Goal: Contribute content: Contribute content

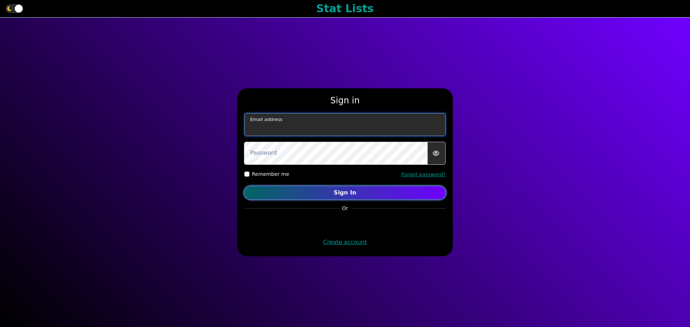
type input "[EMAIL_ADDRESS][DOMAIN_NAME]"
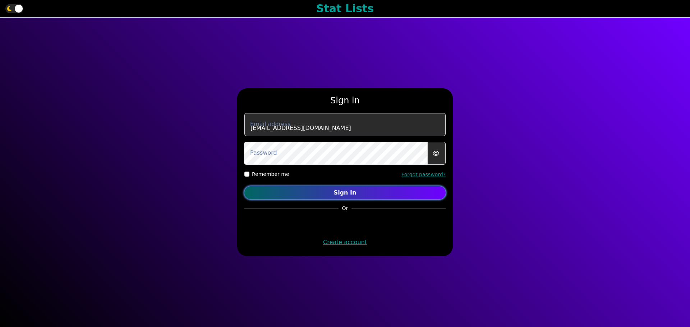
click at [331, 199] on button "Sign In" at bounding box center [344, 192] width 201 height 13
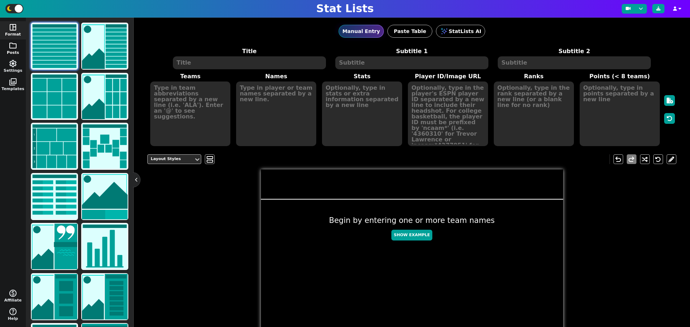
click at [16, 48] on span "folder" at bounding box center [13, 45] width 9 height 9
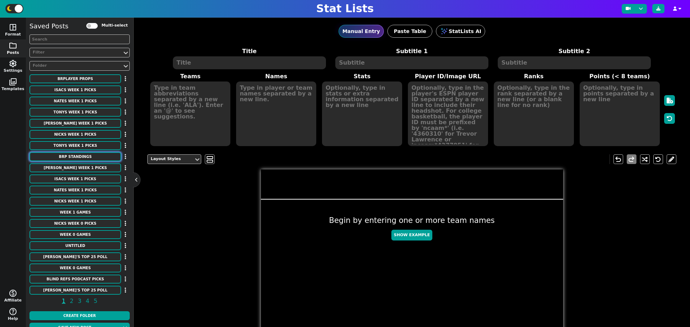
click at [95, 155] on button "BRP Standings" at bounding box center [75, 156] width 92 height 9
type textarea "BRP Standings"
type textarea "2025 Season"
type textarea "(After Week 0)"
type textarea "Neb tex ore neb bay"
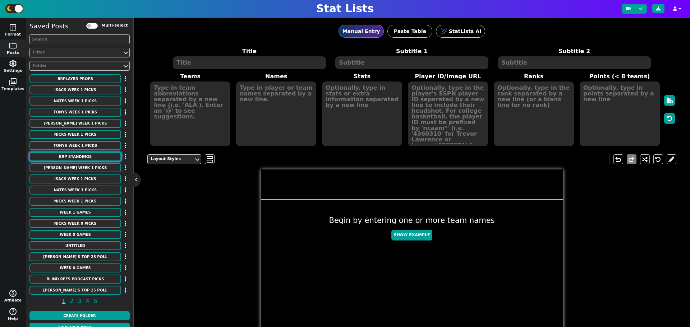
type textarea "Tony Nick Bryan Isac Nate"
type textarea "4 Points (4-1 record) (- Red Rocket) * LW - 3 Points (3-2 Record) (- Red Rocket…"
type textarea "1 2 3 4 5"
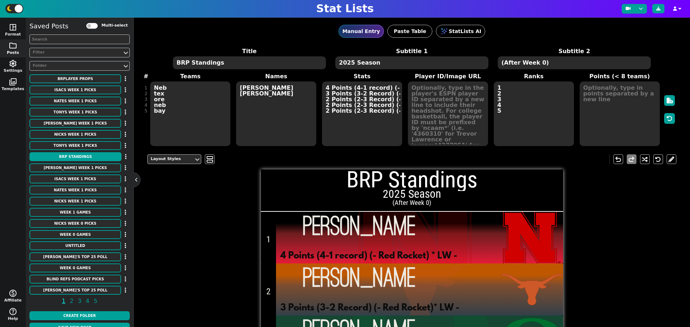
click at [167, 93] on textarea "Neb tex ore neb bay" at bounding box center [190, 114] width 80 height 65
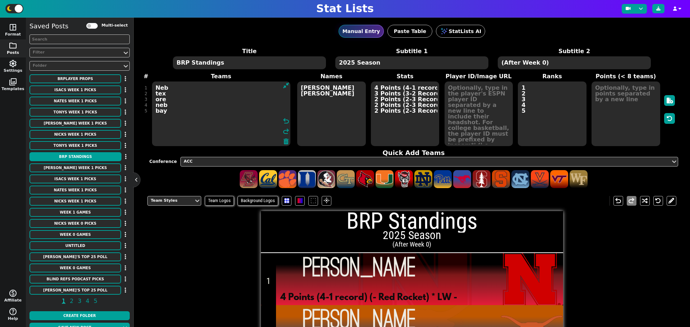
drag, startPoint x: 169, startPoint y: 94, endPoint x: 157, endPoint y: 88, distance: 13.7
click at [157, 88] on textarea "Neb tex ore neb bay" at bounding box center [221, 114] width 138 height 65
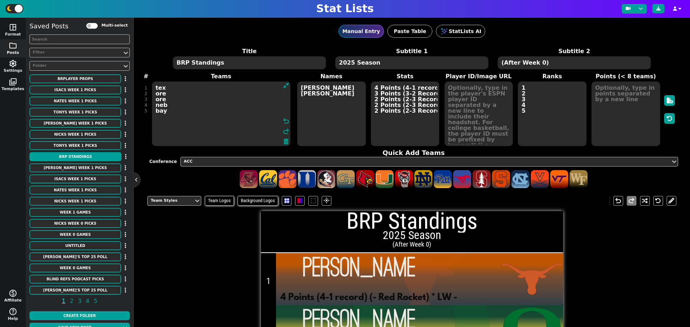
click at [165, 100] on textarea "tex ore ore neb bay" at bounding box center [221, 114] width 138 height 65
type textarea "tex ore neb neb bay"
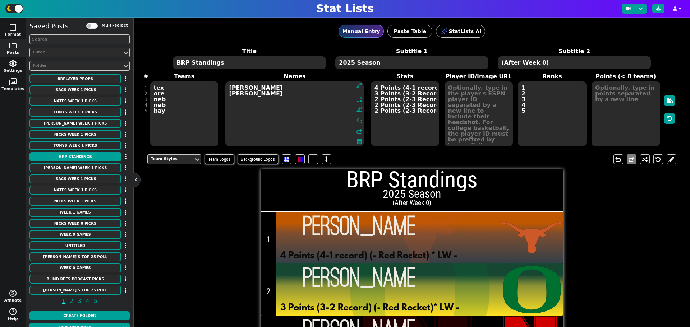
drag, startPoint x: 313, startPoint y: 93, endPoint x: 301, endPoint y: 91, distance: 12.1
click at [301, 91] on textarea "Tony Nick Bryan Isac Nate" at bounding box center [294, 114] width 138 height 65
drag, startPoint x: 239, startPoint y: 93, endPoint x: 226, endPoint y: 88, distance: 13.3
click at [226, 88] on textarea "Tony Nick Bryan Isac Nate" at bounding box center [294, 114] width 138 height 65
click at [245, 100] on textarea "Nick Bryan Bryan Isac Nate" at bounding box center [294, 114] width 138 height 65
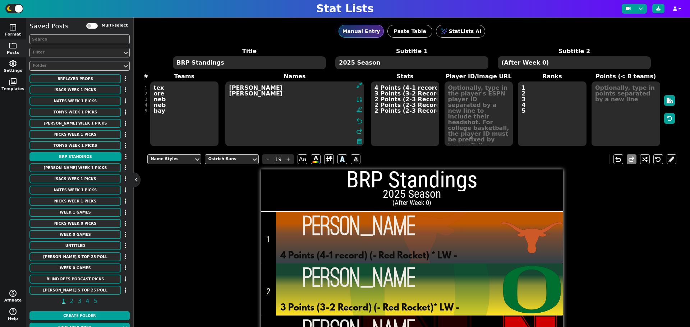
type textarea "Nick Bryan Tony Isac Nate"
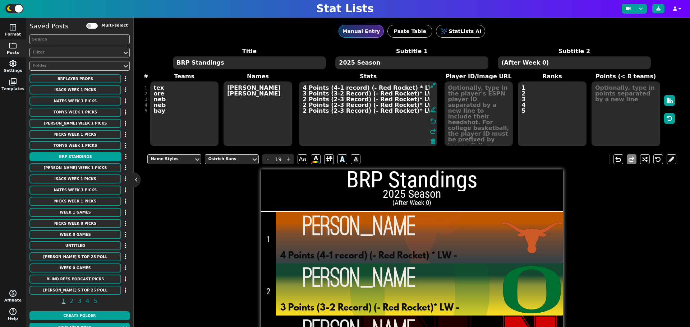
click at [375, 88] on textarea "4 Points (4-1 record) (- Red Rocket) * LW - 3 Points (3-2 Record) (- Red Rocket…" at bounding box center [368, 114] width 138 height 65
type input "7"
click at [305, 93] on textarea "10 Points (4-1 record) (- Red Rocket) * LW - 3 Points (3-2 Record) (- Red Rocke…" at bounding box center [368, 114] width 138 height 65
click at [304, 99] on textarea "10 Points (4-1 record) (- Red Rocket) * LW - 9 Points (3-2 Record) (- Red Rocke…" at bounding box center [368, 114] width 138 height 65
click at [305, 105] on textarea "10 Points (4-1 record) (- Red Rocket) * LW - 9 Points (3-2 Record) (- Red Rocke…" at bounding box center [368, 114] width 138 height 65
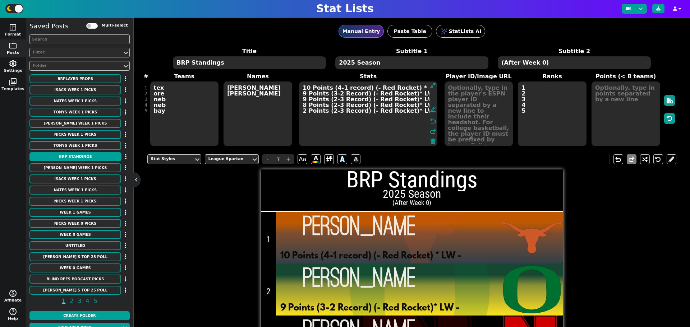
click at [305, 112] on textarea "10 Points (4-1 record) (- Red Rocket) * LW - 9 Points (3-2 Record) (- Red Rocke…" at bounding box center [368, 114] width 138 height 65
click at [331, 87] on textarea "10 Points (4-1 record) (- Red Rocket) * LW - 9 Points (3-2 Record) (- Red Rocke…" at bounding box center [368, 114] width 138 height 65
click at [332, 87] on textarea "10 Points (4-1 record) (- Red Rocket) * LW - 9 Points (3-2 Record) (- Red Rocke…" at bounding box center [368, 114] width 138 height 65
drag, startPoint x: 337, startPoint y: 87, endPoint x: 346, endPoint y: 87, distance: 8.6
click at [338, 87] on textarea "10 Points (8-1 record) (- Red Rocket) * LW - 9 Points (3-2 Record) (- Red Rocke…" at bounding box center [368, 114] width 138 height 65
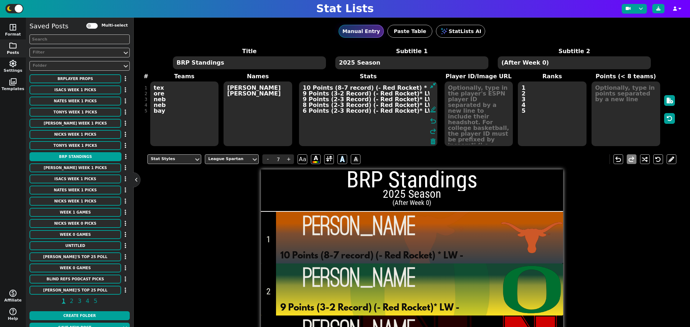
click at [328, 93] on textarea "10 Points (8-7 record) (- Red Rocket) * LW - 9 Points (3-2 Record) (- Red Rocke…" at bounding box center [368, 114] width 138 height 65
click at [334, 96] on textarea "10 Points (8-7 record) (- Red Rocket) * LW - 9 Points (9-2 Record) (- Red Rocke…" at bounding box center [368, 114] width 138 height 65
click at [333, 92] on textarea "10 Points (8-7 record) (- Red Rocket) * LW - 9 Points (9-2 Record) (- Red Rocke…" at bounding box center [368, 114] width 138 height 65
click at [334, 92] on textarea "10 Points (8-7 record) (- Red Rocket) * LW - 9 Points (9-2 Record) (- Red Rocke…" at bounding box center [368, 114] width 138 height 65
click at [331, 101] on textarea "10 Points (8-7 record) (- Red Rocket) * LW - 9 Points (9-6 Record) (- Red Rocke…" at bounding box center [368, 114] width 138 height 65
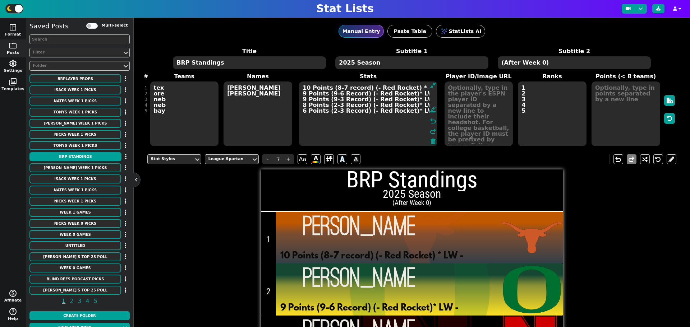
click at [334, 98] on textarea "10 Points (8-7 record) (- Red Rocket) * LW - 9 Points (9-6 Record) (- Red Rocke…" at bounding box center [368, 114] width 138 height 65
click at [329, 103] on textarea "10 Points (8-7 record) (- Red Rocket) * LW - 9 Points (9-6 Record) (- Red Rocke…" at bounding box center [368, 114] width 138 height 65
click at [335, 104] on textarea "10 Points (8-7 record) (- Red Rocket) * LW - 9 Points (9-6 Record) (- Red Rocke…" at bounding box center [368, 114] width 138 height 65
click at [330, 112] on textarea "10 Points (8-7 record) (- Red Rocket) * LW - 9 Points (9-6 Record) (- Red Rocke…" at bounding box center [368, 114] width 138 height 65
click at [335, 111] on textarea "10 Points (8-7 record) (- Red Rocket) * LW - 9 Points (9-6 Record) (- Red Rocke…" at bounding box center [368, 114] width 138 height 65
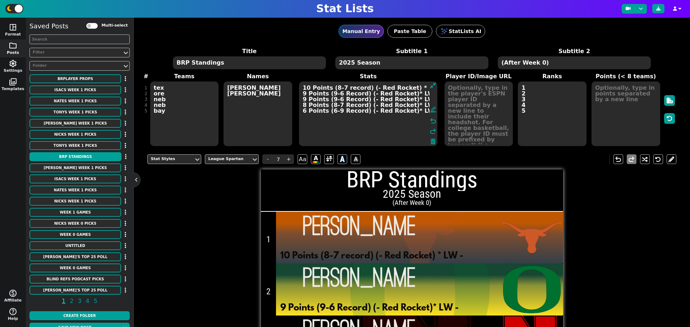
click at [363, 88] on textarea "10 Points (8-7 record) (- Red Rocket) * LW - 9 Points (9-6 Record) (- Red Rocke…" at bounding box center [368, 114] width 138 height 65
click at [370, 88] on textarea "10 Points (8-7 record) (1- Red Rocket) * LW - 9 Points (9-6 Record) (- Red Rock…" at bounding box center [368, 114] width 138 height 65
click at [364, 94] on textarea "10 Points (8-7 record) (1-0Red Rocket) * LW - 9 Points (9-6 Record) (- Red Rock…" at bounding box center [368, 114] width 138 height 65
click at [363, 94] on textarea "10 Points (8-7 record) (1-0Red Rocket) * LW - 9 Points (9-6 Record) (- Red Rock…" at bounding box center [368, 114] width 138 height 65
click at [373, 87] on textarea "10 Points (8-7 record) (1-0Red Rocket) * LW - 9 Points (9-6 Record) (- Red Rock…" at bounding box center [368, 114] width 138 height 65
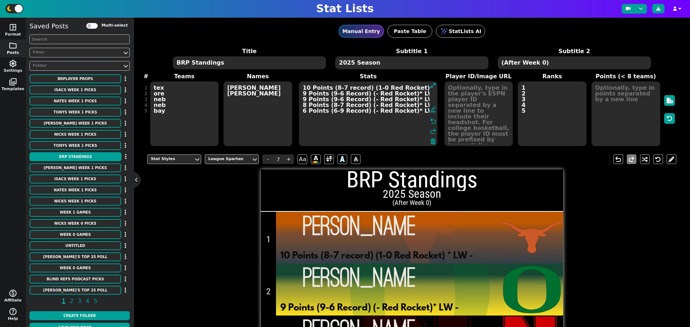
click at [361, 94] on textarea "10 Points (8-7 record) (1-0 Red Rocket) * LW - 9 Points (9-6 Record) (- Red Roc…" at bounding box center [368, 114] width 138 height 65
click at [368, 95] on textarea "10 Points (8-7 record) (1-0 Red Rocket) * LW - 9 Points (9-6 Record) (0- Red Ro…" at bounding box center [368, 114] width 138 height 65
click at [363, 98] on textarea "10 Points (8-7 record) (1-0 Red Rocket) * LW - 9 Points (9-6 Record) (0-1 Red R…" at bounding box center [368, 114] width 138 height 65
click at [362, 106] on textarea "10 Points (8-7 record) (1-0 Red Rocket) * LW - 9 Points (9-6 Record) (0-1 Red R…" at bounding box center [368, 114] width 138 height 65
click at [363, 111] on textarea "10 Points (8-7 record) (1-0 Red Rocket) * LW - 9 Points (9-6 Record) (0-1 Red R…" at bounding box center [368, 114] width 138 height 65
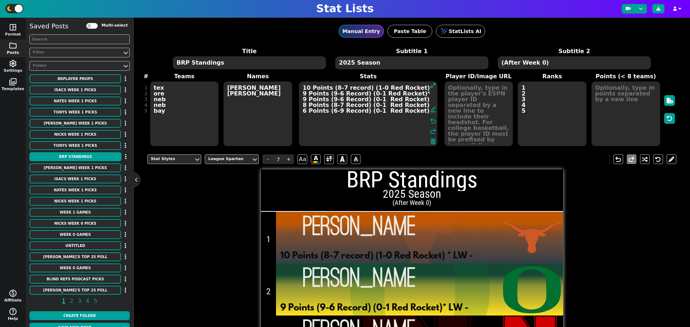
click at [423, 89] on textarea "10 Points (8-7 record) (1-0 Red Rocket) * LW - 9 Points (9-6 Record) (0-1 Red R…" at bounding box center [368, 114] width 138 height 65
click at [414, 93] on textarea "10 Points (8-7 record) (1-0 Red Rocket) * LW 5-5 9 Points (9-6 Record) (0-1 Red…" at bounding box center [368, 114] width 138 height 65
click at [414, 98] on textarea "10 Points (8-7 record) (1-0 Red Rocket) * LW 5-5 9 Points (9-6 Record) (0-1 Red…" at bounding box center [368, 114] width 138 height 65
click at [415, 106] on textarea "10 Points (8-7 record) (1-0 Red Rocket) * LW 5-5 9 Points (9-6 Record) (0-1 Red…" at bounding box center [368, 114] width 138 height 65
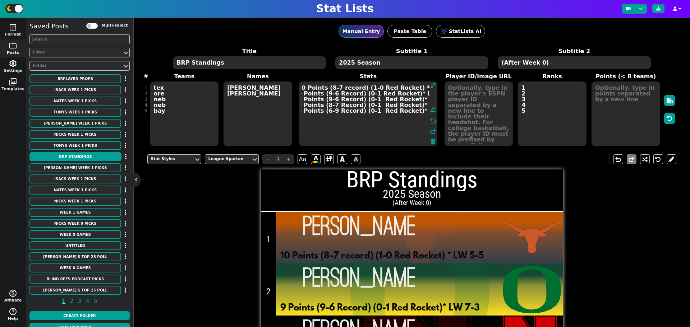
click at [414, 112] on textarea "10 Points (8-7 record) (1-0 Red Rocket) * LW 5-5 9 Points (9-6 Record) (0-1 Red…" at bounding box center [368, 114] width 138 height 65
type textarea "10 Points (8-7 record) (1-0 Red Rocket) * LW 5-5 9 Points (9-6 Record) (0-1 Red…"
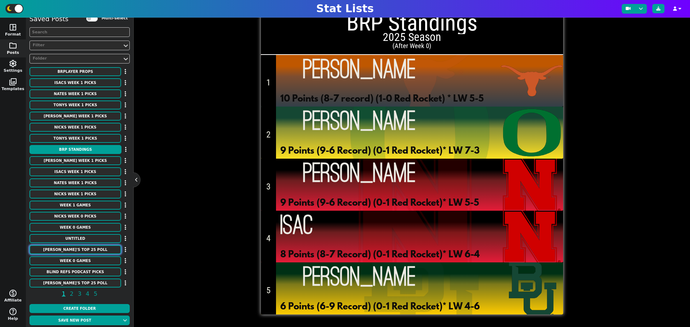
scroll to position [9, 0]
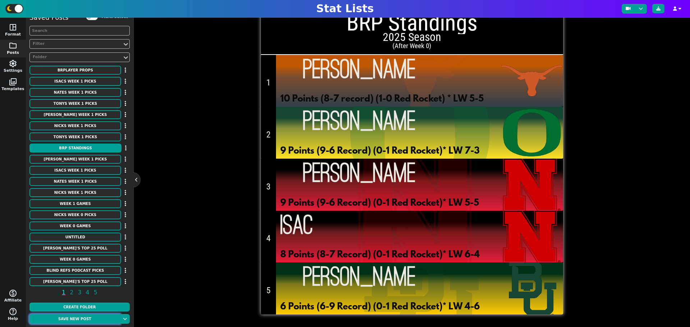
click at [89, 321] on button "Save new post" at bounding box center [74, 319] width 91 height 10
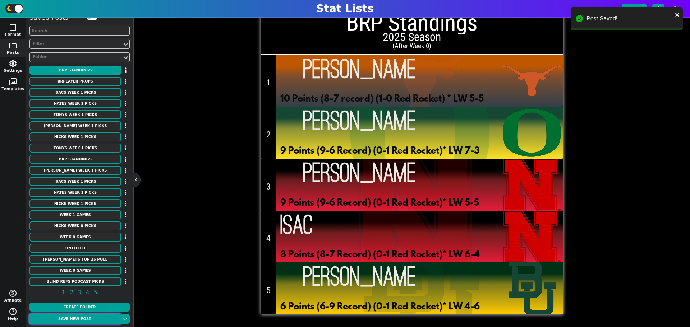
scroll to position [0, 0]
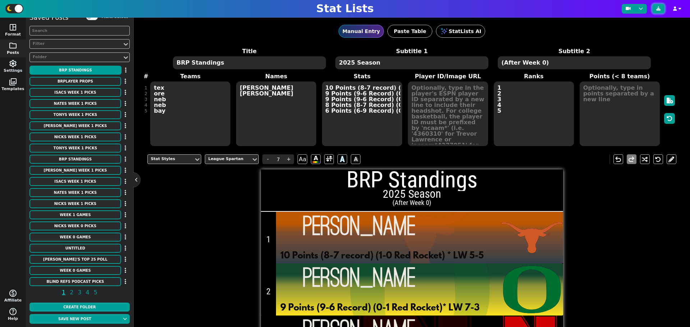
click at [661, 10] on button at bounding box center [658, 8] width 12 height 9
click at [88, 92] on button "Isacs Week 1 Picks" at bounding box center [75, 92] width 92 height 9
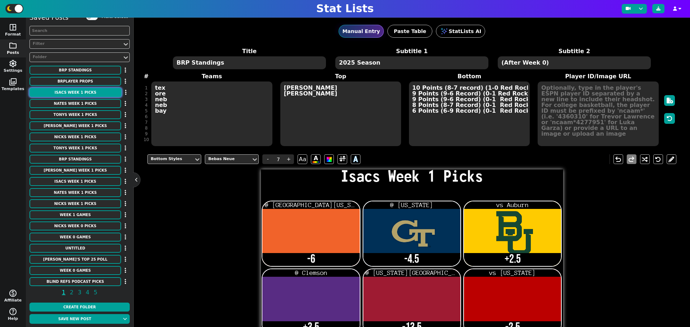
type textarea "Isacs Week 1 Picks"
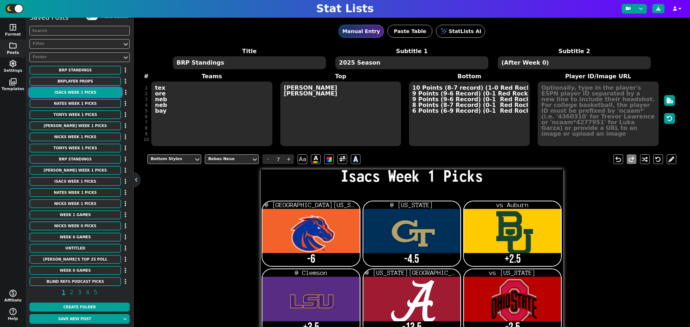
type textarea "Bois2 gt2 bay LSU ALA osu nd sc tcu neb2 USM"
type textarea "@ South Florida @ Colorado vs Auburn @ Clemson @ Florida State vs Texas @ Miami…"
type textarea "-6 -4.5 +2.5 +3.5 -13.5 -2.5 -2.5 -7.5 -3.5 -7 ML(Red-Rocket)"
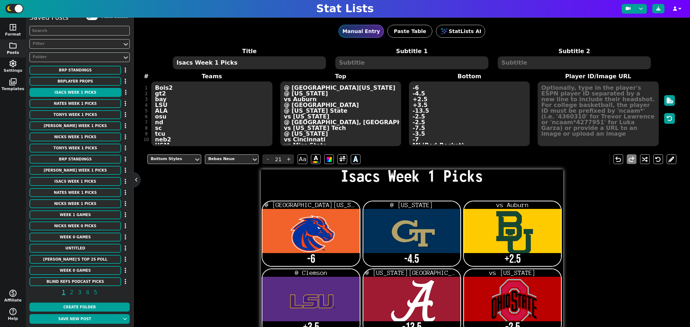
click at [212, 61] on textarea "Isacs Week 1 Picks" at bounding box center [249, 62] width 153 height 13
type input "14"
type textarea "Isacs Week 2 Picks"
click at [447, 122] on textarea "-6 -4.5 +2.5 +3.5 -13.5 -2.5 -2.5 -7.5 -3.5 -7 ML(Red-Rocket)" at bounding box center [469, 114] width 121 height 65
type input "21"
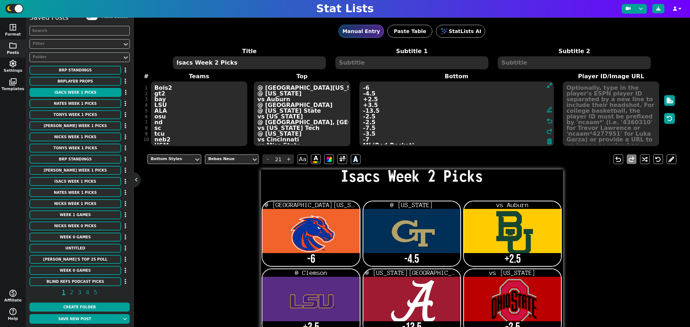
drag, startPoint x: 413, startPoint y: 141, endPoint x: 359, endPoint y: 62, distance: 95.2
click at [359, 62] on span "Title Isacs Week 2 Picks Subtitle 1 Subtitle 2 # 1 2 3 4 5 6 7 8 9 10 11 Teams …" at bounding box center [411, 97] width 529 height 100
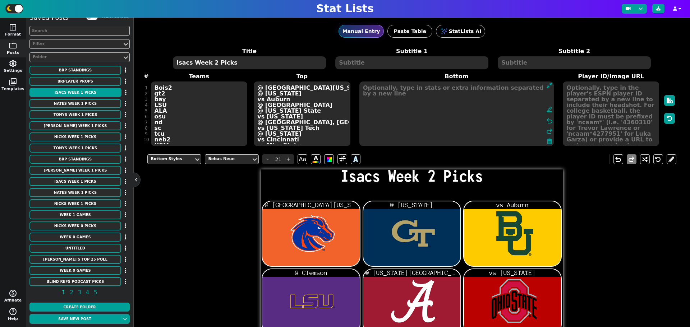
click at [181, 208] on div "Bottom Styles Bebas Neue - 21 + Aa A A undo redo Isacs Week 2 Picks @ South Flo…" at bounding box center [411, 310] width 529 height 323
click at [84, 216] on button "Week 1 Games" at bounding box center [75, 215] width 92 height 9
type textarea "Week 1 Games"
type textarea "2025 College Football Season"
type textarea "Bois usf gt2 colo2 aub2 bay lsu2 clem ala fsu tex osu2 nd mia vt sc tcu unc neb…"
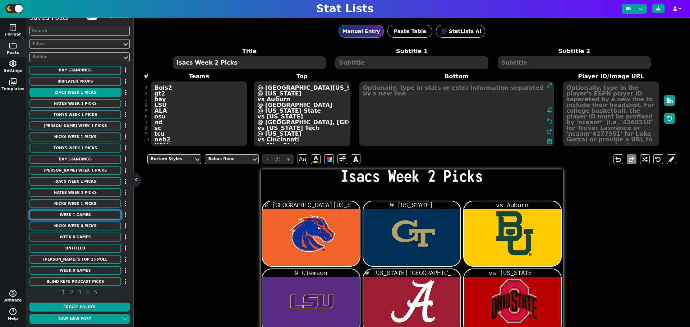
type textarea "-6 63.5 -4.5 52.5 -2.5 57.5 57.5 -3.5 -13.5 50.5 47.5 -2.5 -2.5 49.5 52.5 -7.5 …"
type textarea "(Thursday) 4:30PM ESPN (friday) 7:00pm espn (friday) 7:00pm fox 6:30pm abc 2:30…"
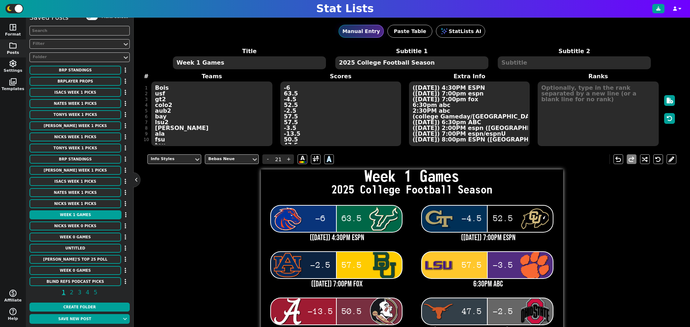
click at [199, 61] on textarea "Week 1 Games" at bounding box center [249, 62] width 153 height 13
type input "14"
type textarea "Week 2 Games"
click at [169, 129] on textarea "Bois usf gt2 colo2 aub2 bay lsu2 clem ala fsu tex osu2 nd mia vt sc tcu unc neb…" at bounding box center [211, 114] width 121 height 65
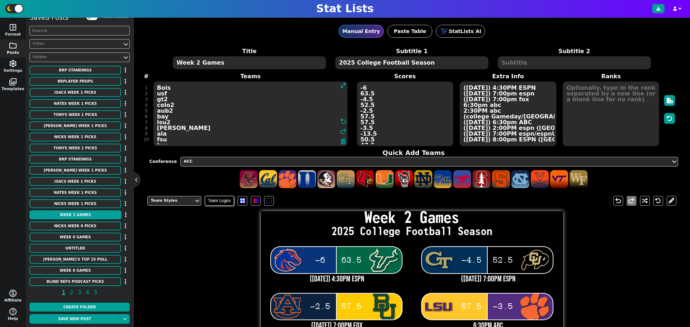
drag, startPoint x: 179, startPoint y: 143, endPoint x: 147, endPoint y: 84, distance: 66.2
click at [147, 84] on div "# 1 2 3 4 5 6 7 8 9 10 11 12 13 14 15 16 17 18 19 20 Teams Bois usf gt2 colo2 a…" at bounding box center [411, 109] width 529 height 75
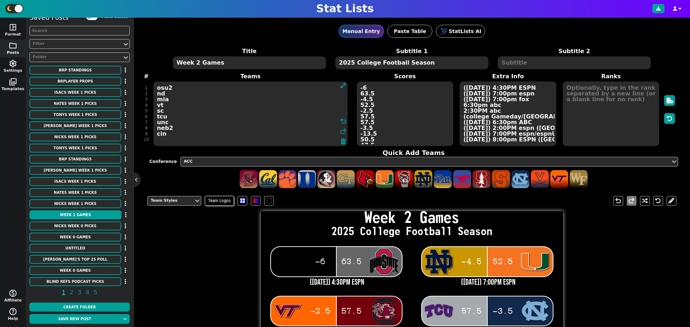
drag, startPoint x: 174, startPoint y: 139, endPoint x: 153, endPoint y: 98, distance: 46.8
click at [154, 98] on textarea "osu2 nd mia vt sc tcu unc neb2 cin" at bounding box center [250, 114] width 194 height 65
type textarea "osu2 cin"
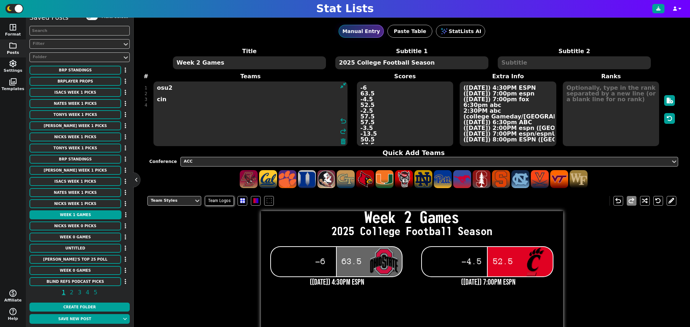
drag, startPoint x: 164, startPoint y: 106, endPoint x: 153, endPoint y: 84, distance: 23.8
click at [153, 83] on span "osu2 cin undo redo" at bounding box center [251, 114] width 196 height 66
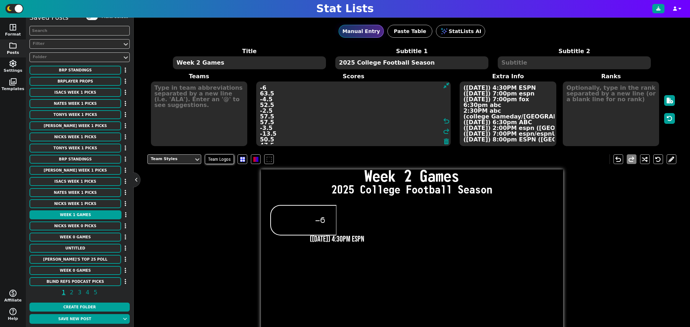
click at [382, 134] on textarea "-6 63.5 -4.5 52.5 -2.5 57.5 57.5 -3.5 -13.5 50.5 47.5 -2.5 -2.5 49.5 52.5 -7.5 …" at bounding box center [353, 114] width 194 height 65
drag, startPoint x: 341, startPoint y: 141, endPoint x: 257, endPoint y: 68, distance: 111.5
click at [250, 59] on span "Title Week 2 Games Subtitle 1 2025 College Football Season Subtitle 2 Teams Sco…" at bounding box center [411, 97] width 529 height 100
drag, startPoint x: 299, startPoint y: 137, endPoint x: 215, endPoint y: 91, distance: 95.2
type textarea "53.5"
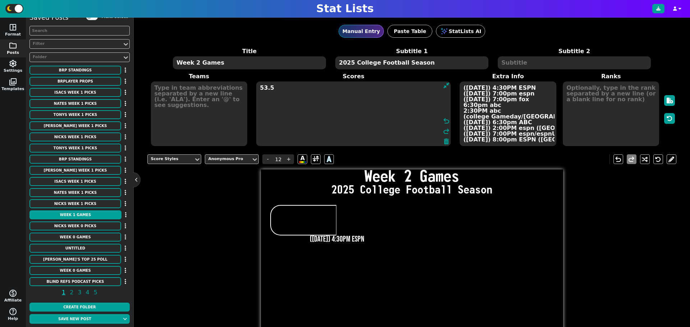
drag, startPoint x: 294, startPoint y: 101, endPoint x: 226, endPoint y: 68, distance: 75.9
click at [228, 69] on span "Title Week 2 Games Subtitle 1 2025 College Football Season Subtitle 2 Teams Sco…" at bounding box center [411, 97] width 529 height 100
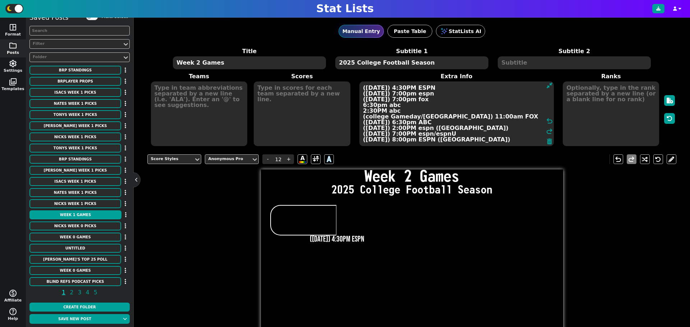
click at [519, 129] on textarea "(Thursday) 4:30PM ESPN (friday) 7:00pm espn (friday) 7:00pm fox 6:30pm abc 2:30…" at bounding box center [456, 114] width 194 height 65
type input "21"
click at [519, 129] on textarea "(Thursday) 4:30PM ESPN (friday) 7:00pm espn (friday) 7:00pm fox 6:30pm abc 2:30…" at bounding box center [456, 114] width 194 height 65
drag, startPoint x: 502, startPoint y: 140, endPoint x: 304, endPoint y: 52, distance: 216.8
click at [304, 52] on span "Title Week 2 Games Subtitle 1 2025 College Football Season Subtitle 2 Teams Sco…" at bounding box center [411, 97] width 529 height 100
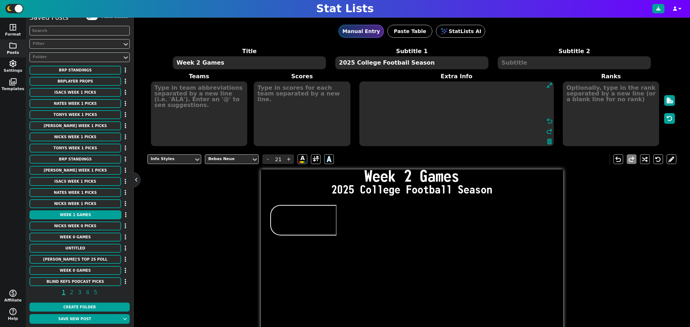
click at [204, 91] on textarea at bounding box center [199, 114] width 96 height 65
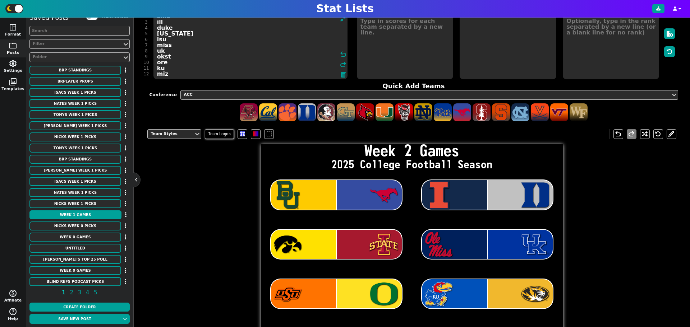
scroll to position [16, 0]
click at [172, 67] on textarea "bay smu ill duke iowa isu miss uk okst ore ku miz" at bounding box center [250, 47] width 194 height 65
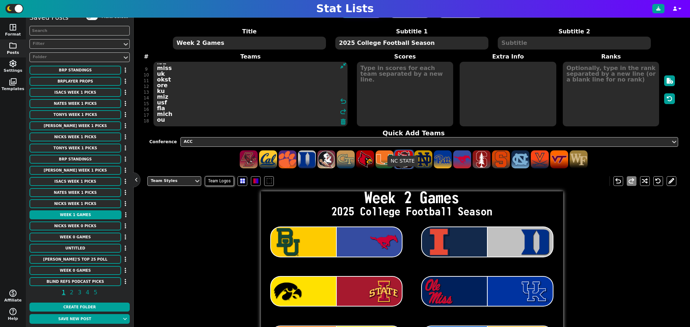
scroll to position [0, 0]
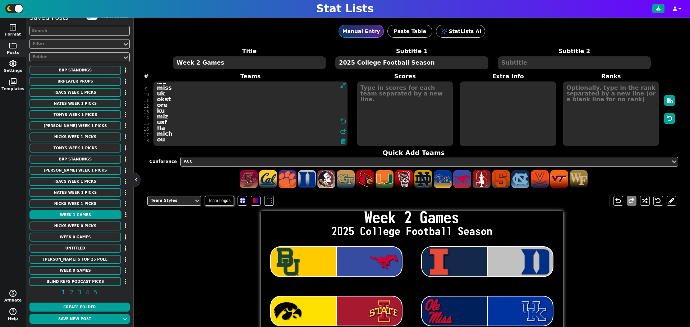
click at [169, 117] on textarea "bay smu ill duke iowa isu miss uk okst ore ku miz usf fla mich ou" at bounding box center [250, 114] width 194 height 65
click at [329, 162] on div "ACC" at bounding box center [426, 162] width 484 height 6
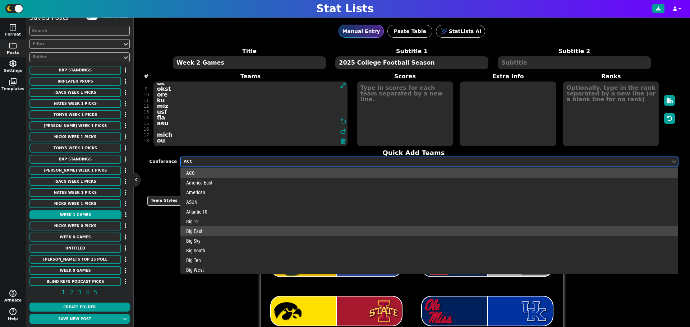
scroll to position [225, 0]
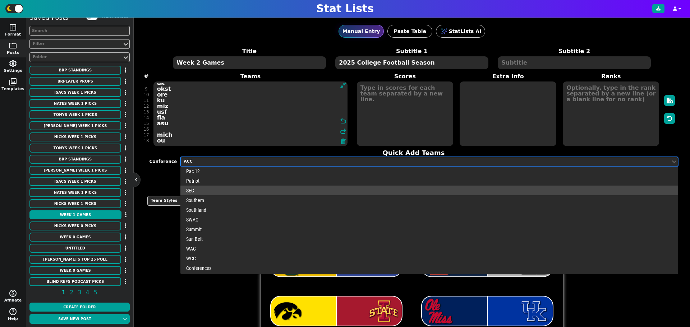
click at [192, 193] on div "SEC" at bounding box center [428, 191] width 497 height 10
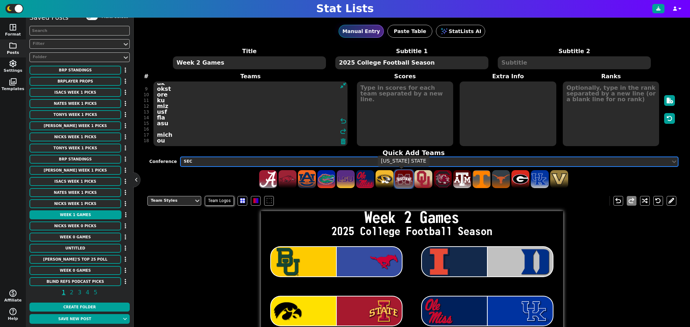
click at [398, 183] on span at bounding box center [404, 179] width 18 height 18
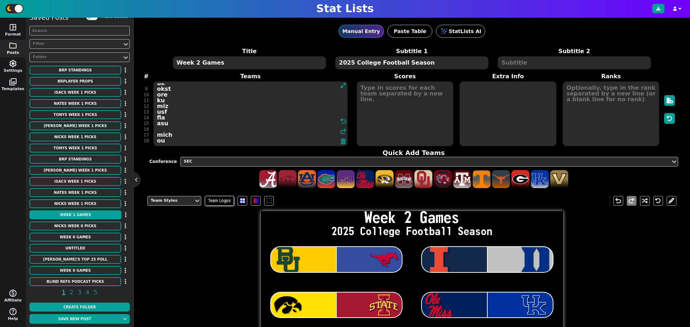
scroll to position [63, 0]
click at [176, 139] on textarea "bay smu ill duke iowa isu miss uk okst ore ku miz usf fla asu mich ou MSST" at bounding box center [250, 114] width 194 height 65
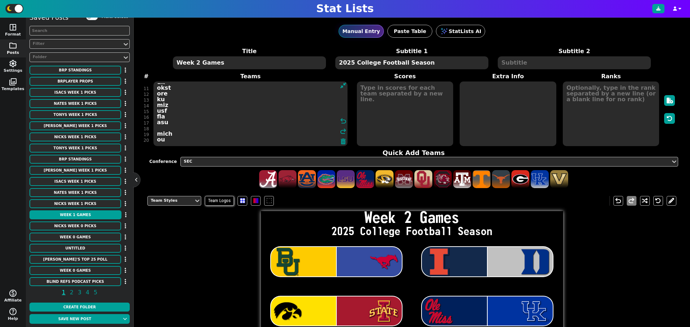
scroll to position [57, 0]
click at [158, 113] on textarea "bay smu ill duke iowa isu miss uk okst ore ku miz usf fla asu mich ou" at bounding box center [250, 114] width 194 height 65
click at [160, 116] on textarea "bay smu ill duke iowa isu miss uk okst ore ku miz usf fla asu mich ou" at bounding box center [250, 114] width 194 height 65
click at [167, 129] on textarea "bay smu ill duke iowa isu miss uk okst ore ku miz usf fla asu msst mich ou" at bounding box center [250, 114] width 194 height 65
click at [167, 133] on textarea "bay smu ill duke iowa isu miss uk okst ore ku miz usf fla asu msst mich ou" at bounding box center [250, 114] width 194 height 65
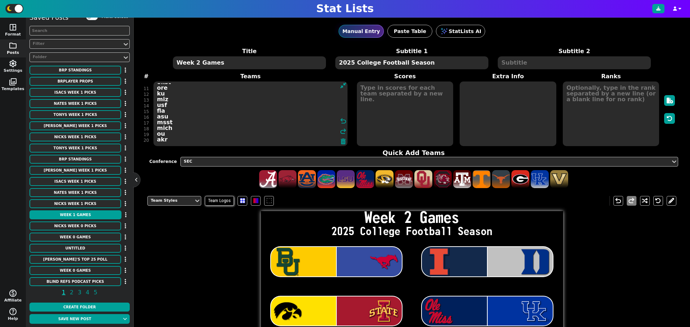
click at [187, 142] on textarea "bay smu ill duke iowa isu miss uk okst ore ku miz usf fla asu msst mich ou akr" at bounding box center [250, 114] width 194 height 65
click at [171, 93] on textarea "bay smu ill duke iowa isu miss uk okst ore ku miz usf fla asu msst mich ou akr …" at bounding box center [250, 114] width 194 height 65
click at [175, 105] on textarea "bay smu ill duke iowa isu miss uk okst ore ku miz usf fla asu msst mich ou akr …" at bounding box center [250, 114] width 194 height 65
click at [170, 123] on textarea "bay smu ill duke iowa isu miss uk okst ore ku miz usf fla asu msst mich ou akr …" at bounding box center [250, 114] width 194 height 65
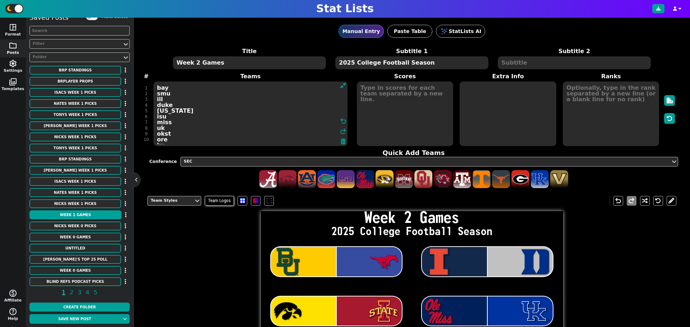
click at [172, 127] on textarea "bay smu ill duke iowa isu miss uk okst ore ku miz usf fla asu msst mich ou akr …" at bounding box center [250, 114] width 194 height 65
type textarea "bay smu ill duke iowa isu miss uk2 okst ore ku miz usf fla asu msst mich ou akr…"
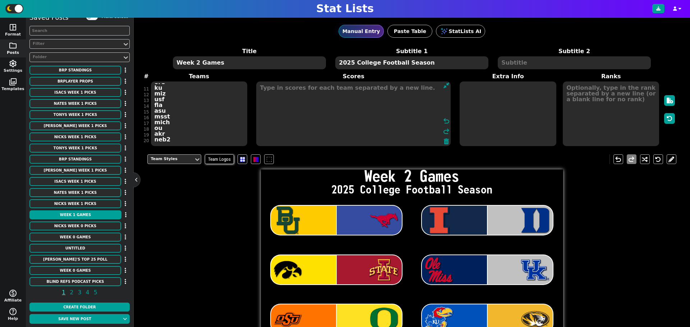
click at [362, 90] on textarea at bounding box center [353, 114] width 194 height 65
click at [298, 87] on textarea at bounding box center [353, 114] width 194 height 65
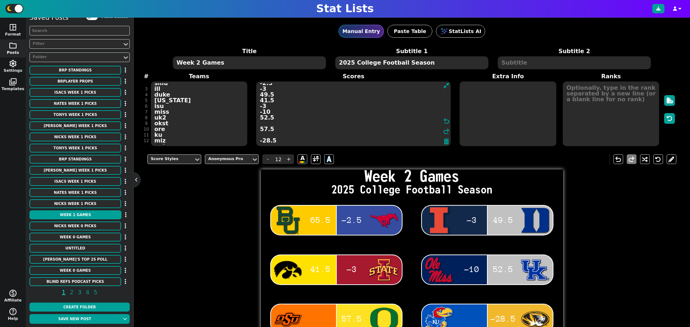
click at [257, 130] on textarea "65.5 -2.5 -3 49.5 41.5 -3 -10 52.5 57.5 -28.5" at bounding box center [353, 114] width 194 height 65
click at [259, 140] on textarea "65.5 -2.5 -3 49.5 41.5 -3 -10 52.5 57.5 -28.5" at bounding box center [353, 114] width 194 height 65
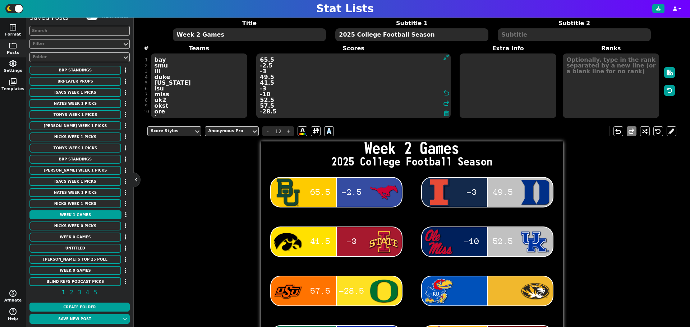
scroll to position [25, 0]
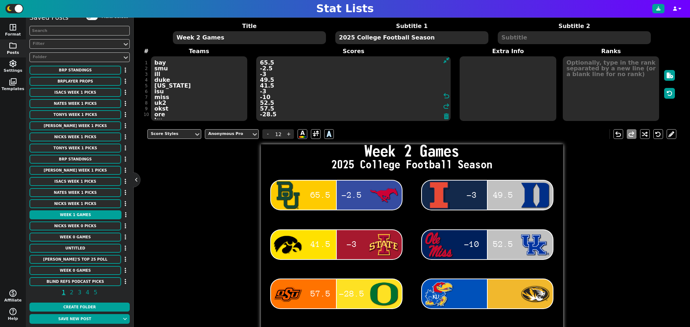
click at [278, 113] on textarea "65.5 -2.5 -3 49.5 41.5 -3 -10 52.5 57.5 -28.5" at bounding box center [353, 88] width 194 height 65
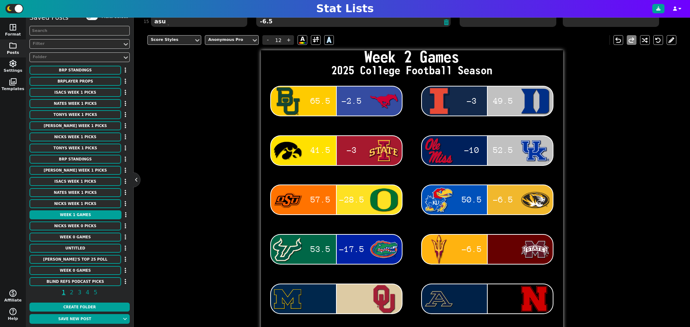
scroll to position [0, 0]
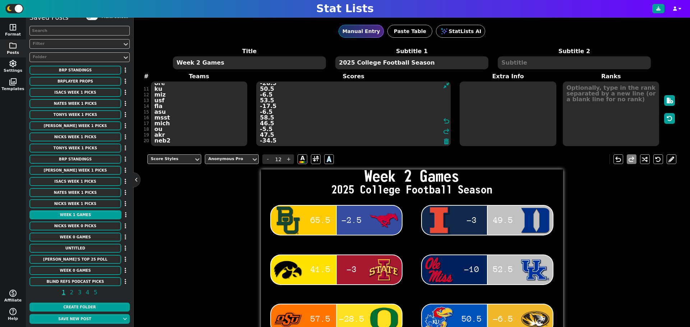
type textarea "65.5 -2.5 -3 49.5 41.5 -3 -10 52.5 57.5 -28.5 50.5 -6.5 53.5 -17.5 -6.5 58.5 46…"
click at [474, 91] on textarea at bounding box center [508, 114] width 96 height 65
type input "21"
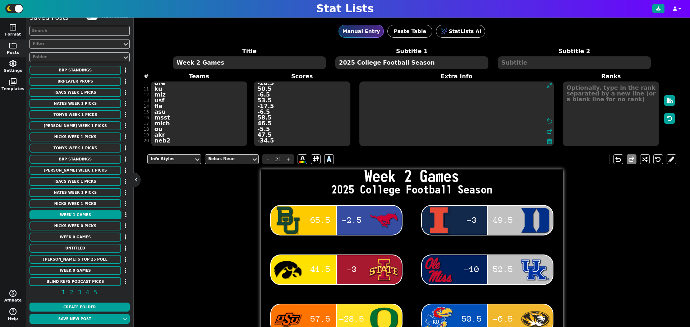
click at [366, 86] on textarea at bounding box center [456, 114] width 194 height 65
click at [373, 84] on textarea at bounding box center [456, 114] width 194 height 65
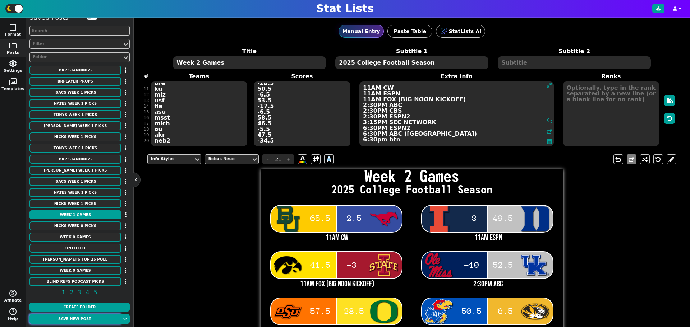
type textarea "11AM CW 11AM ESPN 11AM FOX (BIG NOON KICKOFF) 2:30PM ABC 2:30PM CBS 2:30PM ESPN…"
click at [92, 319] on button "Save new post" at bounding box center [74, 319] width 91 height 10
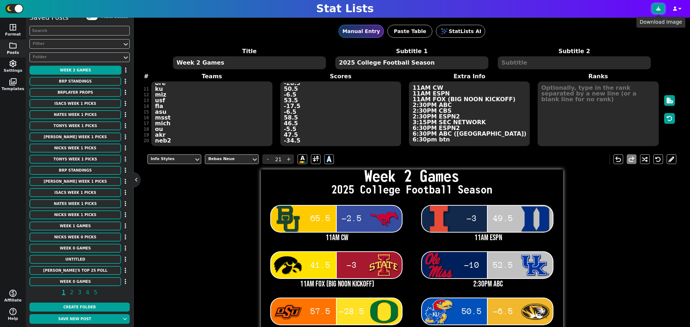
click at [657, 11] on button at bounding box center [658, 8] width 12 height 9
click at [77, 104] on button "Isacs Week 1 Picks" at bounding box center [75, 103] width 92 height 9
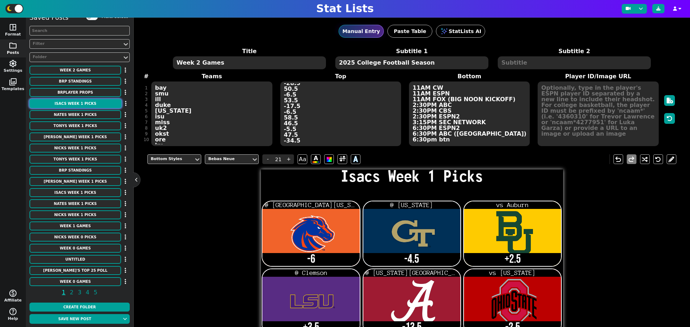
scroll to position [0, 0]
click at [213, 62] on textarea "Isacs Week 1 Picks" at bounding box center [249, 62] width 153 height 13
type input "14"
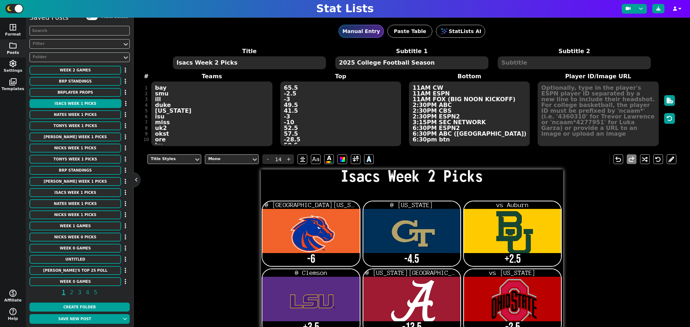
type textarea "Isacs Week 2 Picks"
click at [165, 140] on div "Title Isacs Week 2 Picks Subtitle 1 2025 College Football Season Subtitle 2 # 1…" at bounding box center [411, 97] width 529 height 100
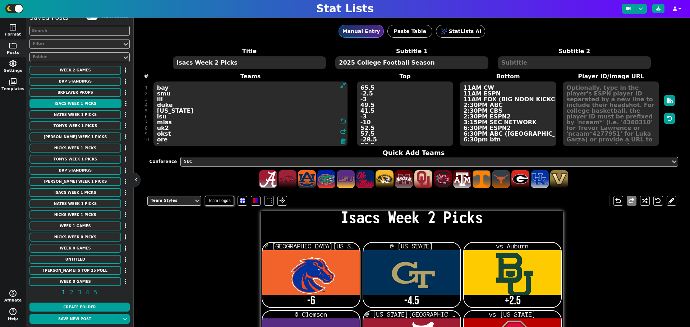
click at [184, 138] on textarea "Bois2 gt2 bay LSU ALA osu nd sc tcu neb2 USM" at bounding box center [250, 114] width 194 height 65
click at [193, 115] on textarea "Bois2 gt2 bay LSU ALA osu nd sc tcu neb2 USM" at bounding box center [250, 114] width 194 height 65
drag, startPoint x: 201, startPoint y: 130, endPoint x: 138, endPoint y: 98, distance: 70.9
click at [126, 93] on div "space_dashboard Format folder Posts settings Settings photo_library Templates m…" at bounding box center [345, 173] width 690 height 310
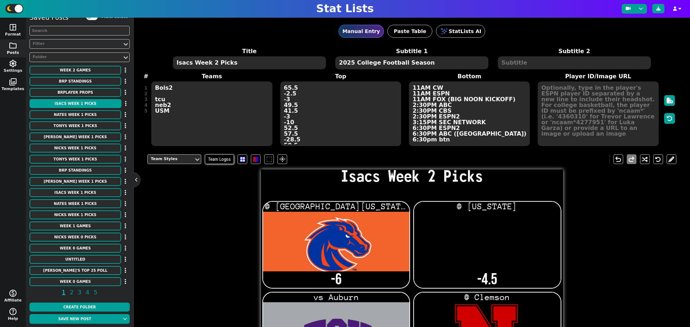
drag, startPoint x: 180, startPoint y: 121, endPoint x: 137, endPoint y: 89, distance: 54.0
click at [134, 91] on div "Manual Entry Paste Table StatLists AI Title Isacs Week 2 Picks Subtitle 1 2025 …" at bounding box center [412, 173] width 556 height 310
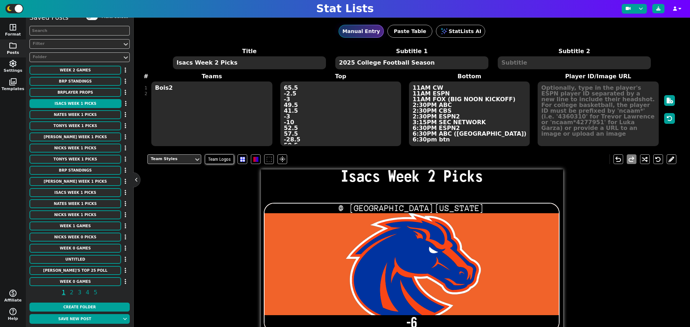
drag, startPoint x: 180, startPoint y: 105, endPoint x: 179, endPoint y: 89, distance: 15.8
click at [179, 89] on textarea "Bois2" at bounding box center [211, 114] width 121 height 65
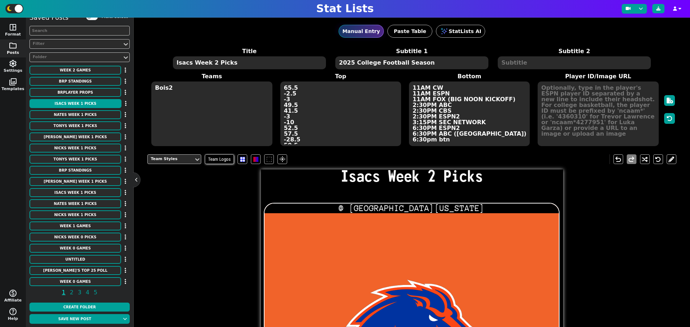
drag, startPoint x: 189, startPoint y: 86, endPoint x: 159, endPoint y: 86, distance: 30.2
click at [160, 86] on textarea "Bois2" at bounding box center [211, 114] width 121 height 65
type textarea "B"
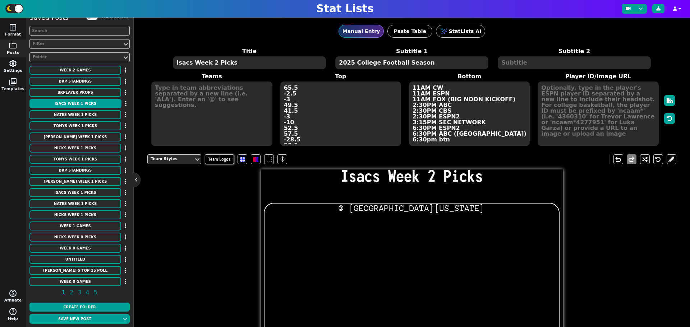
click at [323, 142] on textarea "@ South Florida @ Colorado vs Auburn @ Clemson @ Florida State vs Texas @ Miami…" at bounding box center [340, 114] width 121 height 65
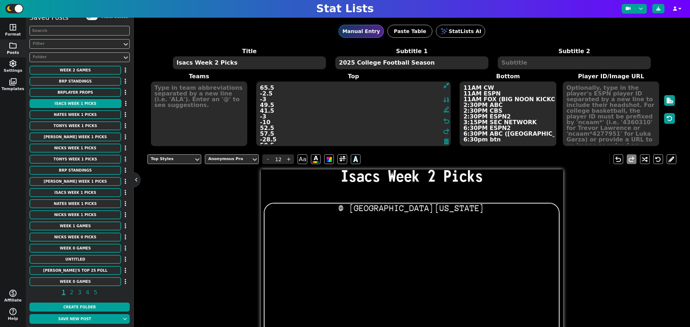
click at [321, 138] on textarea "@ South Florida @ Colorado vs Auburn @ Clemson @ Florida State vs Texas @ Miami…" at bounding box center [353, 114] width 194 height 65
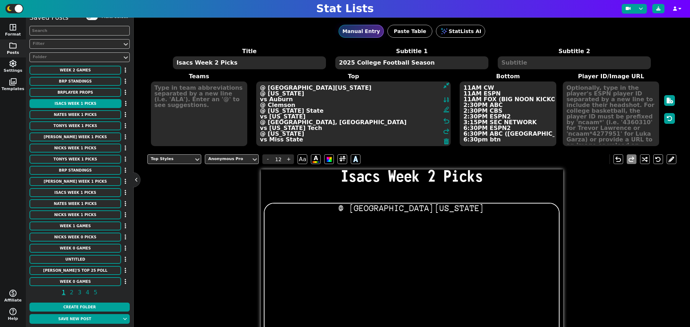
drag, startPoint x: 321, startPoint y: 138, endPoint x: 246, endPoint y: 97, distance: 85.1
click at [248, 99] on span "Teams Top @ South Florida @ Colorado vs Auburn @ Clemson @ Florida State vs Tex…" at bounding box center [411, 109] width 529 height 75
type textarea "@ South Florida @ Colorado"
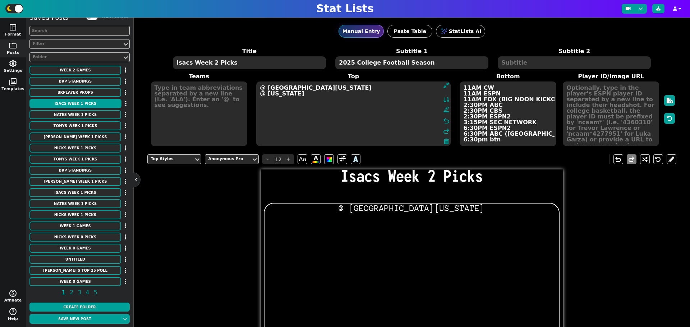
drag, startPoint x: 286, startPoint y: 100, endPoint x: 246, endPoint y: 85, distance: 42.3
click at [246, 86] on span "Teams Top @ South Florida @ Colorado format_ink_highlighter undo redo Bottom -6…" at bounding box center [411, 109] width 529 height 75
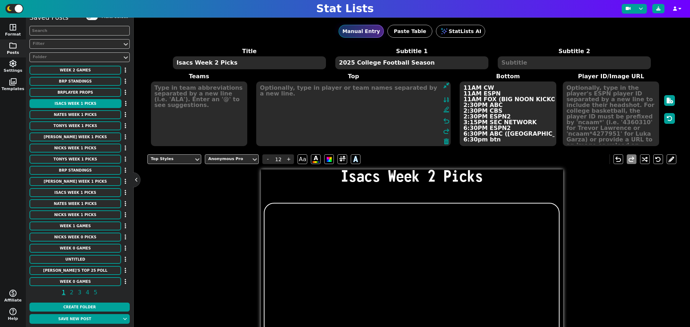
click at [476, 135] on textarea "-6 -4.5 +2.5 +3.5 -13.5 -2.5 -2.5 -7.5 -3.5 -7 ML(Red-Rocket)" at bounding box center [508, 114] width 96 height 65
type input "21"
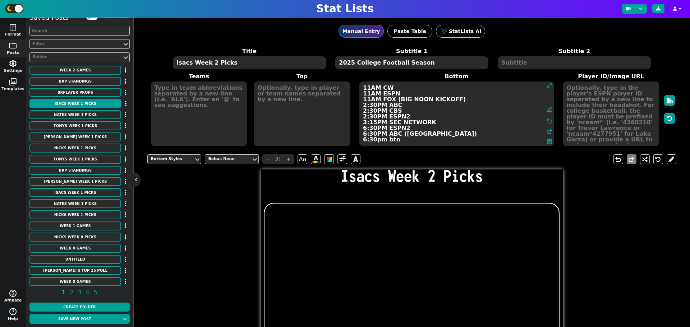
click at [476, 135] on textarea "-6 -4.5 +2.5 +3.5 -13.5 -2.5 -2.5 -7.5 -3.5 -7 ML(Red-Rocket)" at bounding box center [456, 114] width 194 height 65
drag, startPoint x: 398, startPoint y: 132, endPoint x: 317, endPoint y: 86, distance: 93.0
click at [317, 86] on span "Teams Top Bottom -6 -4.5 +2.5 +3.5 -13.5 -2.5 -2.5 -7.5 -3.5 -7 ML(Red-Rocket) …" at bounding box center [411, 109] width 529 height 75
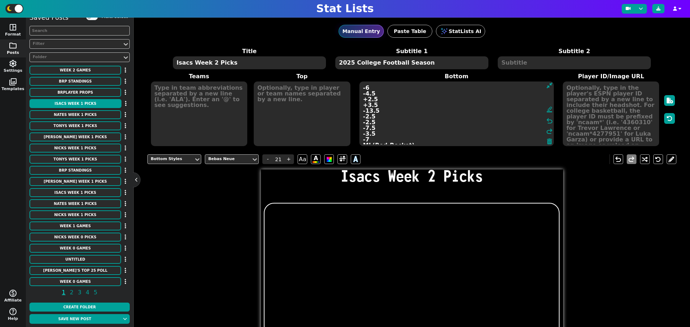
type textarea "ML(Red-Rocket)"
drag, startPoint x: 405, startPoint y: 114, endPoint x: 339, endPoint y: 79, distance: 74.7
click at [339, 79] on span "Teams Top Bottom ML(Red-Rocket) format_ink_highlighter undo redo Player ID/Imag…" at bounding box center [411, 109] width 529 height 75
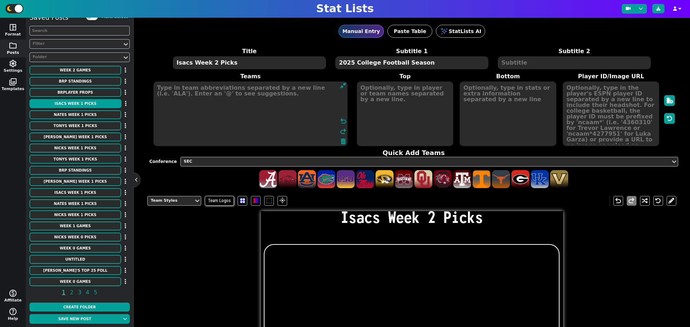
click at [210, 84] on textarea at bounding box center [250, 114] width 194 height 65
type textarea "Bay"
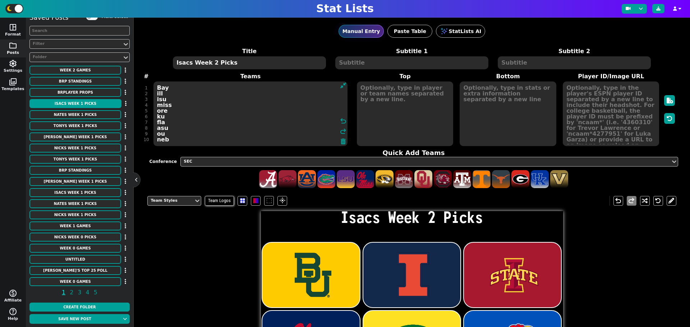
type textarea "Bay ill isu miss ore ku fla asu ou neb"
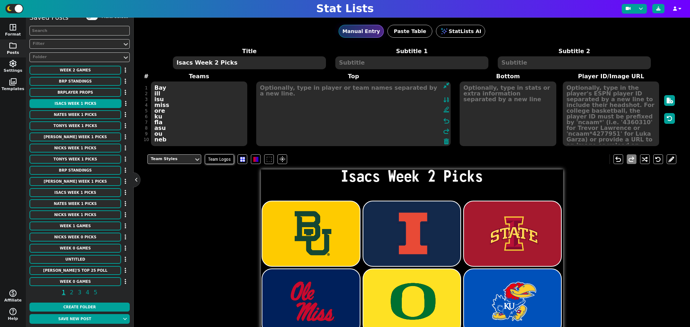
click at [388, 87] on textarea at bounding box center [353, 114] width 194 height 65
click at [273, 88] on textarea at bounding box center [353, 114] width 194 height 65
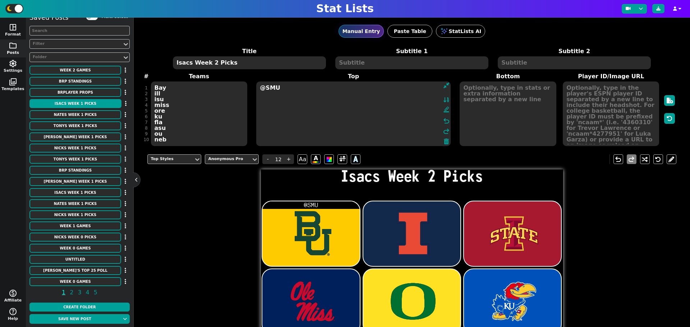
type textarea "@SMU"
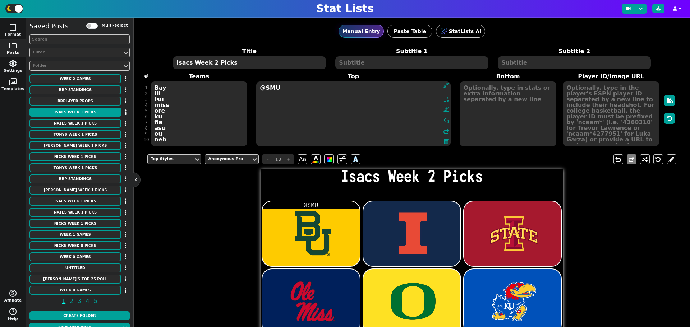
scroll to position [9, 0]
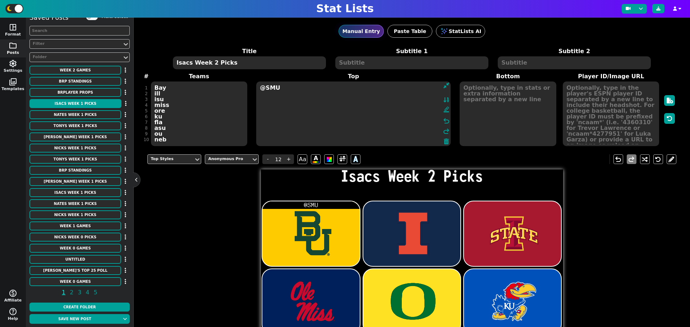
click at [301, 86] on textarea "@SMU" at bounding box center [353, 114] width 194 height 65
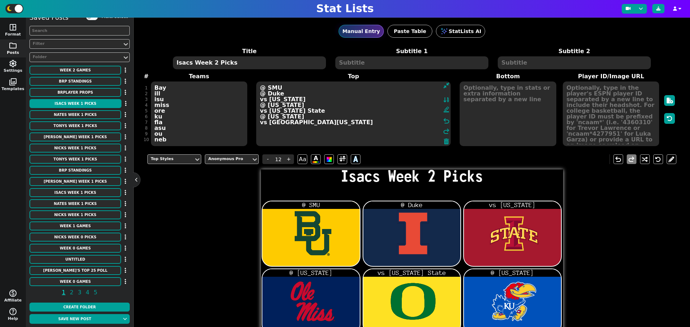
type textarea "@ SMU @ Duke vs Iowa @ Kentucky vs Oklahoma State @ Missouri vs South Florida A"
click at [318, 130] on textarea "@ SMU @ Duke vs Iowa @ Kentucky vs Oklahoma State @ Missouri vs South Florida @…" at bounding box center [353, 114] width 194 height 65
type textarea "@ SMU @ Duke vs [US_STATE] @ [US_STATE] vs [US_STATE] State @ [US_STATE] vs [GE…"
click at [475, 82] on textarea at bounding box center [508, 114] width 96 height 65
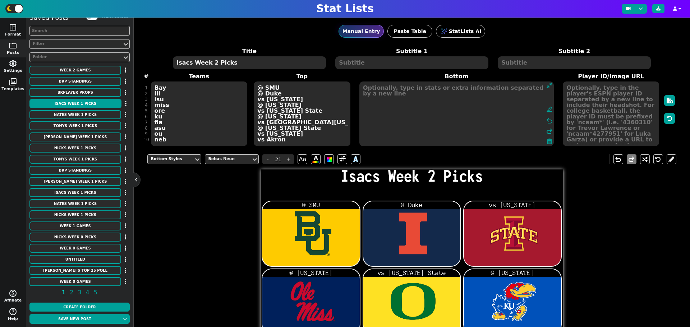
type input "21"
click at [372, 87] on textarea at bounding box center [456, 114] width 194 height 65
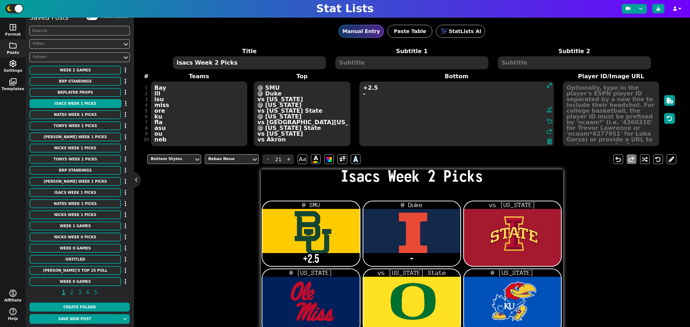
type textarea "+2.5 -3"
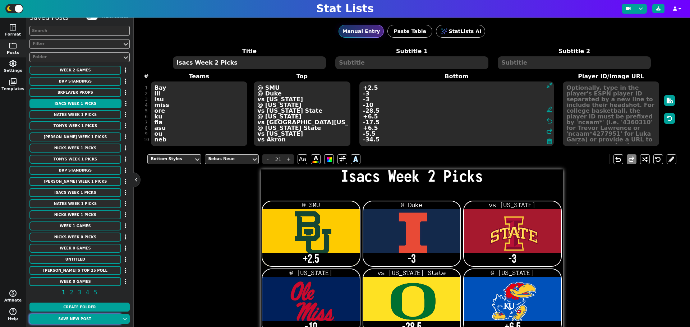
type textarea "+2.5 -3 -3 -10 -28.5 +6.5 -17.5 +6.5 -5.5 -34.5"
click at [92, 318] on button "Save new post" at bounding box center [74, 319] width 91 height 10
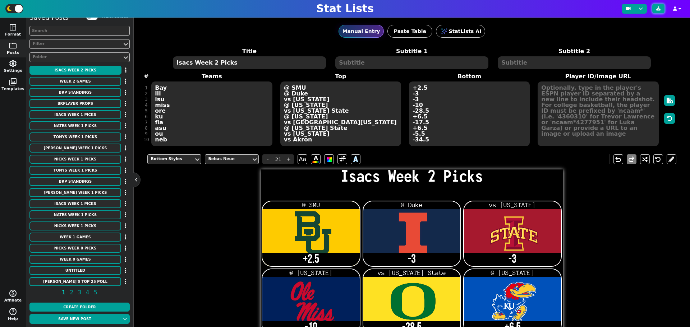
click at [661, 9] on button at bounding box center [658, 8] width 12 height 9
click at [174, 135] on textarea "Bay ill isu miss ore ku fla asu ou neb" at bounding box center [211, 114] width 121 height 65
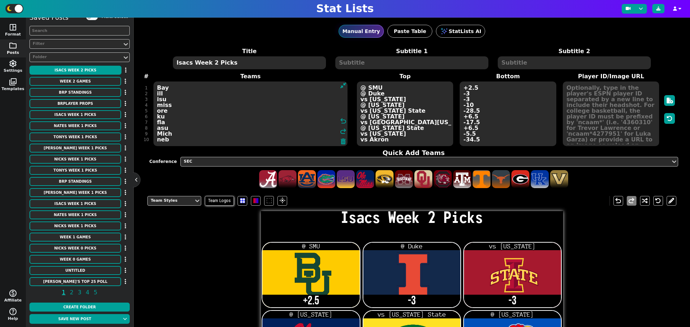
type textarea "Bay ill isu miss ore ku fla asu Mich neb"
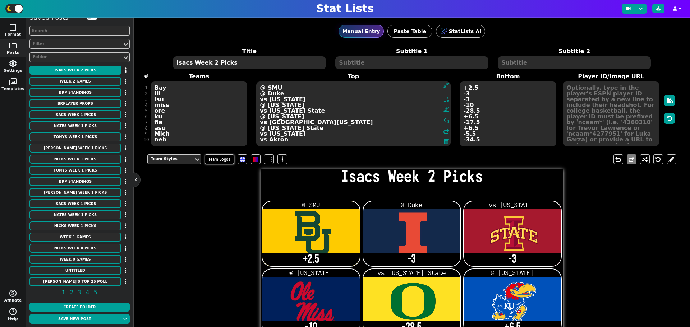
drag, startPoint x: 392, startPoint y: 133, endPoint x: 259, endPoint y: 133, distance: 133.3
click at [259, 133] on textarea "@ SMU @ Duke vs [US_STATE] @ [US_STATE] vs [US_STATE] State @ [US_STATE] vs [GE…" at bounding box center [353, 114] width 194 height 65
type textarea "@ SMU @ Duke vs Iowa @ Kentucky vs Oklahoma State @ Missouri vs South Florida @…"
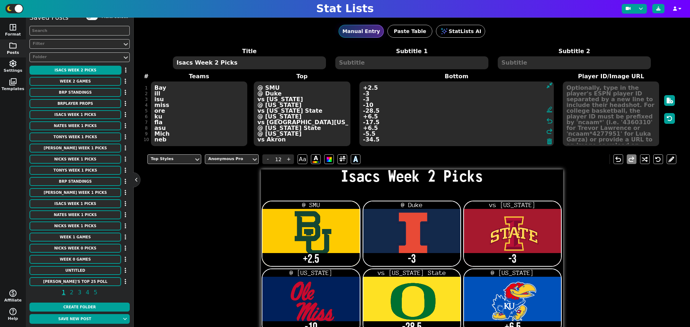
click at [461, 134] on textarea "+2.5 -3 -3 -10 -28.5 +6.5 -17.5 +6.5 -5.5 -34.5" at bounding box center [456, 114] width 194 height 65
type input "21"
type textarea "+2.5 -3 -3 -10 -28.5 +6.5 -17.5 +6.5 +5.5 -34.5"
click at [189, 64] on textarea "Isacs Week 2 Picks" at bounding box center [249, 62] width 153 height 13
type input "14"
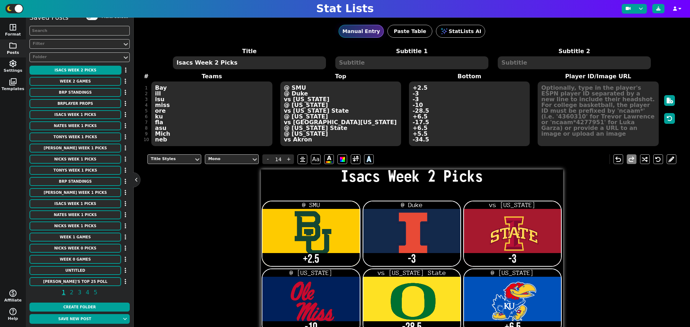
drag, startPoint x: 189, startPoint y: 62, endPoint x: 175, endPoint y: 63, distance: 14.4
click at [175, 63] on textarea "Isacs Week 2 Picks" at bounding box center [249, 62] width 153 height 13
type textarea "Nates Week 2 Picks"
click at [87, 323] on button "Save new post" at bounding box center [74, 319] width 91 height 10
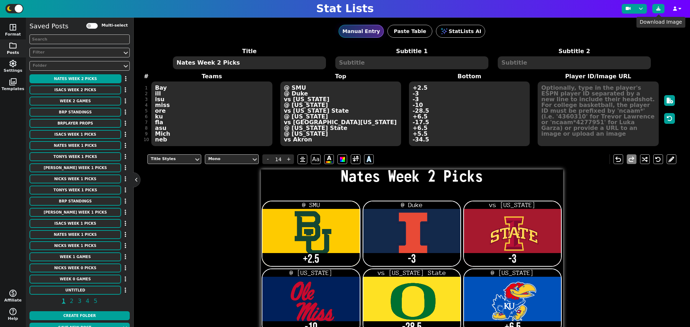
scroll to position [9, 0]
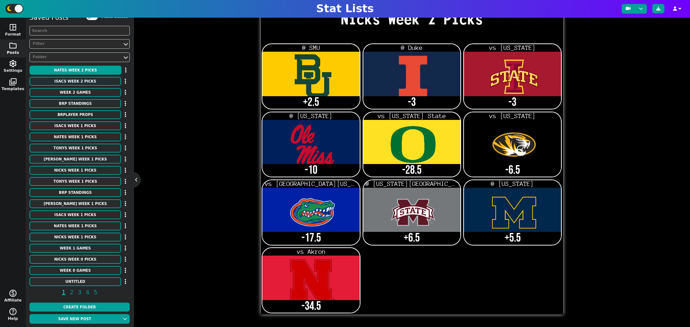
scroll to position [67, 0]
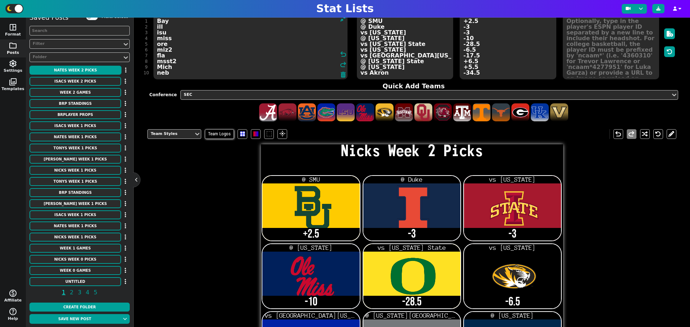
click at [170, 68] on textarea "Bay ill isu miss ore miz2 fla msst2 Mich neb" at bounding box center [250, 47] width 194 height 65
type textarea "Bay ill isu miss ore miz2 fla msst2 ou neb"
click at [414, 61] on textarea "@ SMU @ Duke vs [US_STATE] @ [US_STATE] vs [US_STATE] State vs [US_STATE] vs [G…" at bounding box center [405, 47] width 96 height 65
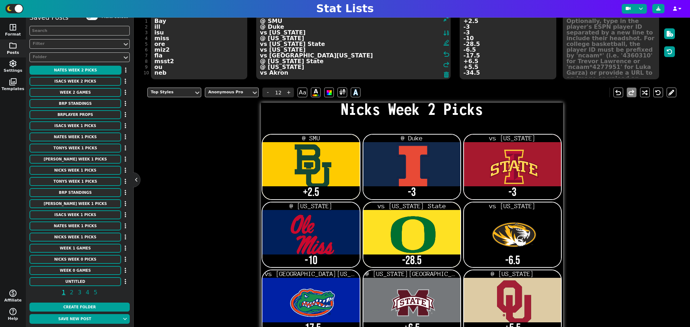
drag, startPoint x: 314, startPoint y: 58, endPoint x: 317, endPoint y: 63, distance: 5.5
click at [317, 63] on textarea "@ SMU @ Duke vs [US_STATE] @ [US_STATE] vs [US_STATE] State vs [US_STATE] vs [G…" at bounding box center [353, 47] width 194 height 65
click at [318, 62] on textarea "@ SMU @ Duke vs [US_STATE] @ [US_STATE] vs [US_STATE] State vs [US_STATE] vs [G…" at bounding box center [353, 47] width 194 height 65
drag, startPoint x: 314, startPoint y: 61, endPoint x: 260, endPoint y: 61, distance: 53.9
click at [260, 61] on textarea "@ SMU @ Duke vs [US_STATE] @ [US_STATE] vs [US_STATE] State vs [US_STATE] vs [G…" at bounding box center [353, 47] width 194 height 65
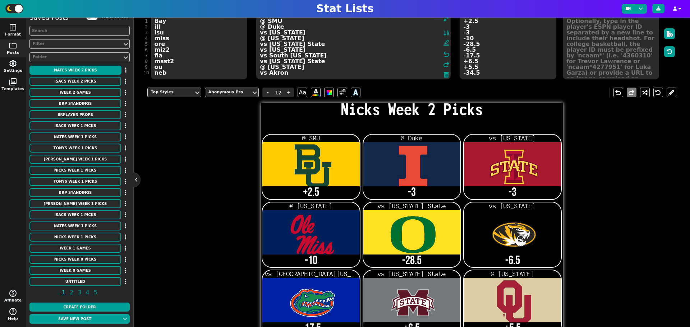
type textarea "@ SMU @ Duke vs [US_STATE] @ [US_STATE] vs [US_STATE] State vs [US_STATE] vs So…"
click at [464, 61] on textarea "+2.5 -3 -3 -10 -28.5 -6.5 -17.5 +6.5 +5.5 -34.5" at bounding box center [508, 47] width 96 height 65
type input "21"
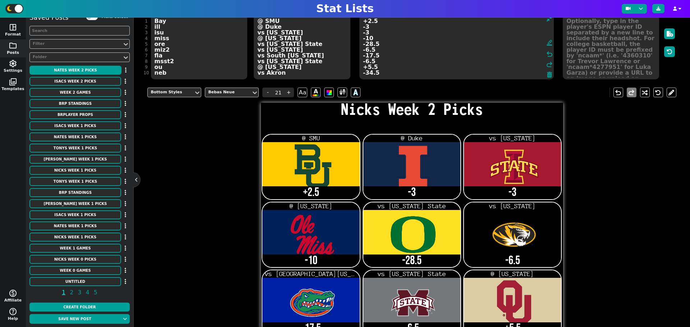
click at [364, 69] on textarea "+2.5 -3 -3 -10 -28.5 -6.5 -17.5 -6.5 +5.5 -34.5" at bounding box center [456, 47] width 194 height 65
type textarea "+2.5 -3 -3 -10 -28.5 -6.5 -17.5 -6.5 -5.5 -34.5"
click at [295, 67] on textarea "@ SMU @ Duke vs Iowa @ Kentucky vs Oklahoma State vs Kansas vs South Florida vs…" at bounding box center [302, 47] width 96 height 65
type input "12"
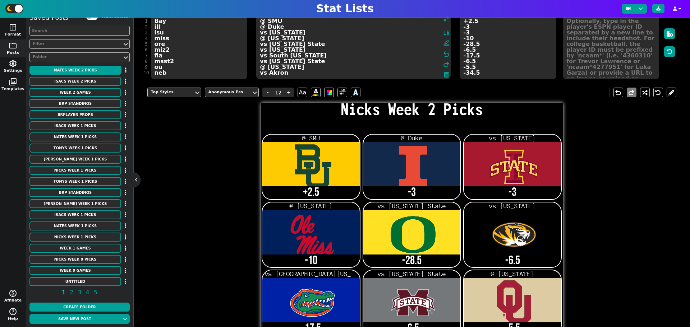
drag, startPoint x: 295, startPoint y: 67, endPoint x: 260, endPoint y: 67, distance: 34.1
click at [260, 67] on textarea "@ SMU @ Duke vs Iowa @ Kentucky vs Oklahoma State vs Kansas vs South Florida vs…" at bounding box center [353, 47] width 194 height 65
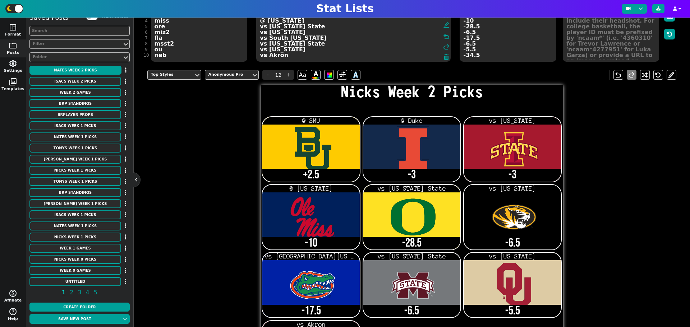
scroll to position [25, 0]
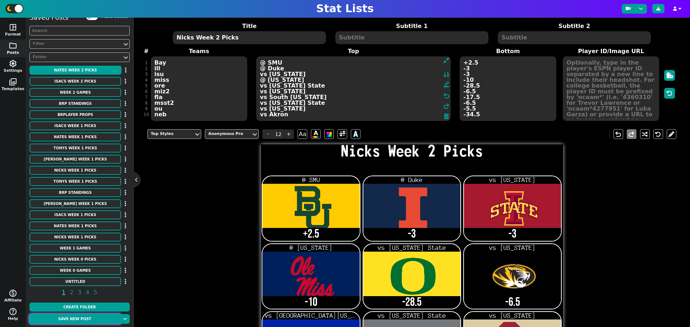
type textarea "@ SMU @ Duke vs [US_STATE] @ [US_STATE] vs [US_STATE] State vs [US_STATE] vs So…"
click at [97, 322] on button "Save new post" at bounding box center [74, 319] width 91 height 10
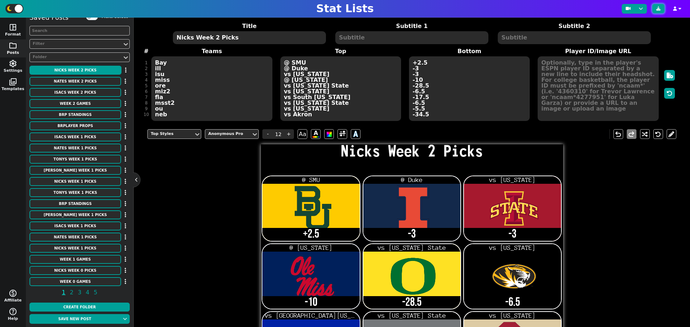
click at [658, 10] on icon at bounding box center [658, 8] width 4 height 4
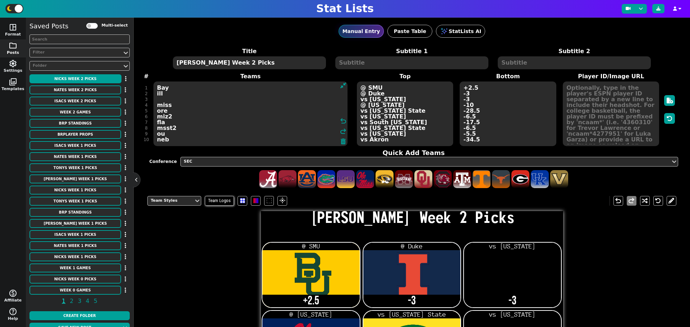
scroll to position [25, 0]
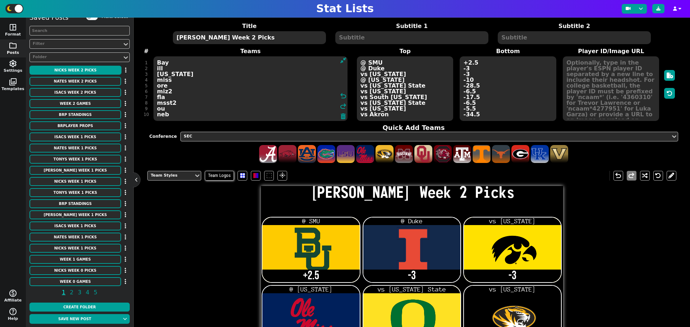
type textarea "Bay ill [US_STATE] miss ore miz2 fla msst2 ou neb"
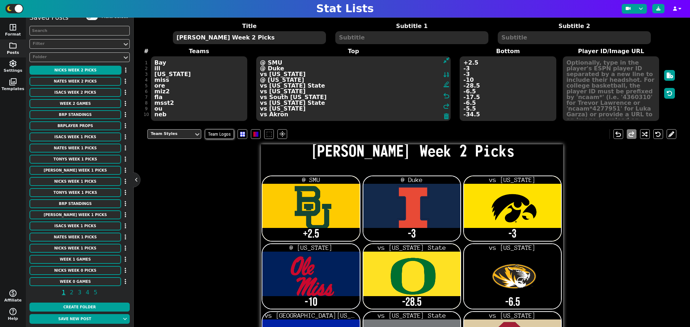
click at [383, 73] on textarea "@ SMU @ Duke vs [US_STATE] @ [US_STATE] vs [US_STATE] State vs [US_STATE] vs So…" at bounding box center [353, 88] width 194 height 65
drag, startPoint x: 278, startPoint y: 75, endPoint x: 259, endPoint y: 75, distance: 18.7
click at [259, 75] on textarea "@ SMU @ Duke vs [US_STATE] @ [US_STATE] vs [US_STATE] State vs [US_STATE] vs So…" at bounding box center [353, 88] width 194 height 65
type textarea "@ SMU @ Duke @ [US_STATE] State @ [US_STATE] vs [US_STATE] State vs [US_STATE] …"
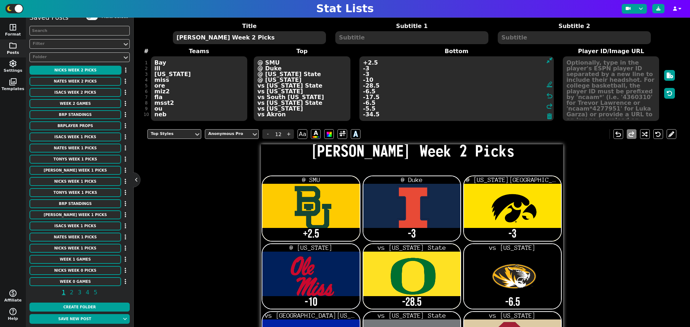
click at [461, 73] on textarea "+2.5 -3 -3 -10 -28.5 -6.5 -17.5 -6.5 -5.5 -34.5" at bounding box center [456, 88] width 194 height 65
type input "21"
type textarea "+2.5 -3 +3 -10 -28.5 -6.5 -17.5 -6.5 -5.5 -34.5"
click at [167, 92] on textarea "Bay ill [US_STATE] miss ore miz2 fla msst2 ou neb" at bounding box center [199, 88] width 96 height 65
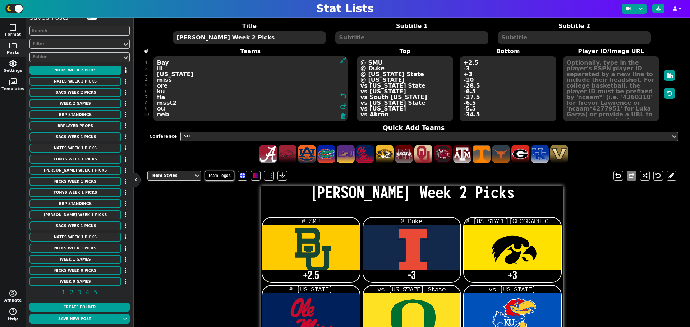
type textarea "Bay ill [US_STATE] miss ore ku fla msst2 ou neb"
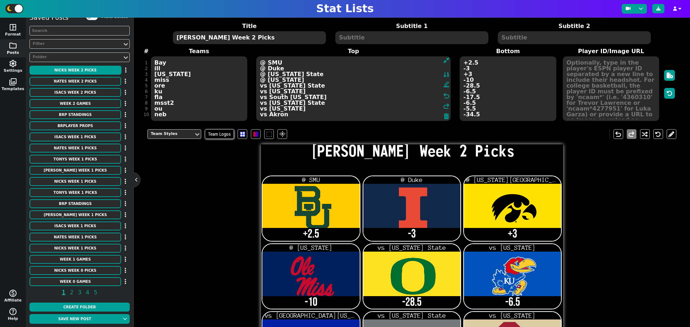
drag, startPoint x: 384, startPoint y: 91, endPoint x: 259, endPoint y: 93, distance: 125.0
click at [259, 93] on textarea "@ SMU @ Duke @ Iowa State @ Kentucky vs Oklahoma State vs Kansas vs South Flori…" at bounding box center [353, 88] width 194 height 65
type textarea "@ SMU @ Duke @ Iowa State @ Kentucky vs Oklahoma State @ Missouri vs South Flor…"
click at [463, 91] on textarea "+2.5 -3 +3 -10 -28.5 -6.5 -17.5 -6.5 -5.5 -34.5" at bounding box center [508, 88] width 96 height 65
type input "21"
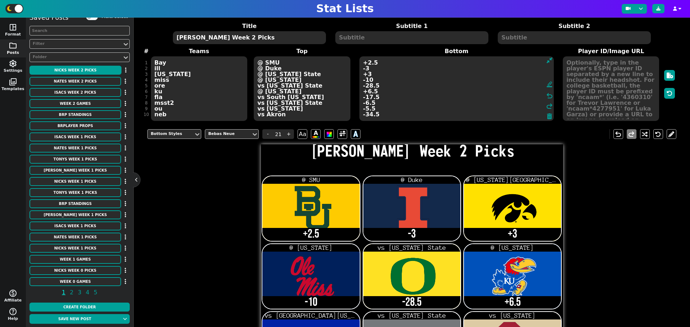
type textarea "+2.5 -3 +3 -10 -28.5 +6.5 -17.5 -6.5 -5.5 -34.5"
click at [162, 98] on textarea "Bay ill iowa miss ore ku fla msst2 ou neb" at bounding box center [199, 88] width 96 height 65
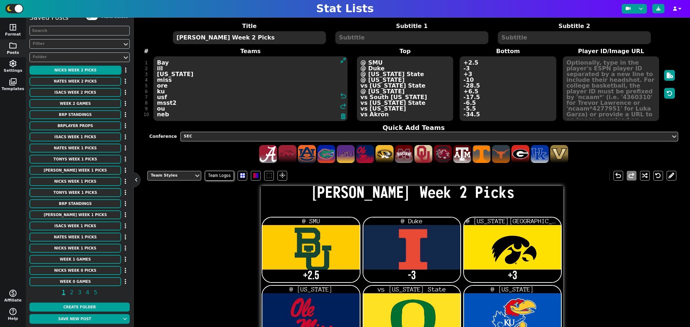
type textarea "Bay ill iowa miss ore ku usf msst2 ou neb"
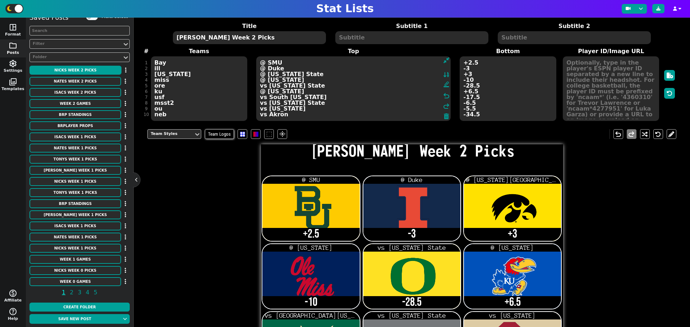
click at [405, 99] on textarea "@ SMU @ Duke @ Iowa State @ Kentucky vs Oklahoma State @ Missouri vs South Flor…" at bounding box center [353, 88] width 194 height 65
drag, startPoint x: 308, startPoint y: 96, endPoint x: 286, endPoint y: 97, distance: 21.6
click at [286, 97] on textarea "@ SMU @ Duke @ Iowa State @ Kentucky vs Oklahoma State @ Missouri vs South Flor…" at bounding box center [353, 88] width 194 height 65
click at [283, 97] on textarea "@ SMU @ Duke @ Iowa State @ Kentucky vs Oklahoma State @ Missouri vs South Flor…" at bounding box center [353, 88] width 194 height 65
drag, startPoint x: 284, startPoint y: 97, endPoint x: 259, endPoint y: 97, distance: 24.8
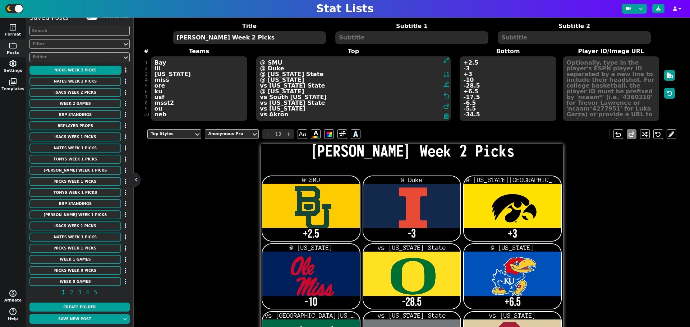
click at [259, 97] on textarea "@ SMU @ Duke @ Iowa State @ Kentucky vs Oklahoma State @ Missouri vs South Flor…" at bounding box center [353, 88] width 194 height 65
type textarea "@ SMU @ Duke @ Iowa State @ Kentucky vs Oklahoma State @ Missouri @ Florida vs …"
click at [463, 96] on textarea "+2.5 -3 +3 -10 -28.5 +6.5 -17.5 -6.5 -5.5 -34.5" at bounding box center [508, 88] width 96 height 65
type input "21"
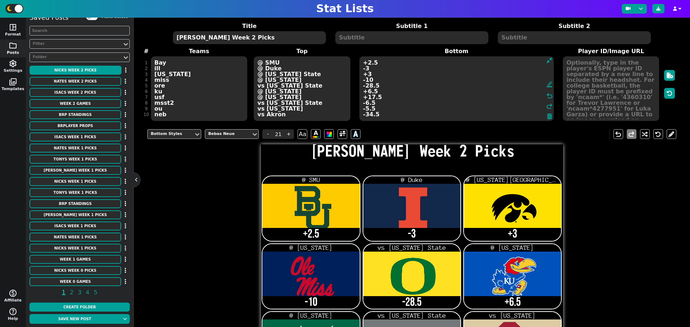
type textarea "+2.5 -3 +3 -10 -28.5 +6.5 +17.5 -6.5 -5.5 -34.5"
click at [162, 109] on textarea "Bay ill iowa miss ore ku usf msst2 ou neb" at bounding box center [199, 88] width 96 height 65
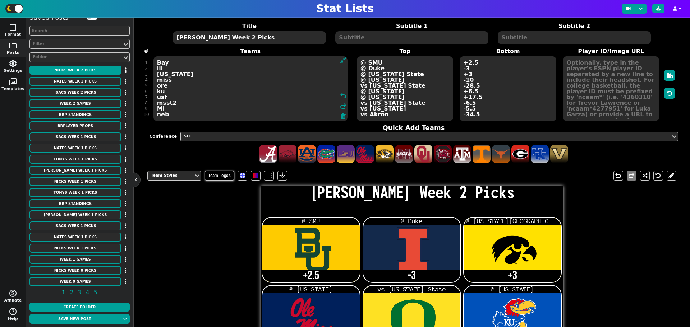
type textarea "Bay ill iowa miss ore ku usf msst2 Mic neb"
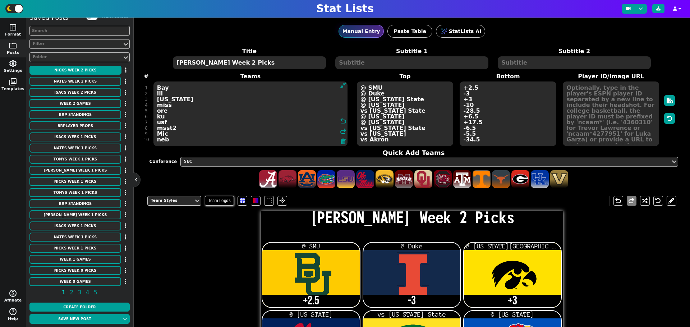
scroll to position [25, 0]
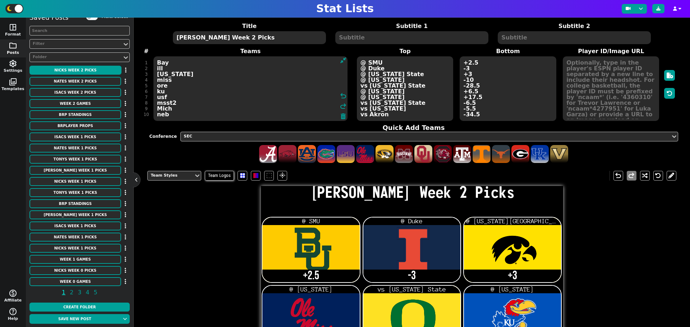
type textarea "Bay ill iowa miss ore ku usf msst2 Mich neb"
click at [398, 108] on textarea "@ SMU @ Duke @ [US_STATE] State @ [US_STATE] vs [US_STATE] State @ [US_STATE] @…" at bounding box center [405, 88] width 96 height 65
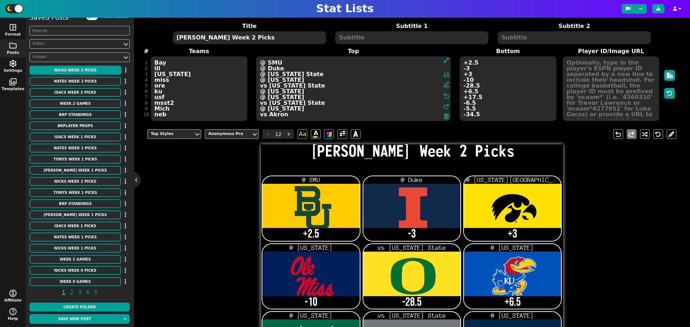
type textarea "@ SMU @ Duke @ Iowa State @ Kentucky vs Oklahoma State @ Missouri @ Florida vs …"
click at [461, 107] on textarea "+2.5 -3 +3 -10 -28.5 +6.5 +17.5 -6.5 -5.5 -34.5" at bounding box center [508, 88] width 96 height 65
type input "21"
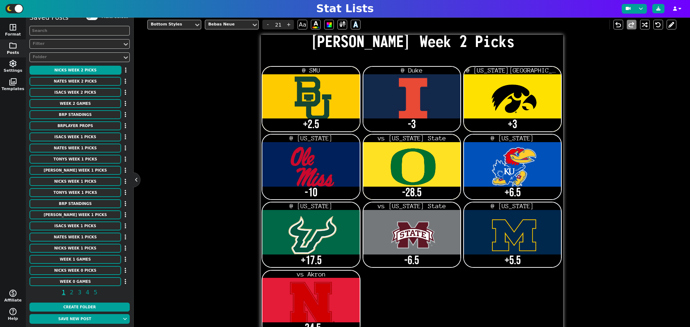
scroll to position [157, 0]
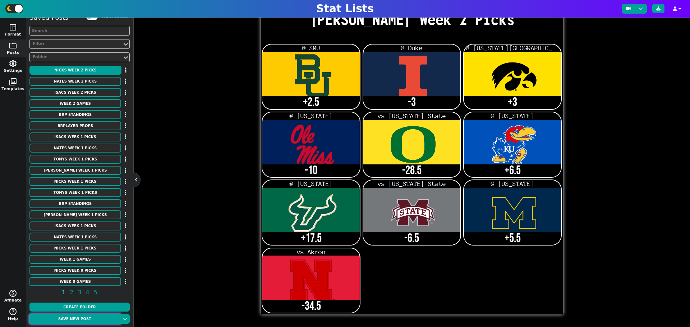
type textarea "+2.5 -3 +3 -10 -28.5 +6.5 +17.5 -6.5 +5.5 -34.5"
click at [89, 322] on button "Save new post" at bounding box center [74, 319] width 91 height 10
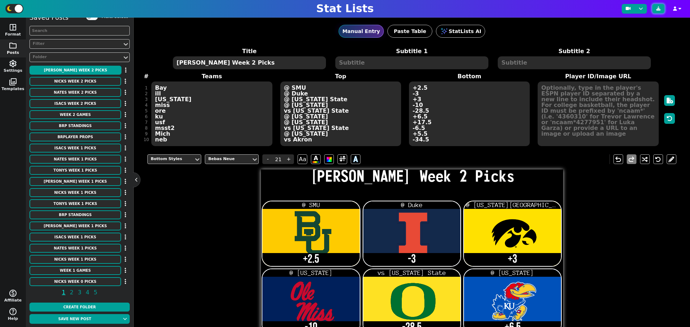
click at [659, 10] on icon at bounding box center [658, 8] width 4 height 4
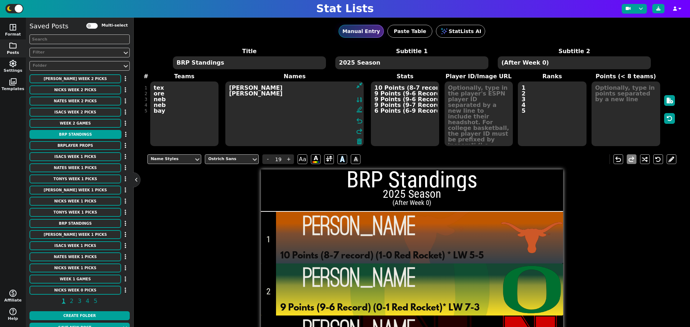
scroll to position [9, 0]
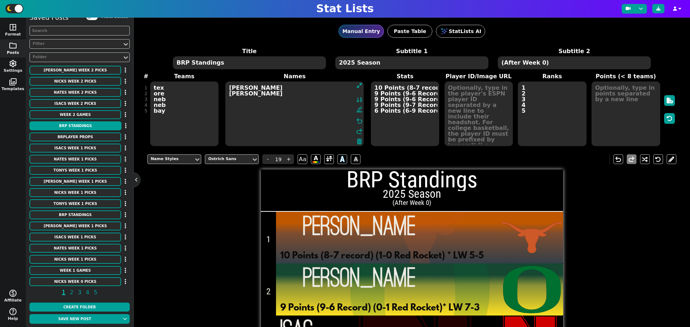
click at [244, 106] on textarea "[PERSON_NAME] [PERSON_NAME]" at bounding box center [294, 114] width 138 height 65
type textarea "[PERSON_NAME] [PERSON_NAME]"
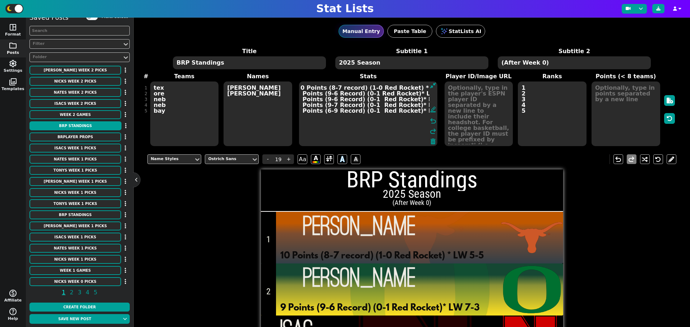
scroll to position [0, 0]
click at [335, 100] on textarea "10 Points (8-7 record) (1-0 Red Rocket) * LW 5-5 9 Points (9-6 Record) (0-1 Red…" at bounding box center [368, 114] width 138 height 65
type input "7"
click at [334, 105] on textarea "10 Points (8-7 record) (1-0 Red Rocket) * LW 5-5 9 Points (9-6 Record) (0-1 Red…" at bounding box center [368, 114] width 138 height 65
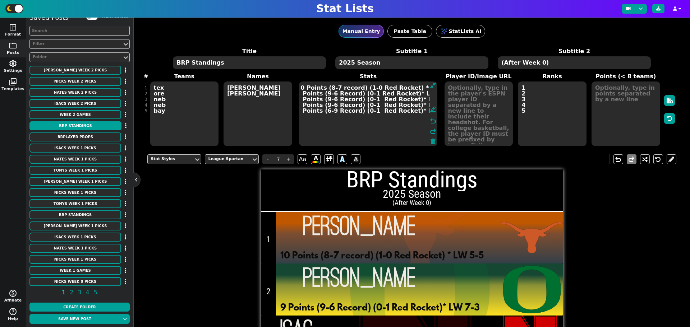
click at [417, 100] on textarea "10 Points (8-7 record) (1-0 Red Rocket) * LW 5-5 9 Points (9-6 Record) (0-1 Red…" at bounding box center [368, 114] width 138 height 65
click at [422, 99] on textarea "10 Points (8-7 record) (1-0 Red Rocket) * LW 5-5 9 Points (9-6 Record) (0-1 Red…" at bounding box center [368, 114] width 138 height 65
click at [417, 105] on textarea "10 Points (8-7 record) (1-0 Red Rocket) * LW 5-5 9 Points (9-6 Record) (0-1 Red…" at bounding box center [368, 114] width 138 height 65
click at [423, 105] on textarea "10 Points (8-7 record) (1-0 Red Rocket) * LW 5-5 9 Points (9-6 Record) (0-1 Red…" at bounding box center [368, 114] width 138 height 65
type textarea "10 Points (8-7 record) (1-0 Red Rocket) * LW 5-5 9 Points (9-6 Record) (0-1 Red…"
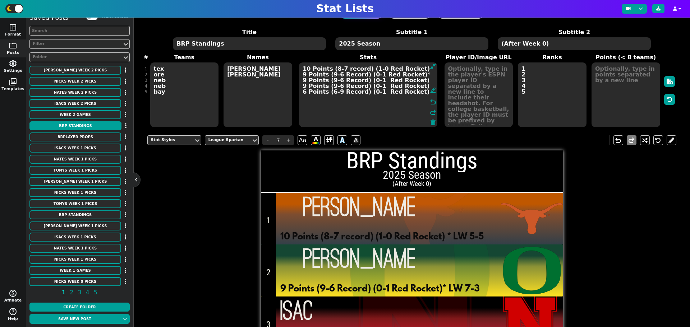
scroll to position [0, 0]
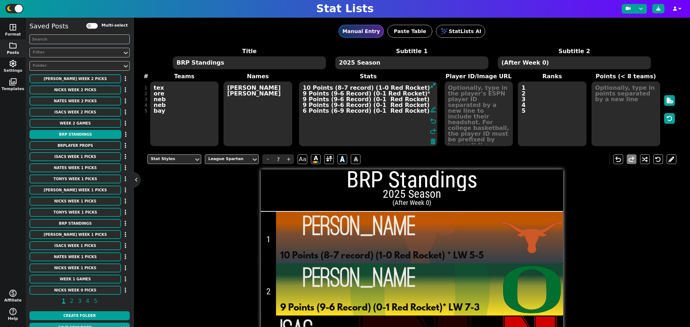
scroll to position [9, 0]
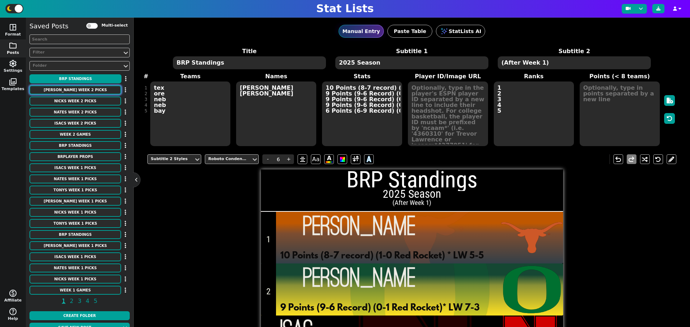
click at [87, 93] on button "[PERSON_NAME] Week 2 Picks" at bounding box center [75, 90] width 92 height 9
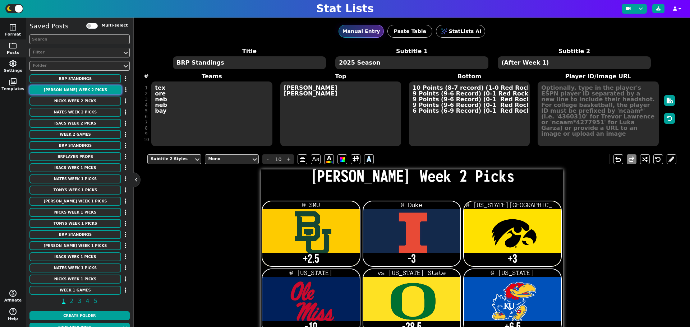
type input "10"
drag, startPoint x: 194, startPoint y: 63, endPoint x: 166, endPoint y: 63, distance: 28.0
click at [166, 63] on div "Title Bryans Week 2 Picks Subtitle 1 2025 Season Subtitle 2 (After Week 1)" at bounding box center [411, 58] width 524 height 23
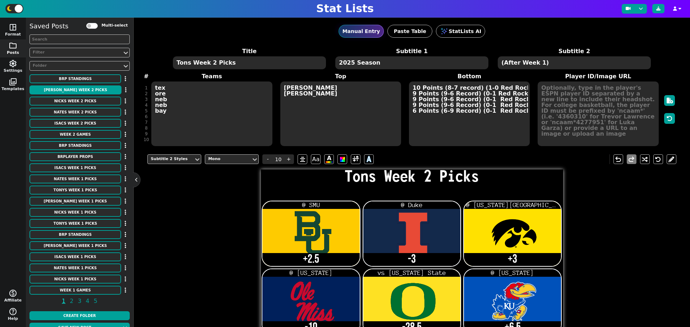
type textarea "Tonys Week 2 Picks"
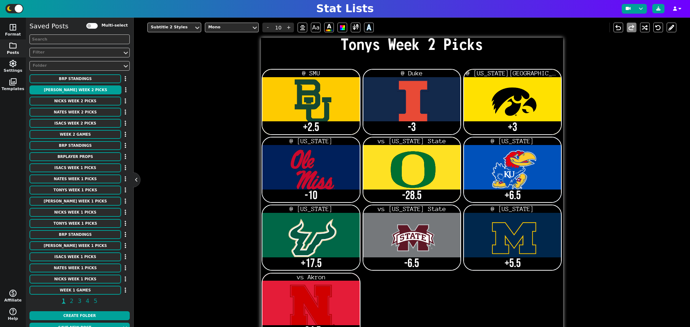
scroll to position [157, 0]
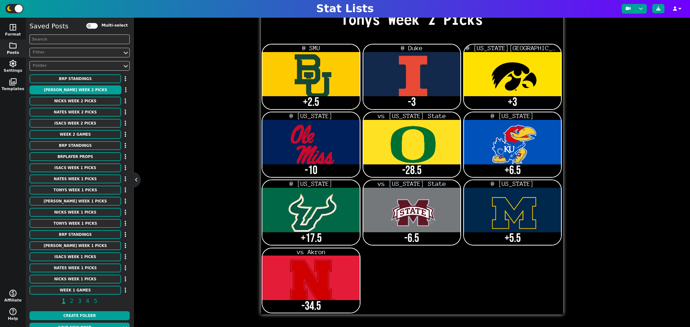
type textarea "Tonys Week 2 Picks"
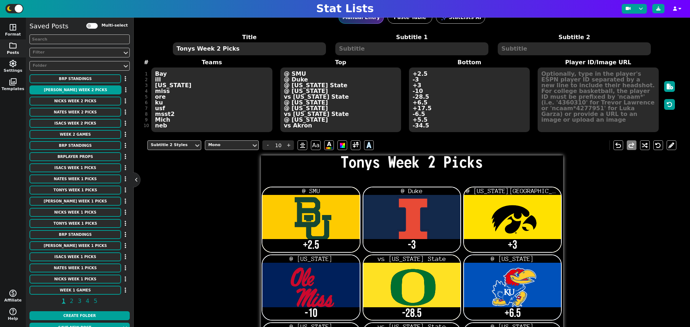
scroll to position [0, 0]
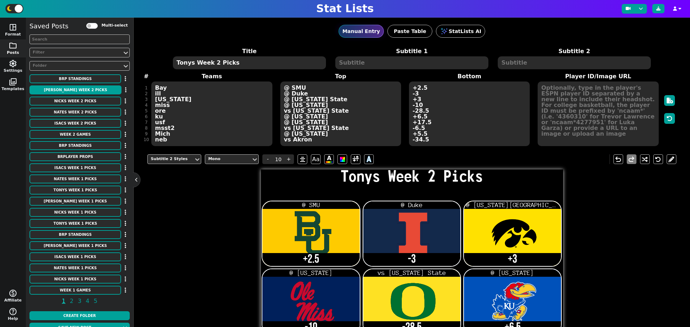
click at [174, 99] on textarea "Bay ill [US_STATE] miss ore ku usf msst2 Mich neb" at bounding box center [211, 114] width 121 height 65
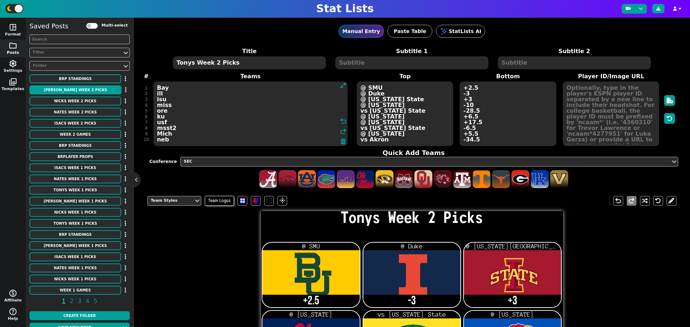
type textarea "Bay ill isu miss ore ku usf msst2 Mich neb"
click at [362, 98] on textarea "@ SMU @ Duke @ Iowa State @ Kentucky vs Oklahoma State @ Missouri @ Florida vs …" at bounding box center [405, 114] width 96 height 65
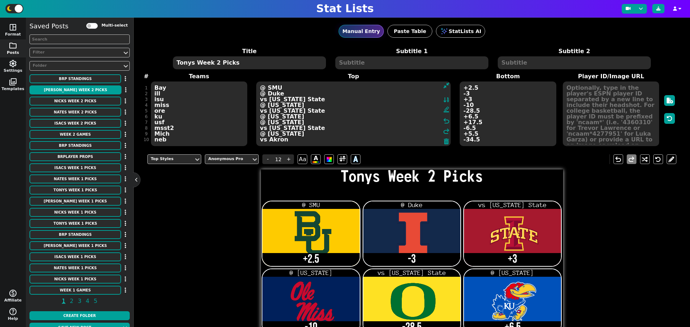
click at [295, 98] on textarea "@ SMU @ Duke vs Iowa State @ Kentucky vs Oklahoma State @ Missouri @ Florida vs…" at bounding box center [353, 114] width 194 height 65
type textarea "@ SMU @ Duke vs Iowa @ Kentucky vs Oklahoma State @ Missouri @ Florida vs Arizo…"
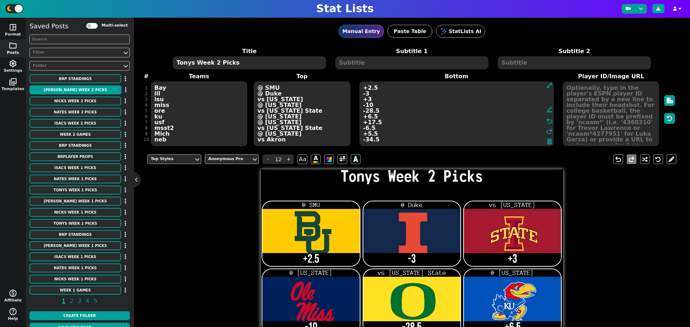
click at [463, 99] on textarea "+2.5 -3 +3 -10 -28.5 +6.5 +17.5 -6.5 +5.5 -34.5" at bounding box center [456, 114] width 194 height 65
type input "21"
type textarea "+2.5 -3 -3 -10 -28.5 +6.5 +17.5 -6.5 +5.5 -34.5"
click at [166, 114] on textarea "Bay ill isu miss ore ku usf msst2 Mich neb" at bounding box center [199, 114] width 96 height 65
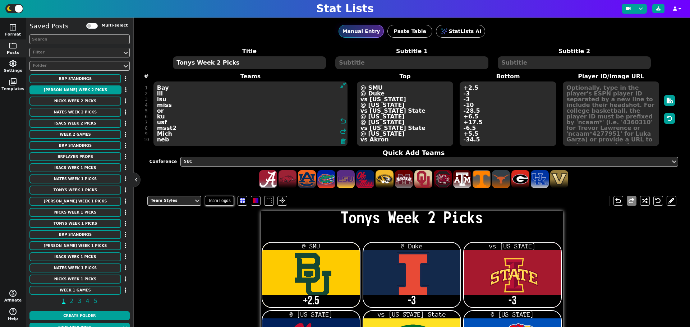
type textarea "Bay ill isu miss o ku usf msst2 Mich neb"
type textarea "Bay ill isu miss okst ku usf msst2 Mich neb"
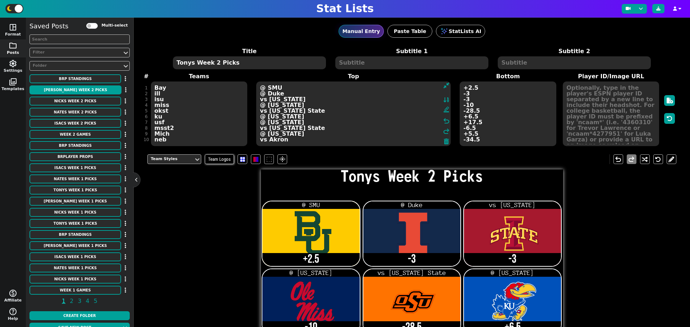
drag, startPoint x: 410, startPoint y: 110, endPoint x: 259, endPoint y: 109, distance: 150.9
click at [259, 109] on textarea "@ SMU @ Duke vs Iowa @ Kentucky vs Oklahoma State @ Missouri @ Florida vs Arizo…" at bounding box center [353, 114] width 194 height 65
type textarea "@ SMU @ Duke vs Iowa @ Kentucky @ Oregon @ Missouri @ Florida vs Arizona State …"
click at [462, 110] on textarea "+2.5 -3 -3 -10 -28.5 +6.5 +17.5 -6.5 +5.5 -34.5" at bounding box center [508, 114] width 96 height 65
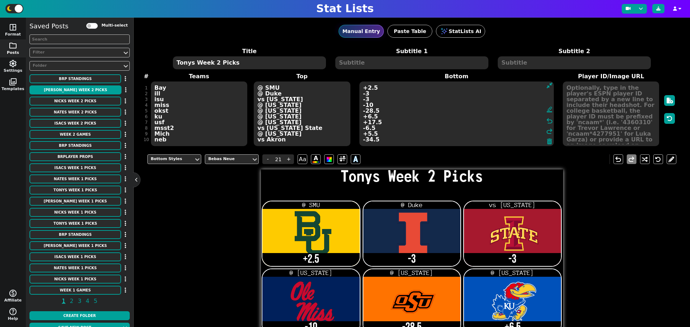
type input "21"
type textarea "+2.5 -3 -3 -10 +28.5 +6.5 +17.5 -6.5 +5.5 -34.5"
click at [164, 118] on textarea "Bay ill isu miss okst ku usf msst2 Mich neb" at bounding box center [199, 114] width 96 height 65
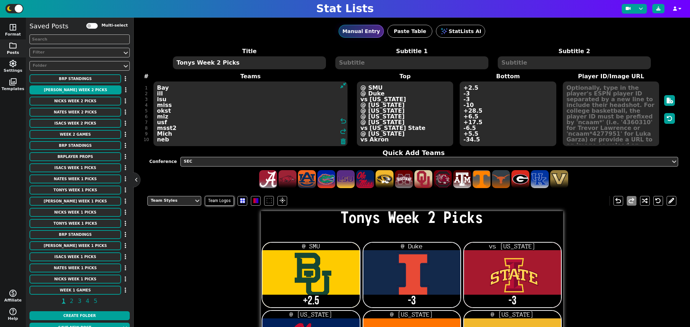
type textarea "Bay ill isu miss okst miz usf msst2 Mich neb"
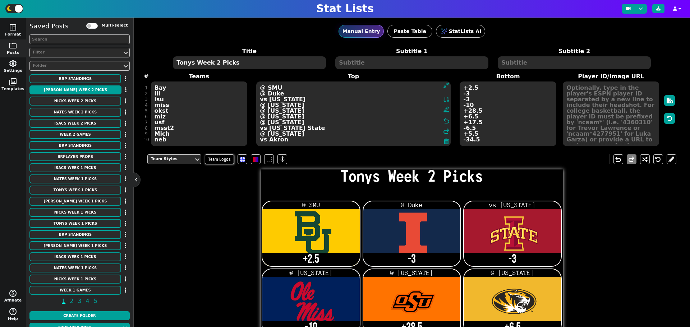
click at [391, 116] on textarea "@ SMU @ Duke vs Iowa @ Kentucky @ Oregon @ Missouri @ Florida vs Arizona State …" at bounding box center [353, 114] width 194 height 65
type textarea "@ SMU @ Duke vs Iowa @ Kentucky @ Oregon vs Kansas @ Florida vs Arizona State @…"
click at [464, 114] on textarea "+2.5 -3 -3 -10 +28.5 +6.5 +17.5 -6.5 +5.5 -34.5" at bounding box center [508, 114] width 96 height 65
type input "21"
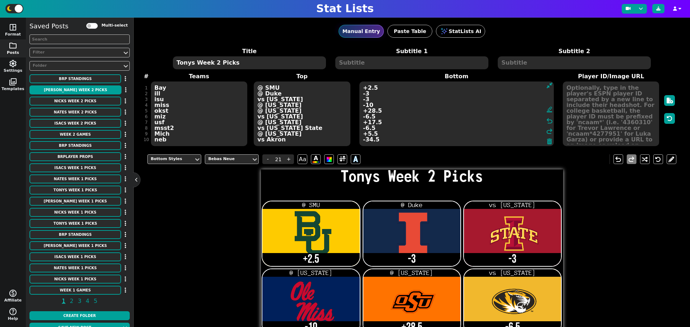
type textarea "+2.5 -3 -3 -10 +28.5 -6.5 +17.5 -6.5 +5.5 -34.5"
click at [165, 121] on textarea "Bay ill isu miss okst miz usf msst2 Mich neb" at bounding box center [199, 114] width 96 height 65
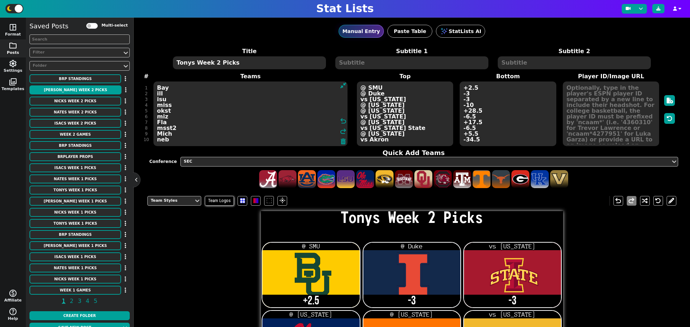
type textarea "Bay ill isu miss okst miz Fla msst2 Mich neb"
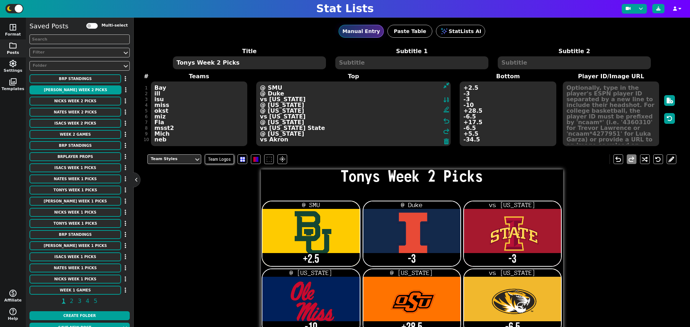
click at [388, 121] on textarea "@ SMU @ Duke vs Iowa @ Kentucky @ Oregon vs Kansas @ Florida vs Arizona State @…" at bounding box center [353, 114] width 194 height 65
drag, startPoint x: 289, startPoint y: 121, endPoint x: 259, endPoint y: 121, distance: 29.5
click at [259, 121] on textarea "@ SMU @ Duke vs Iowa @ Kentucky @ Oregon vs Kansas @ Florida vs Arizona State @…" at bounding box center [353, 114] width 194 height 65
type textarea "@ SMU @ Duke vs Iowa @ Kentucky @ Oregon vs Kansas vs South Florida vs Arizona …"
click at [464, 120] on textarea "+2.5 -3 -3 -10 +28.5 -6.5 +17.5 -6.5 +5.5 -34.5" at bounding box center [508, 114] width 96 height 65
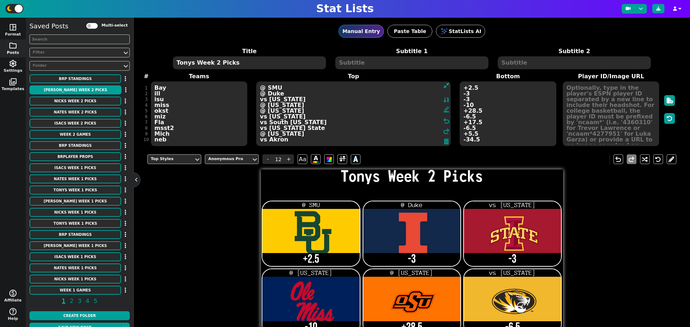
type input "21"
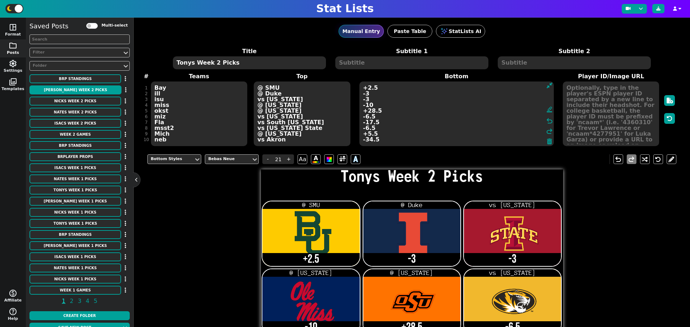
type textarea "+2.5 -3 -3 -10 +28.5 -6.5 -17.5 -6.5 +5.5 -34.5"
click at [171, 128] on textarea "Bay ill isu miss okst miz Fla msst2 Mich neb" at bounding box center [199, 114] width 96 height 65
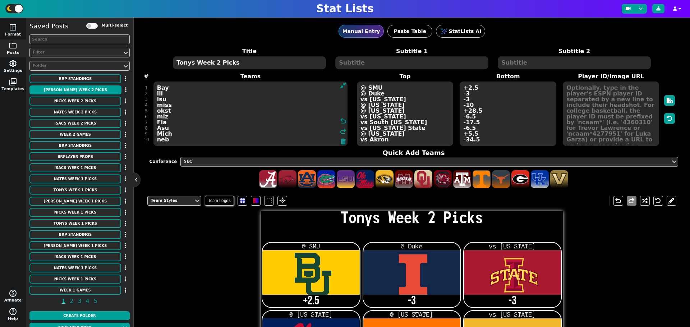
type textarea "Bay ill isu miss okst miz Fla Asu Mich neb"
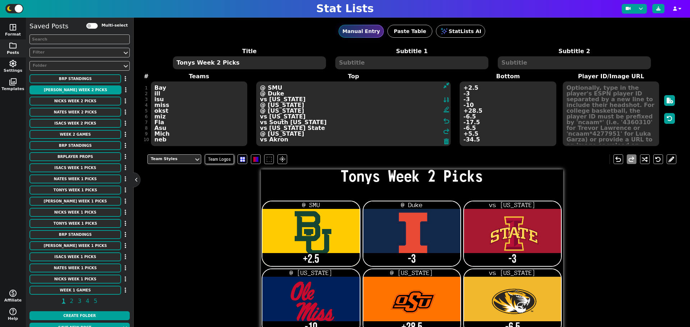
drag, startPoint x: 404, startPoint y: 128, endPoint x: 260, endPoint y: 129, distance: 143.0
click at [260, 129] on textarea "@ SMU @ Duke vs Iowa @ Kentucky @ Oregon vs Kansas vs South Florida vs Arizona …" at bounding box center [353, 114] width 194 height 65
type textarea "@ SMU @ Duke vs Iowa @ Kentucky @ Oregon vs Kansas vs South Florida @ Mississi …"
type textarea "@ SMU @ Duke vs [US_STATE] @ [US_STATE] @ [US_STATE] vs [US_STATE] vs [GEOGRAPH…"
click at [462, 127] on textarea "+2.5 -3 -3 -10 +28.5 -6.5 -17.5 -6.5 +5.5 -34.5" at bounding box center [508, 114] width 96 height 65
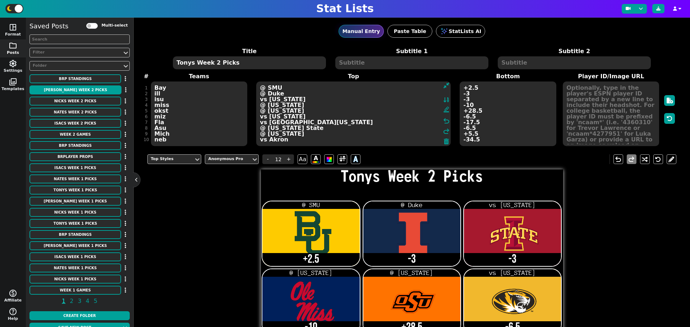
type input "21"
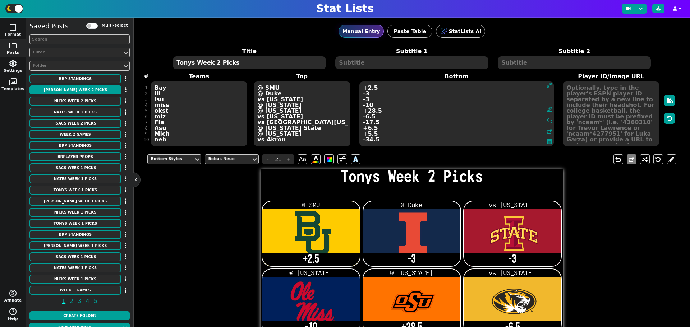
type textarea "+2.5 -3 -3 -10 +28.5 -6.5 -17.5 +6.5 +5.5 -34.5"
click at [171, 143] on div "Title Tonys Week 2 Picks Subtitle 1 Subtitle 2 # 1 2 3 4 5 6 7 8 9 10 Teams Bay…" at bounding box center [411, 97] width 529 height 100
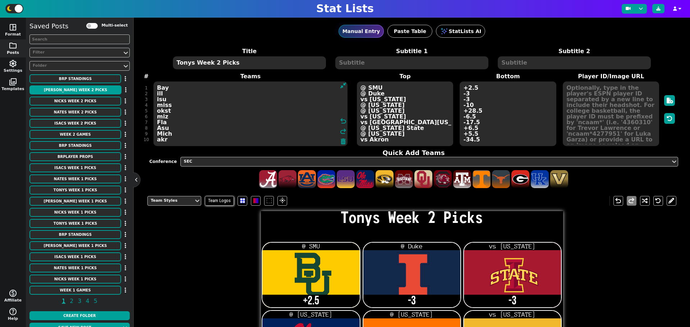
type textarea "Bay ill isu miss okst miz Fla Asu Mich akr"
click at [379, 139] on textarea "@ SMU @ Duke vs [US_STATE] @ [US_STATE] @ [US_STATE] vs [US_STATE] vs [GEOGRAPH…" at bounding box center [405, 114] width 96 height 65
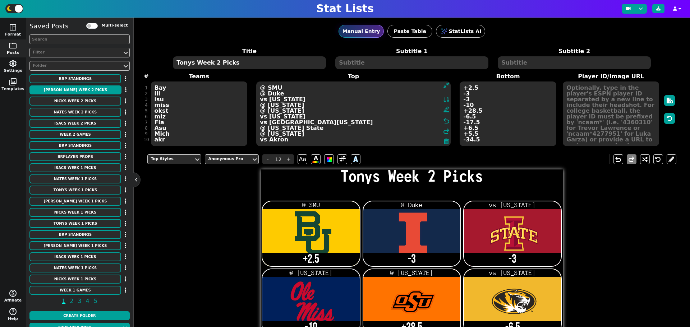
drag, startPoint x: 297, startPoint y: 139, endPoint x: 251, endPoint y: 137, distance: 46.0
click at [251, 137] on span "Top @ SMU @ Duke vs [US_STATE] @ [US_STATE] @ [US_STATE] vs [US_STATE] vs [GEOG…" at bounding box center [353, 109] width 206 height 75
type textarea "@ SMU @ Duke vs [US_STATE] @ [US_STATE] @ [US_STATE] vs [US_STATE] vs [GEOGRAPH…"
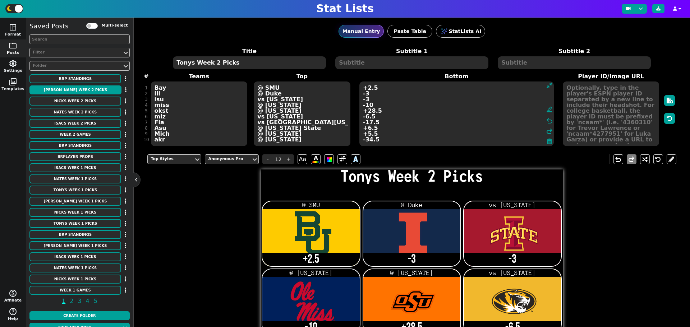
click at [462, 139] on textarea "+2.5 -3 -3 -10 +28.5 -6.5 -17.5 +6.5 +5.5 -34.5" at bounding box center [456, 114] width 194 height 65
type input "21"
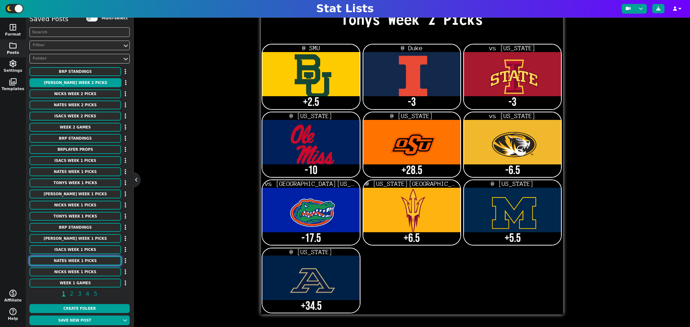
scroll to position [9, 0]
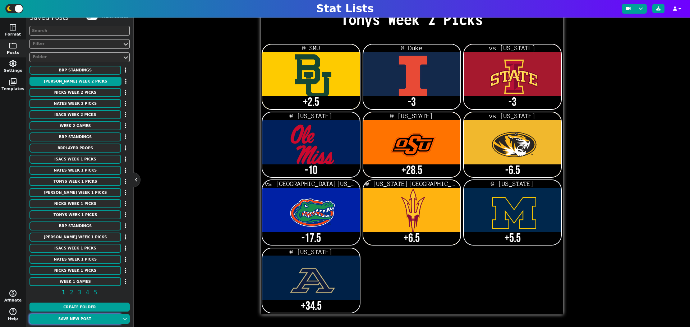
type textarea "+2.5 -3 -3 -10 +28.5 -6.5 -17.5 +6.5 +5.5 +34.5"
click at [86, 320] on button "Save new post" at bounding box center [74, 319] width 91 height 10
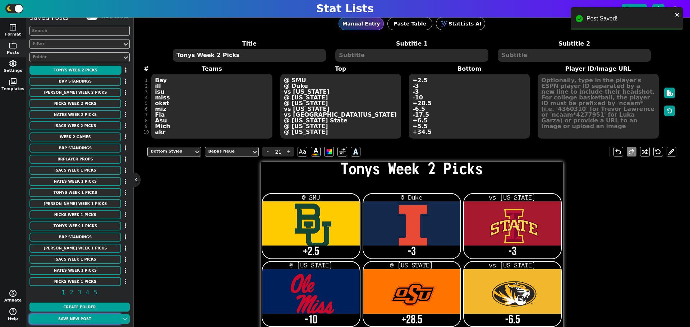
scroll to position [0, 0]
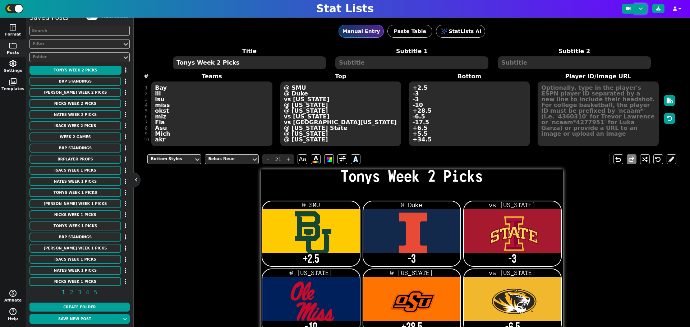
click at [641, 10] on button at bounding box center [641, 9] width 12 height 10
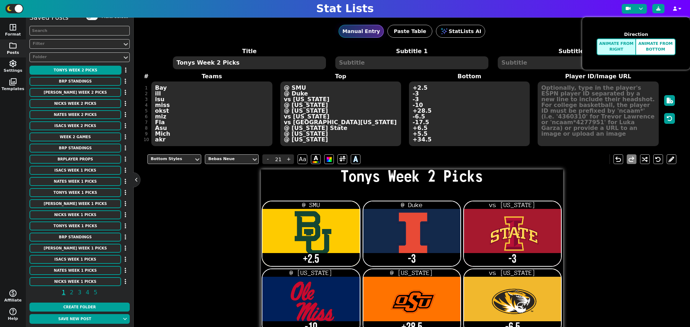
click at [641, 243] on div "Bottom Styles Bebas Neue - 21 + Aa A A undo redo Tonys Week 2 Picks @ SMU +2.5 …" at bounding box center [411, 310] width 529 height 323
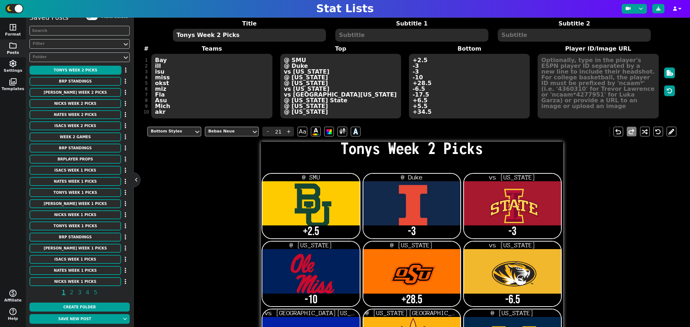
scroll to position [25, 0]
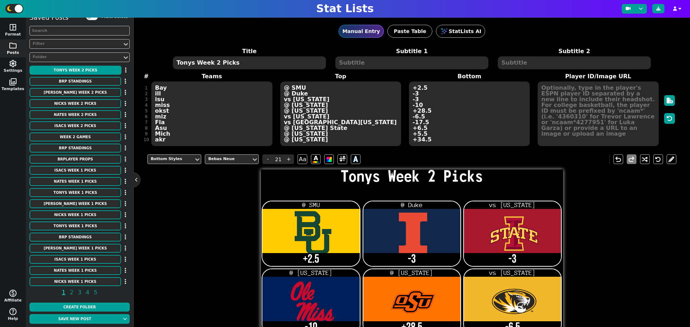
scroll to position [132, 0]
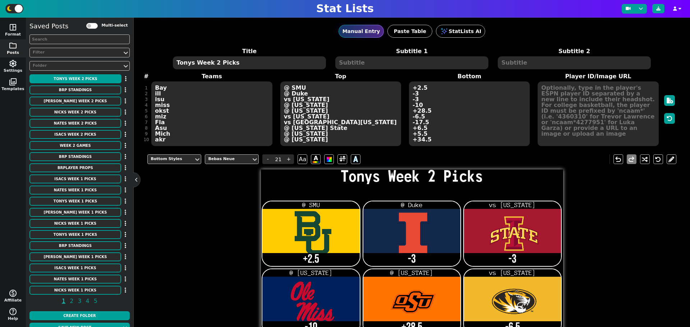
scroll to position [132, 0]
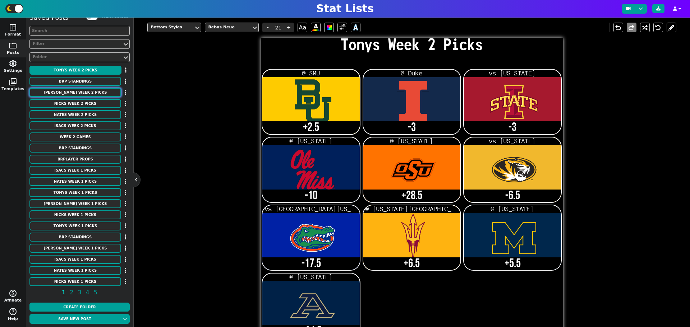
click at [88, 92] on button "[PERSON_NAME] Week 2 Picks" at bounding box center [75, 92] width 92 height 9
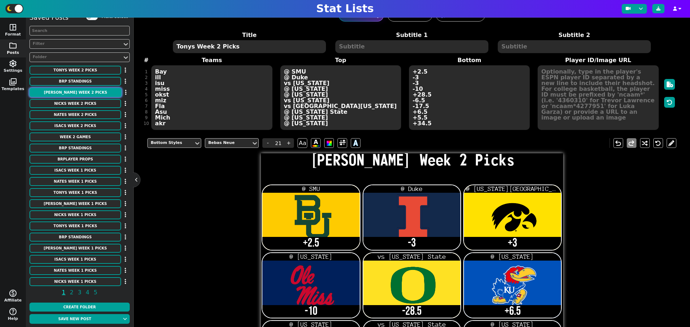
scroll to position [0, 0]
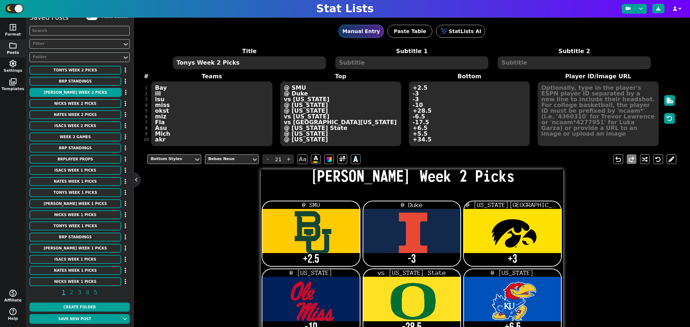
click at [412, 127] on textarea "+2.5 -3 +3 -10 -28.5 +6.5 +17.5 -6.5 +5.5 -34.5" at bounding box center [469, 114] width 121 height 65
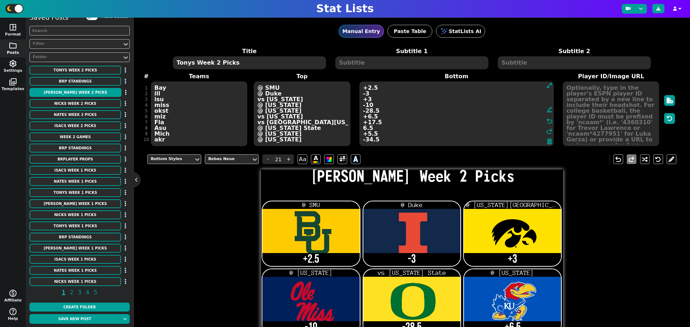
type textarea "+2.5 -3 +3 -10 -28.5 +6.5 +17.5 +6.5 +5.5 -34.5"
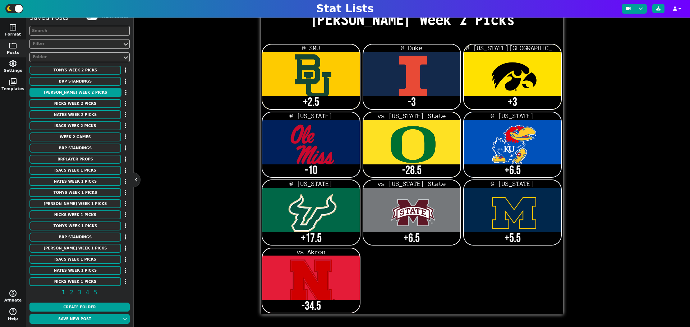
scroll to position [25, 0]
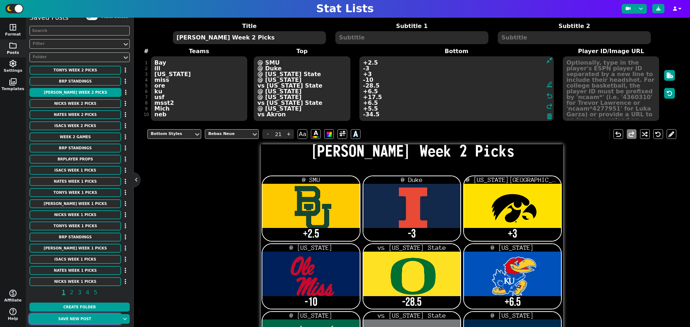
click at [56, 319] on button "Save new post" at bounding box center [74, 319] width 91 height 10
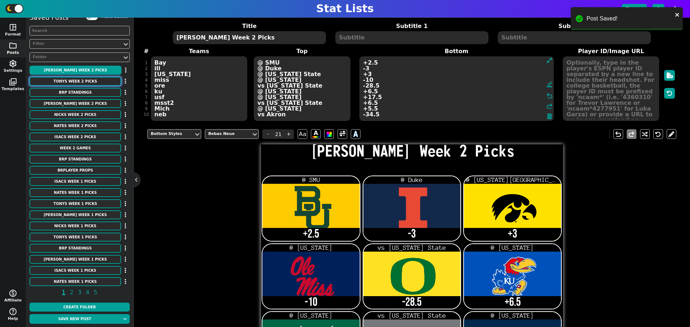
click at [77, 82] on button "Tonys Week 2 Picks" at bounding box center [75, 81] width 92 height 9
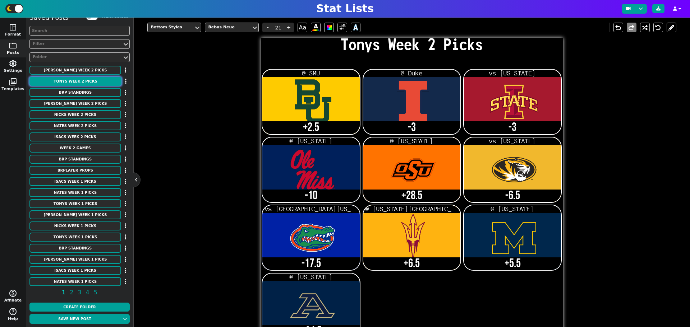
scroll to position [0, 0]
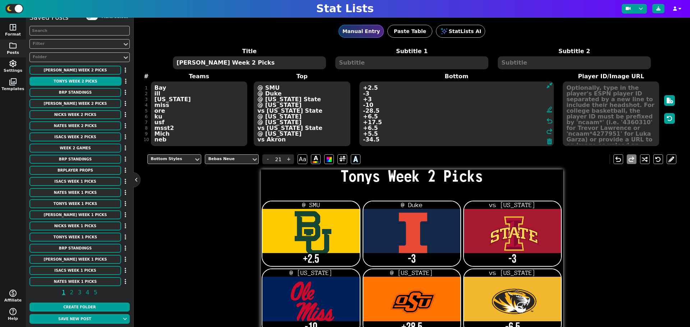
click at [365, 130] on textarea "+2.5 -3 -3 -10 +28.5 -6.5 -17.5 +6.5 +5.5 +34.5" at bounding box center [456, 114] width 194 height 65
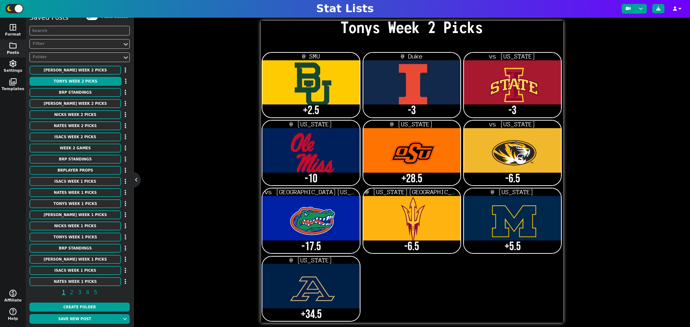
scroll to position [157, 0]
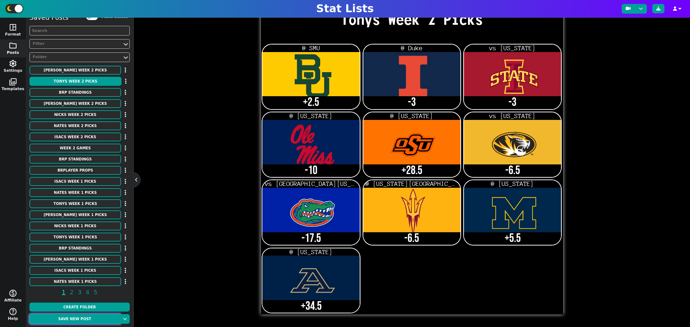
click at [81, 323] on button "Save new post" at bounding box center [74, 319] width 91 height 10
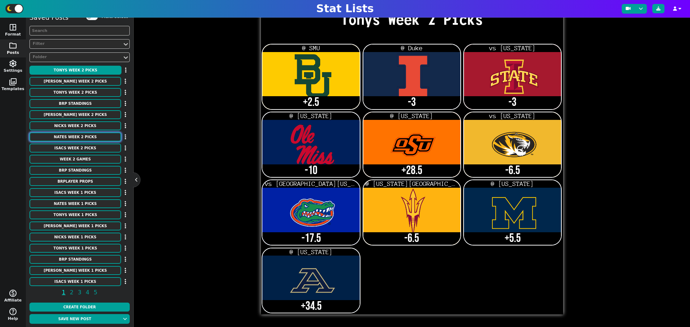
click at [88, 137] on button "Nates Week 2 Picks" at bounding box center [75, 137] width 92 height 9
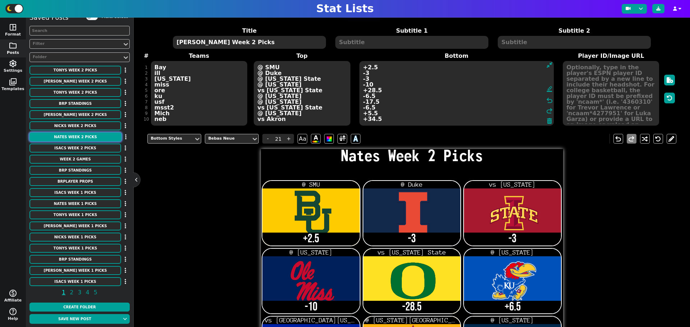
scroll to position [0, 0]
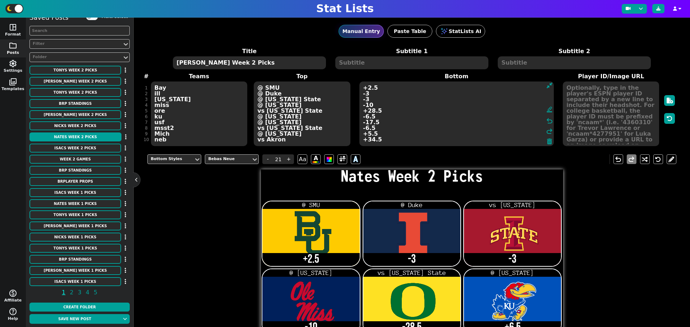
click at [364, 129] on textarea "+2.5 -3 -3 -10 -28.5 +6.5 -17.5 +6.5 +5.5 -34.5" at bounding box center [456, 114] width 194 height 65
click at [93, 319] on button "Save new post" at bounding box center [74, 319] width 91 height 10
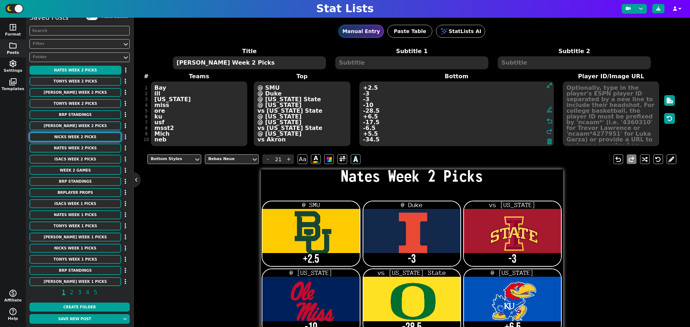
click at [89, 137] on button "Nicks Week 2 Picks" at bounding box center [75, 137] width 92 height 9
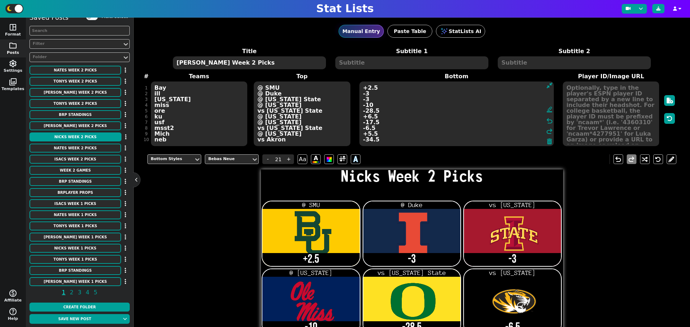
click at [363, 129] on textarea "+2.5 -3 -3 -10 -28.5 -6.5 -17.5 -6.5 -5.5 -34.5" at bounding box center [456, 114] width 194 height 65
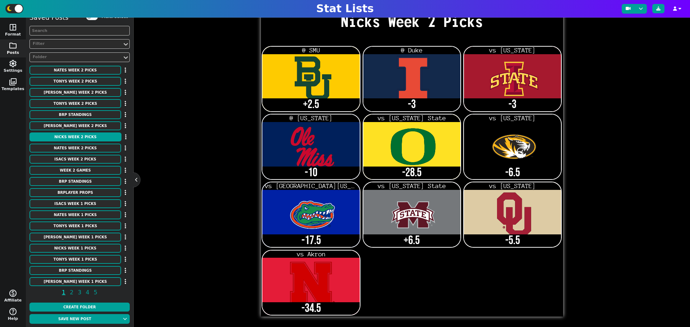
scroll to position [157, 0]
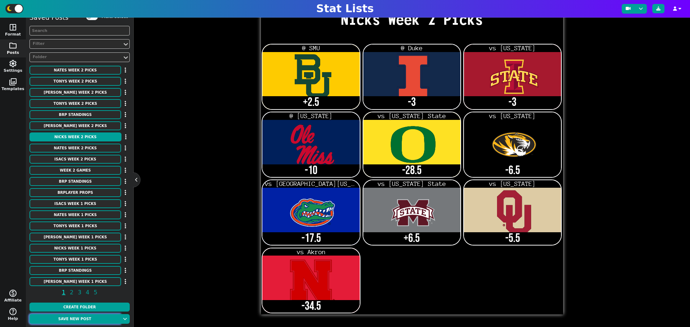
click at [86, 318] on button "Save new post" at bounding box center [74, 319] width 91 height 10
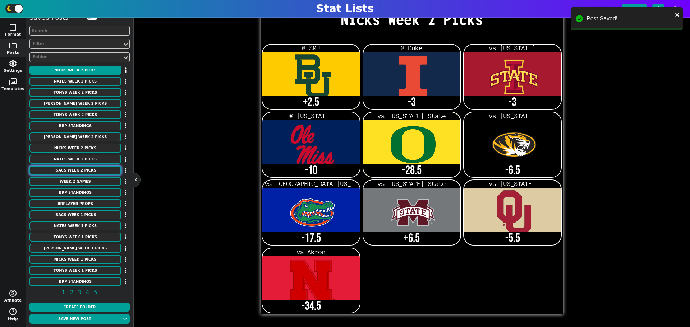
click at [75, 172] on button "Isacs Week 2 Picks" at bounding box center [75, 170] width 92 height 9
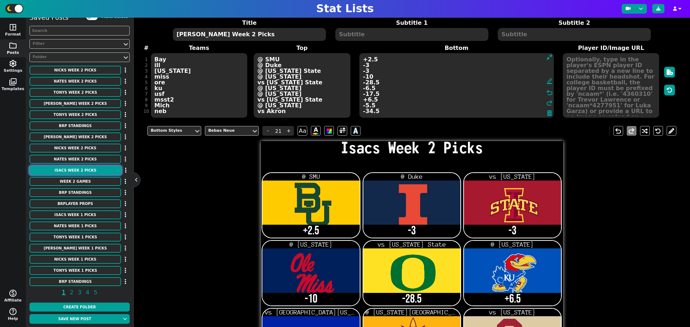
scroll to position [0, 0]
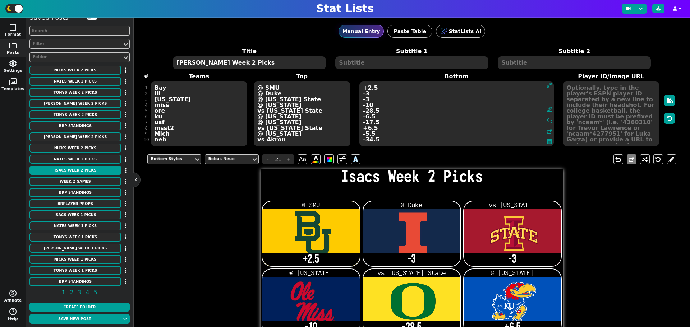
click at [365, 130] on textarea "+2.5 -3 -3 -10 -28.5 +6.5 -17.5 +6.5 -5.5 -34.5" at bounding box center [456, 114] width 194 height 65
type textarea "+2.5 -3 -3 -10 -28.5 +6.5 -17.5 -6.5 -5.5 -34.5"
click at [97, 319] on button "Save new post" at bounding box center [74, 319] width 91 height 10
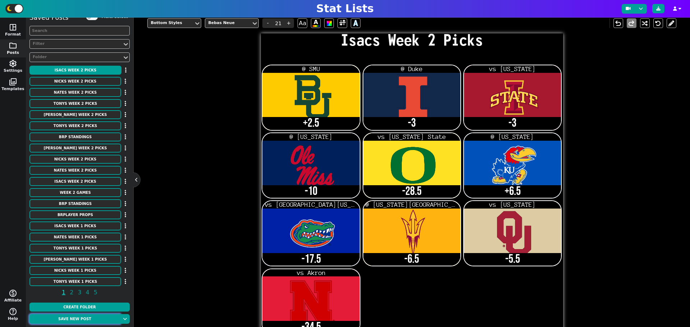
scroll to position [157, 0]
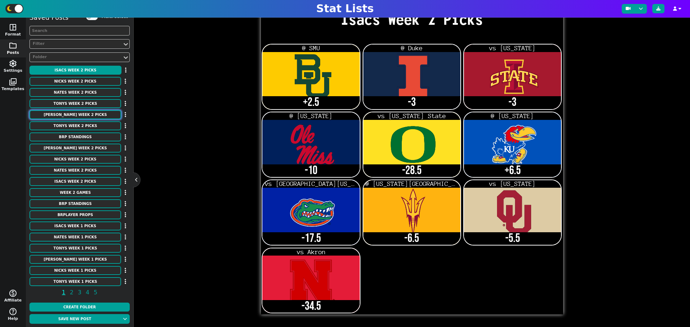
click at [87, 115] on button "[PERSON_NAME] Week 2 Picks" at bounding box center [75, 114] width 92 height 9
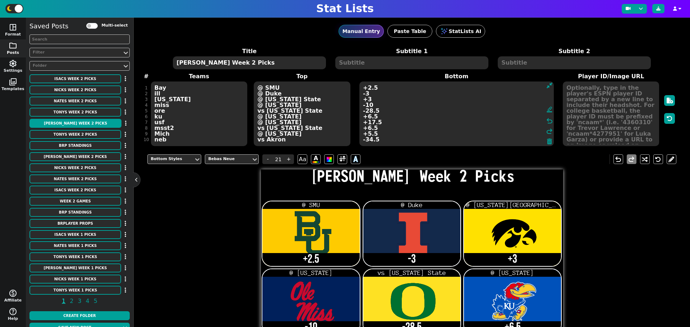
click at [191, 138] on div "Title Bryans Week 2 Picks Subtitle 1 Subtitle 2 # 1 2 3 4 5 6 7 8 9 10 Teams Ba…" at bounding box center [411, 97] width 529 height 100
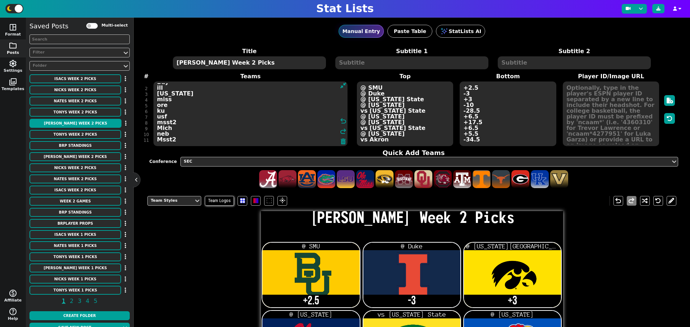
type textarea "Bay ill [US_STATE] miss ore ku usf msst2 Mich neb Msst2"
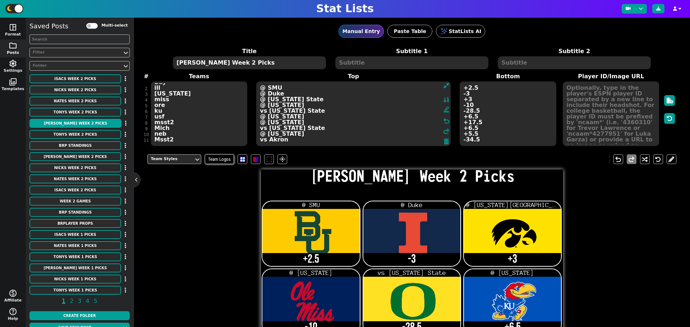
click at [381, 140] on textarea "@ SMU @ Duke @ [US_STATE] State @ [US_STATE] vs [US_STATE] State @ [US_STATE] @…" at bounding box center [353, 114] width 194 height 65
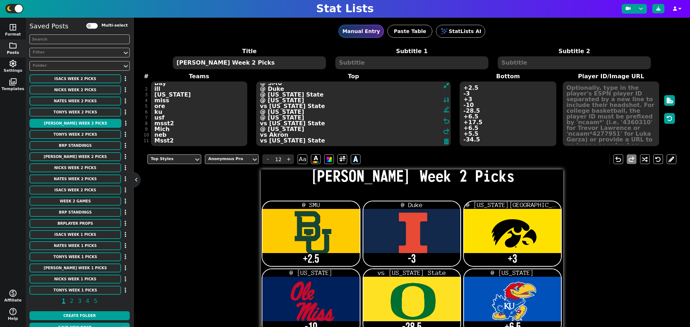
type textarea "@ SMU @ Duke @ [US_STATE] State @ [US_STATE] vs [US_STATE] State @ [US_STATE] @…"
click at [485, 138] on textarea "+2.5 -3 +3 -10 -28.5 +6.5 +17.5 +6.5 +5.5 -34.5" at bounding box center [508, 114] width 96 height 65
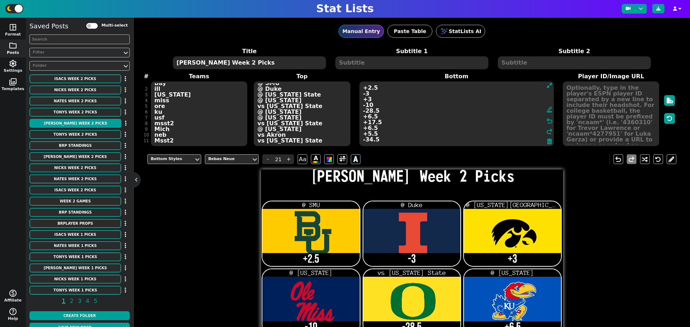
type input "21"
type textarea "+2.5 -3 +3 -10 -28.5 +6.5 +17.5 +6.5 +5.5 -34.5 + 6.5 (BRParlay)"
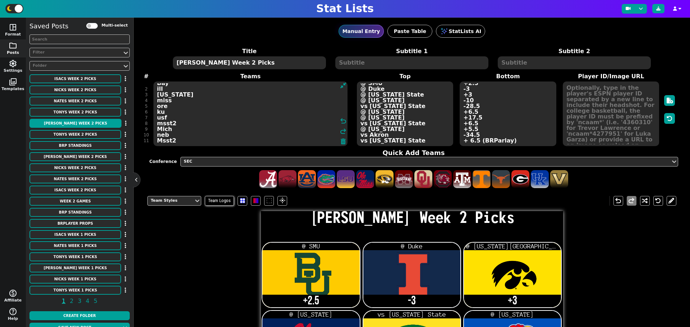
scroll to position [10, 0]
type textarea "Bay ill [US_STATE] miss ore ku usf msst2 Mich neb Msst2 JMU"
click at [410, 141] on textarea "@ SMU @ Duke @ [US_STATE] State @ [US_STATE] vs [US_STATE] State @ [US_STATE] @…" at bounding box center [405, 114] width 96 height 65
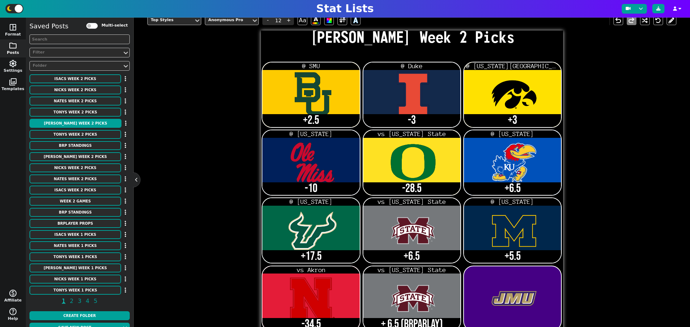
scroll to position [157, 0]
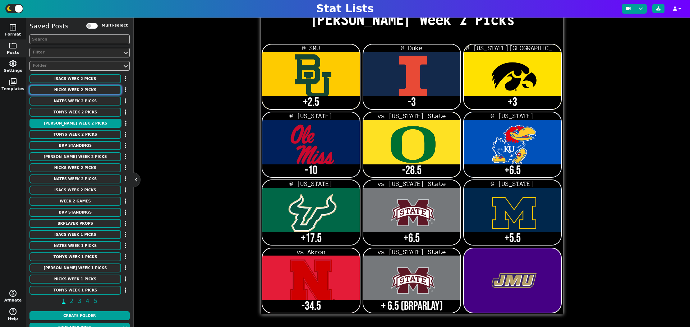
type textarea "@ SMU @ Duke @ [US_STATE] State @ [US_STATE] vs [US_STATE] State @ [US_STATE] @…"
click at [70, 94] on button "Nicks Week 2 Picks" at bounding box center [75, 90] width 92 height 9
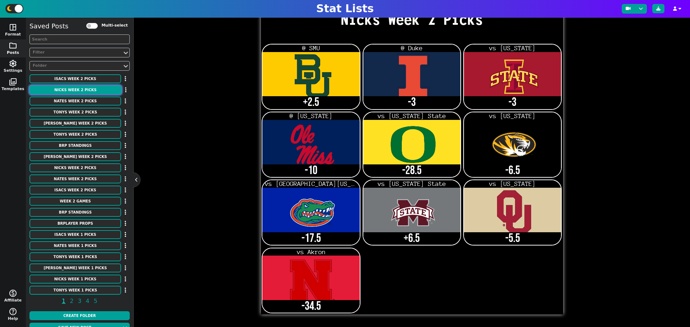
scroll to position [0, 0]
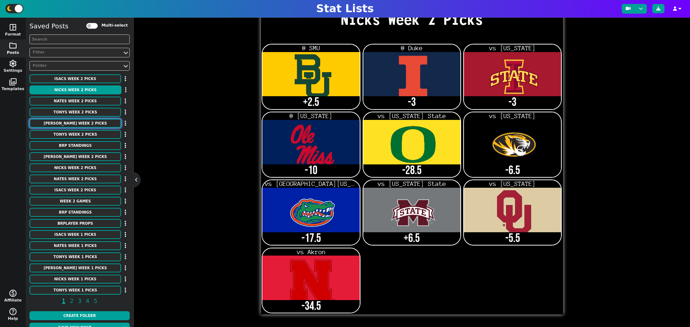
click at [79, 124] on button "[PERSON_NAME] Week 2 Picks" at bounding box center [75, 123] width 92 height 9
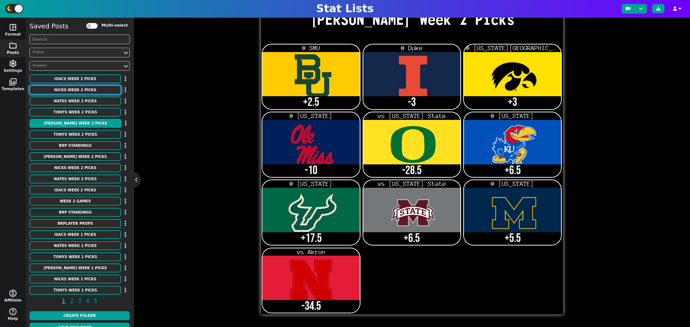
click at [86, 92] on button "Nicks Week 2 Picks" at bounding box center [75, 90] width 92 height 9
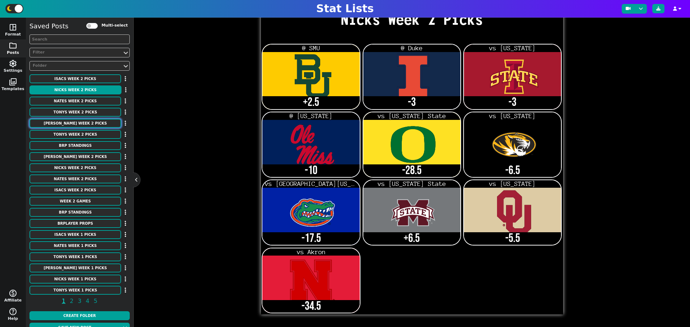
click at [83, 123] on button "[PERSON_NAME] Week 2 Picks" at bounding box center [75, 123] width 92 height 9
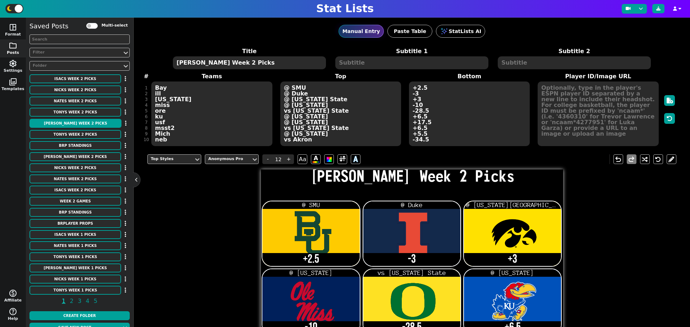
scroll to position [157, 0]
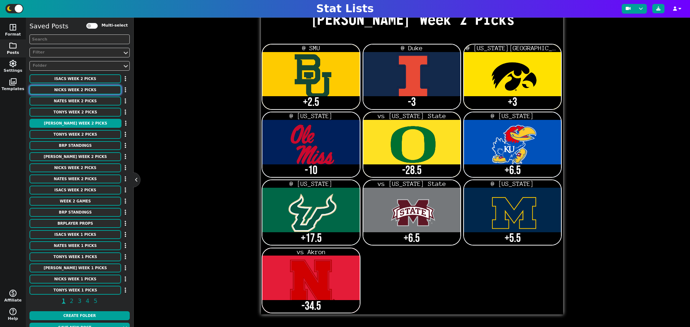
click at [77, 91] on button "Nicks Week 2 Picks" at bounding box center [75, 90] width 92 height 9
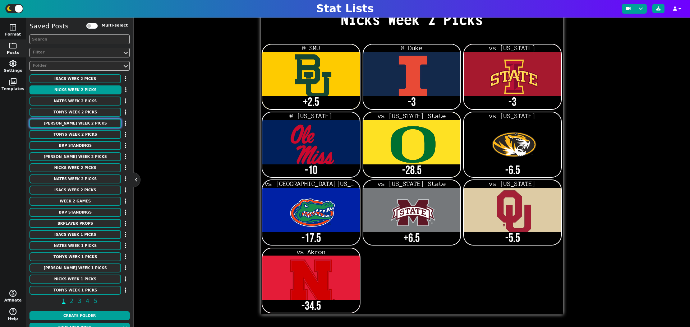
click at [74, 126] on button "[PERSON_NAME] Week 2 Picks" at bounding box center [75, 123] width 92 height 9
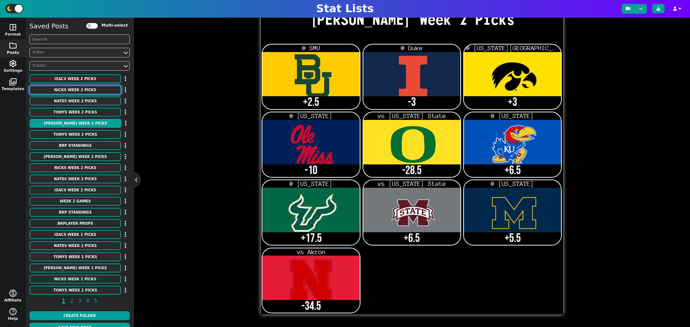
click at [76, 88] on button "Nicks Week 2 Picks" at bounding box center [75, 90] width 92 height 9
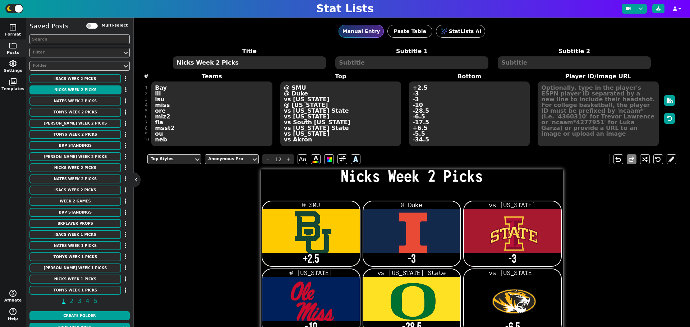
scroll to position [157, 0]
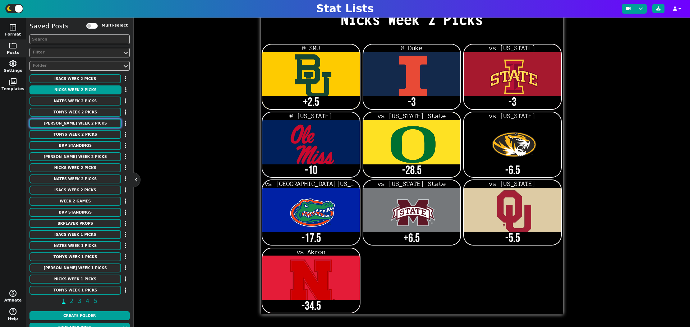
click at [77, 125] on button "[PERSON_NAME] Week 2 Picks" at bounding box center [75, 123] width 92 height 9
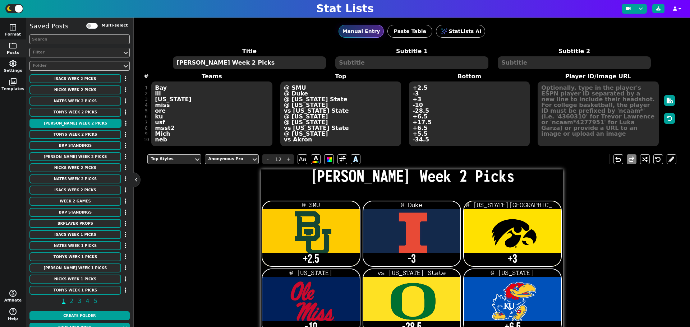
scroll to position [157, 0]
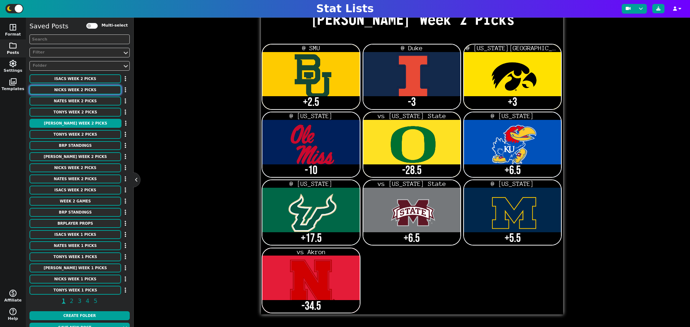
click at [94, 92] on button "Nicks Week 2 Picks" at bounding box center [75, 90] width 92 height 9
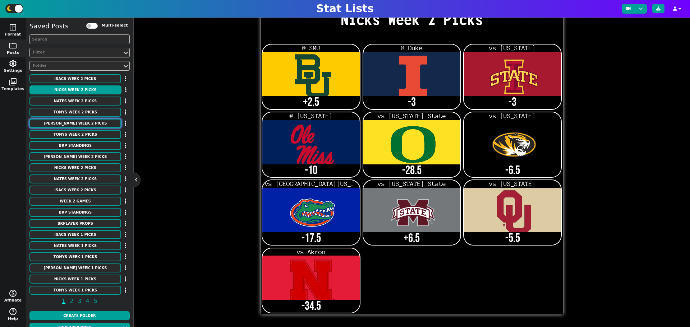
click at [101, 124] on button "[PERSON_NAME] Week 2 Picks" at bounding box center [75, 123] width 92 height 9
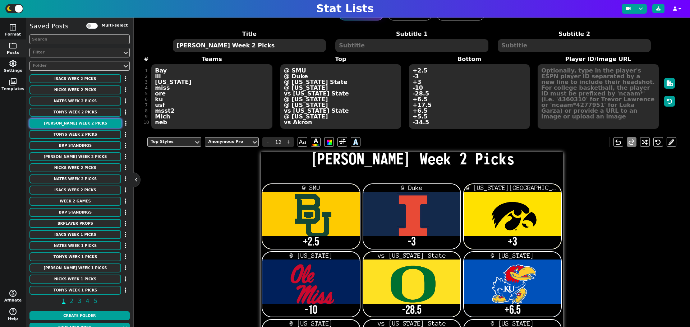
scroll to position [0, 0]
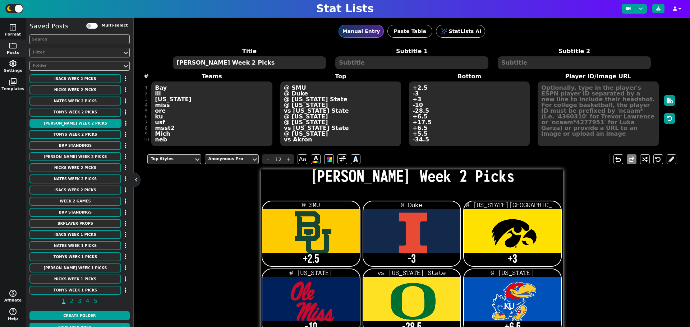
click at [180, 141] on div "Title Bryans Week 2 Picks Subtitle 1 Subtitle 2 # 1 2 3 4 5 6 7 8 9 10 Teams Ba…" at bounding box center [411, 97] width 529 height 100
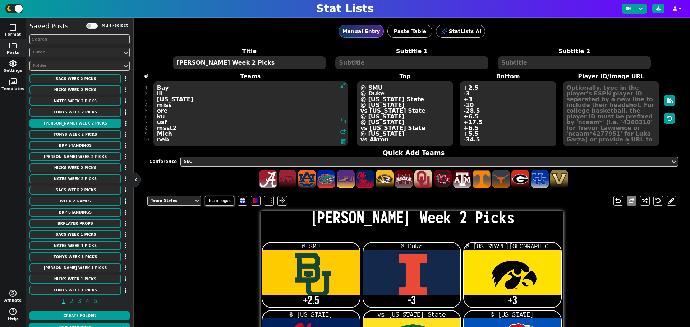
scroll to position [5, 0]
type textarea "Bay ill iowa miss ore ku usf msst2 Mich neb MSST"
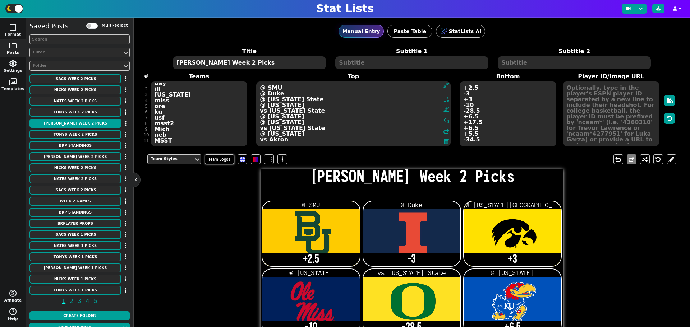
click at [387, 139] on textarea "@ SMU @ Duke @ Iowa State @ Kentucky vs Oklahoma State @ Missouri @ Florida vs …" at bounding box center [353, 114] width 194 height 65
type textarea "@ SMU @ Duke @ Iowa State @ Kentucky vs Oklahoma State @ Missouri @ Florida vs …"
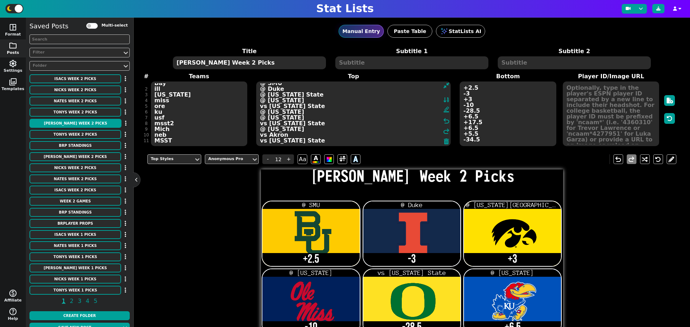
type textarea "@ SMU @ Duke @ [US_STATE] State @ [US_STATE] vs [US_STATE] State @ [US_STATE] @…"
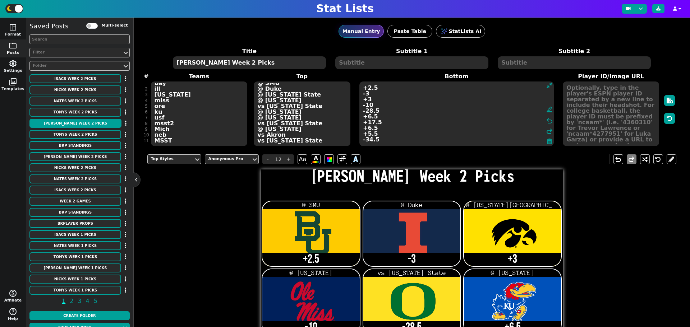
click at [497, 139] on textarea "+2.5 -3 +3 -10 -28.5 +6.5 +17.5 +6.5 +5.5 -34.5" at bounding box center [456, 114] width 194 height 65
type input "21"
type textarea "+2.5 -3 +3 -10 -28.5 +6.5 +17.5 +6.5 +5.5 -34.5 +6.5 (BRParlay) ML (Red-R"
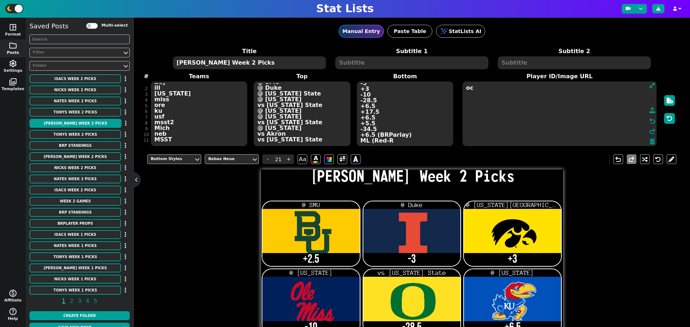
type textarea "o"
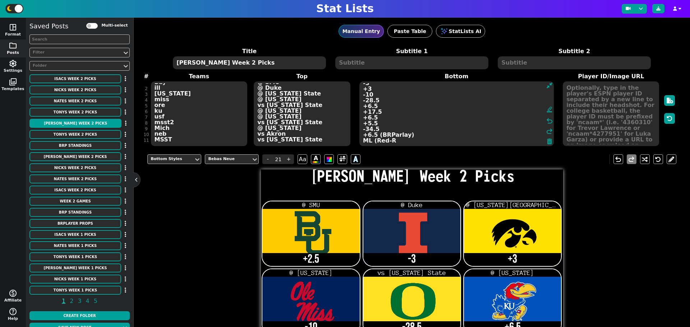
click at [402, 144] on textarea "+2.5 -3 +3 -10 -28.5 +6.5 +17.5 +6.5 +5.5 -34.5 +6.5 (BRParlay) ML (Red-R" at bounding box center [456, 114] width 194 height 65
type textarea "+2.5 -3 +3 -10 -28.5 +6.5 +17.5 +6.5 +5.5 -34.5 +6.5 (BRParlay) ML (Red-Rocket)"
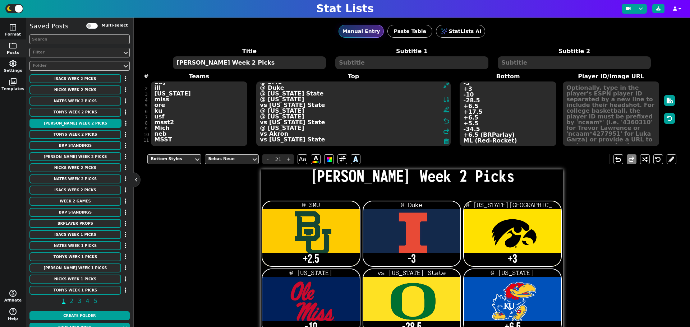
click at [301, 139] on textarea "@ SMU @ Duke @ Iowa State @ Kentucky vs Oklahoma State @ Missouri @ Florida vs …" at bounding box center [353, 114] width 194 height 65
type input "12"
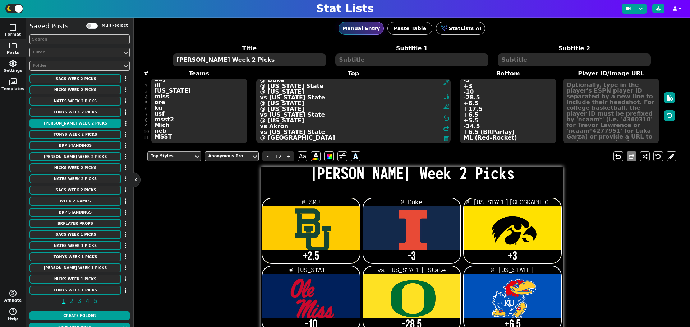
scroll to position [0, 0]
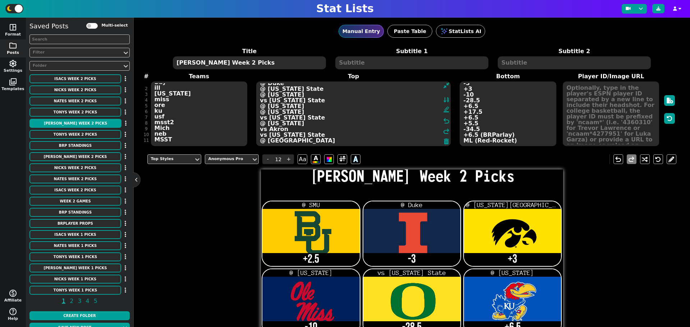
type textarea "@ SMU @ Duke @ [US_STATE] State @ [US_STATE] vs [US_STATE] State @ [US_STATE] @…"
click at [174, 139] on div "Title Bryans Week 2 Picks Subtitle 1 Subtitle 2 # 1 2 3 4 5 6 7 8 9 10 11 Teams…" at bounding box center [411, 97] width 529 height 100
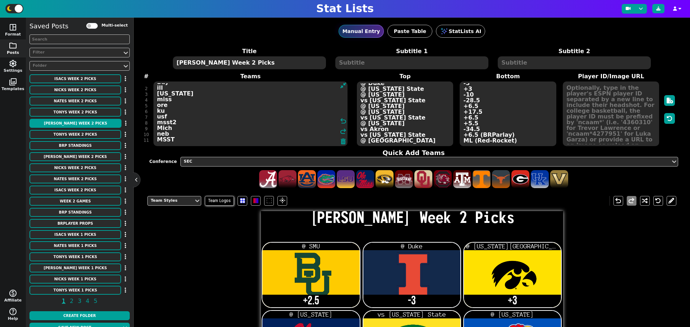
scroll to position [10, 0]
type textarea "Bay ill [US_STATE] miss ore ku usf msst2 Mich neb MSST JMU"
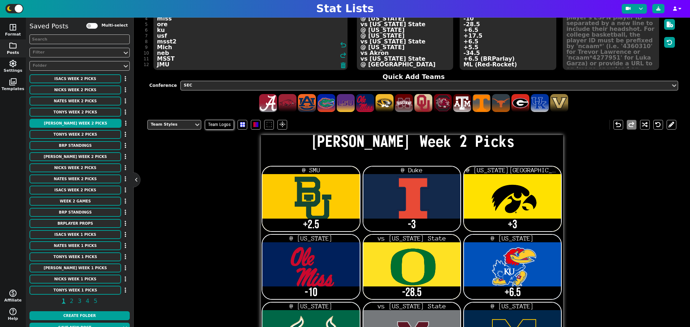
scroll to position [67, 0]
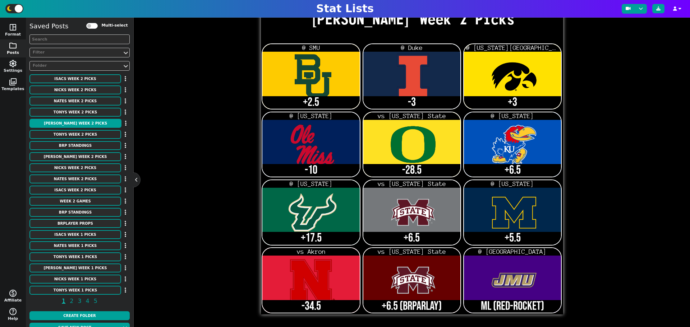
scroll to position [9, 0]
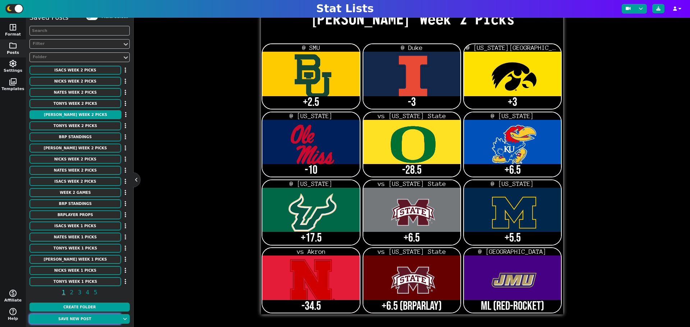
type textarea "Bay ill [US_STATE] miss ore ku usf msst2 Mich neb MSST JMU"
click at [88, 318] on button "Save new post" at bounding box center [74, 319] width 91 height 10
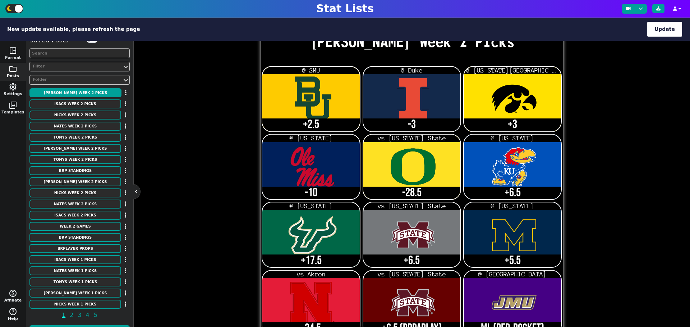
scroll to position [180, 0]
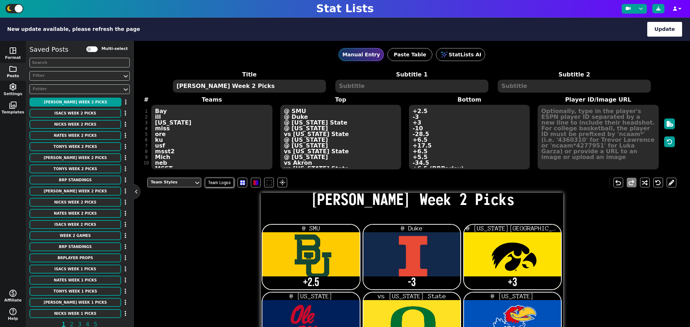
scroll to position [10, 0]
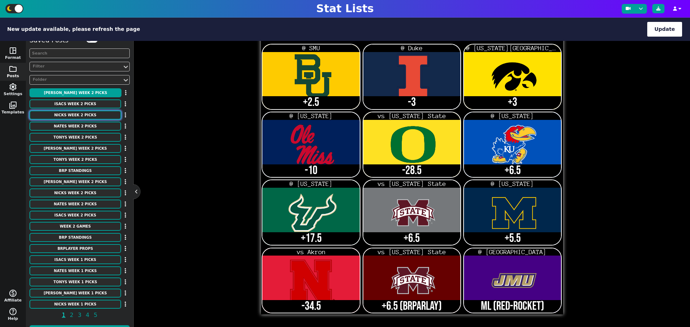
click at [96, 116] on button "Nicks Week 2 Picks" at bounding box center [75, 115] width 92 height 9
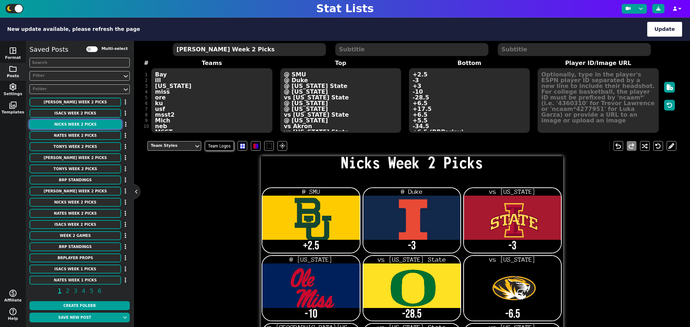
scroll to position [0, 0]
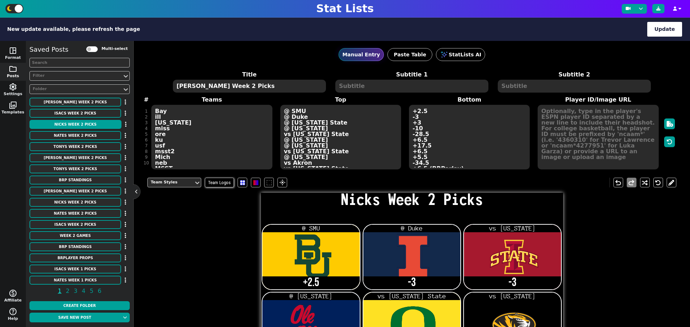
click at [175, 161] on div "Title Nicks Week 2 Picks Subtitle 1 Subtitle 2 # 1 2 3 4 5 6 7 8 9 10 Teams Bay…" at bounding box center [411, 120] width 529 height 100
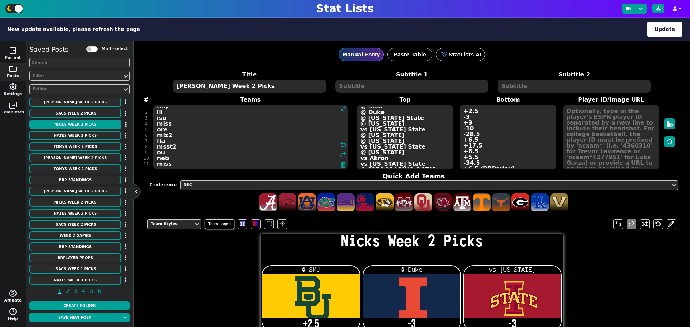
type textarea "Bay ill isu miss ore miz2 fla msst2 ou neb miss"
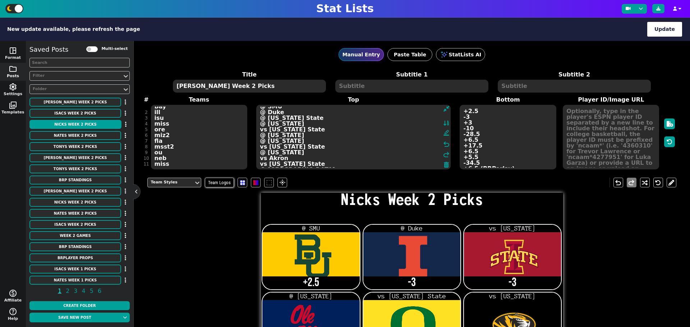
click at [400, 158] on textarea "@ SMU @ Duke vs Iowa @ Kentucky vs Oklahoma State vs Kansas vs South Florida vs…" at bounding box center [353, 137] width 194 height 65
type textarea "@ SMU @ Duke vs Iowa @ Kentucky vs Oklahoma State vs Kansas vs South Florida vs…"
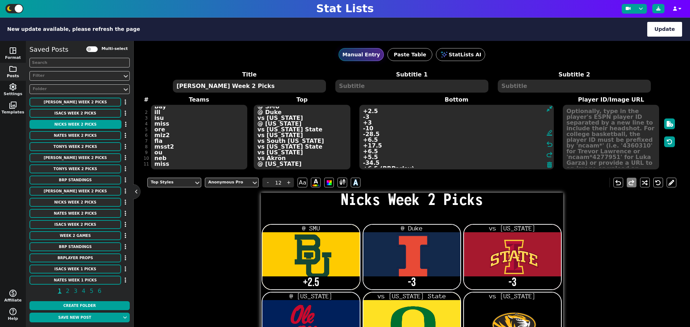
click at [482, 161] on textarea "+2.5 -3 -3 -10 -28.5 -6.5 -17.5 +6.5 -5.5 -34.5" at bounding box center [456, 137] width 194 height 65
type input "21"
type textarea "+2.5 -3 -3 -10 -28.5 -6.5 -17.5 +6.5 -5.5 -34.5 -10.5 (BRParlay)"
click at [182, 168] on div "Title Nicks Week 2 Picks Subtitle 1 Subtitle 2 # 1 2 3 4 5 6 7 8 9 10 11 Teams …" at bounding box center [411, 120] width 529 height 100
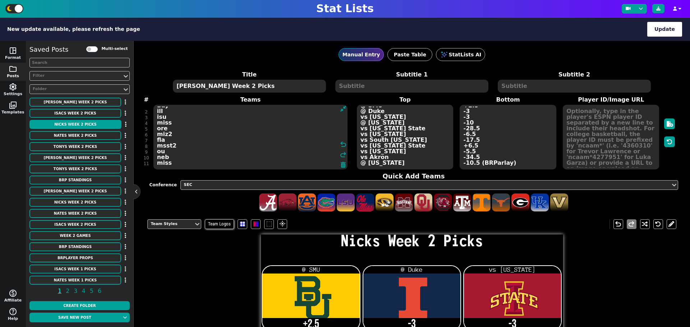
scroll to position [10, 0]
type textarea "Bay ill isu miss ore miz2 fla msst2 ou neb miss rice"
click at [391, 158] on textarea "@ SMU @ Duke vs Iowa @ Kentucky vs Oklahoma State vs Kansas vs South Florida vs…" at bounding box center [405, 137] width 96 height 65
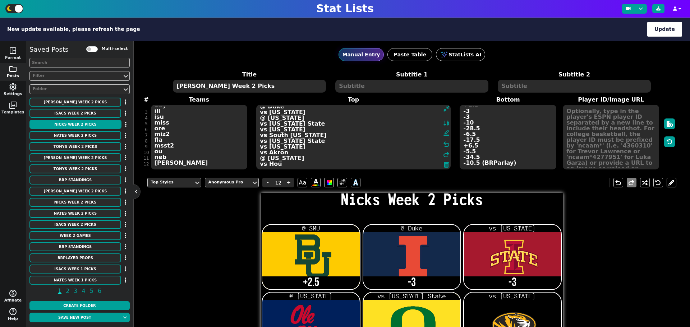
type textarea "@ SMU @ Duke vs Iowa @ Kentucky vs Oklahoma State vs Kansas vs South Florida vs…"
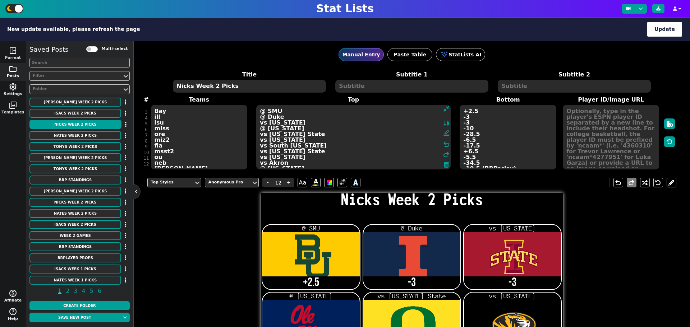
scroll to position [10, 0]
type textarea "@ SMU @ Duke vs Iowa @ Kentucky vs Oklahoma State vs Kansas vs South Florida vs…"
click at [509, 161] on textarea "+2.5 -3 -3 -10 -28.5 -6.5 -17.5 +6.5 -5.5 -34.5 -10.5 (BRParlay)" at bounding box center [508, 137] width 96 height 65
type input "21"
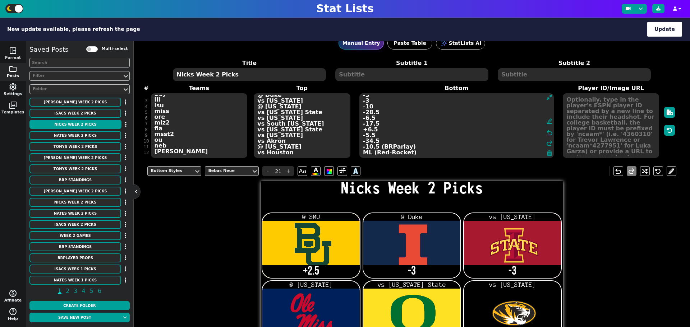
scroll to position [0, 0]
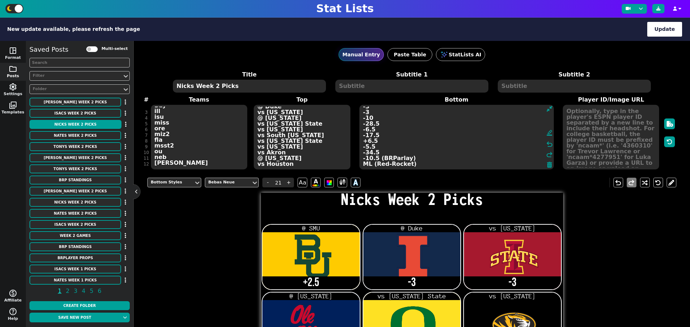
type textarea "+2.5 -3 -3 -10 -28.5 -6.5 -17.5 +6.5 -5.5 -34.5 -10.5 (BRParlay) ML (Red-Rocket)"
click at [176, 164] on div "Title Nicks Week 2 Picks Subtitle 1 Subtitle 2 # 1 2 3 4 5 6 7 8 9 10 11 12 Tea…" at bounding box center [411, 120] width 529 height 100
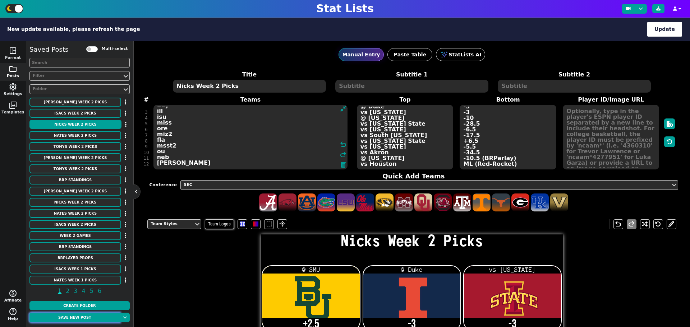
click at [92, 318] on button "Save new post" at bounding box center [74, 318] width 91 height 10
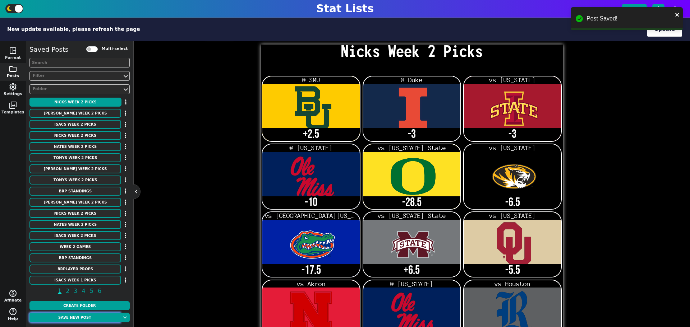
scroll to position [180, 0]
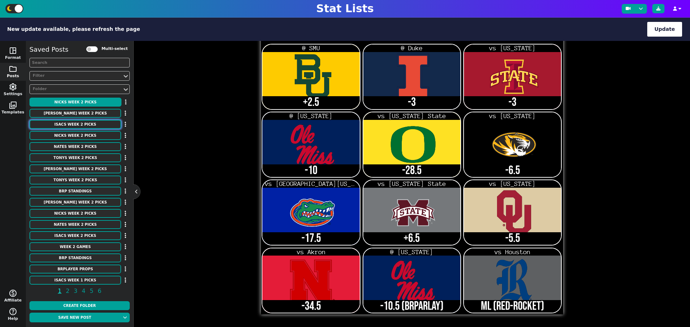
click at [87, 126] on button "Isacs Week 2 Picks" at bounding box center [75, 124] width 92 height 9
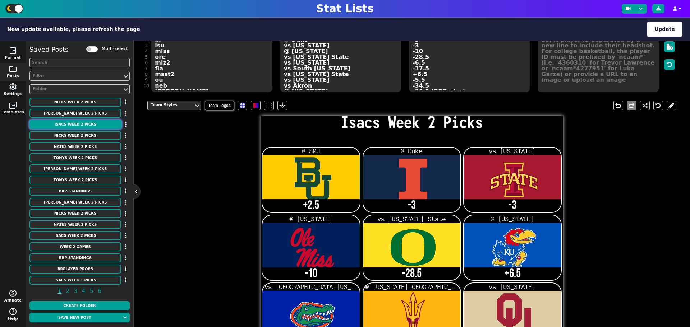
scroll to position [0, 0]
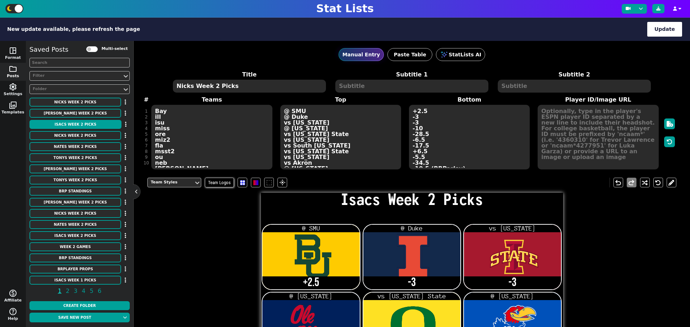
click at [182, 165] on div "Title Isacs Week 2 Picks Subtitle 1 Subtitle 2 # 1 2 3 4 5 6 7 8 9 10 Teams Bay…" at bounding box center [411, 120] width 529 height 100
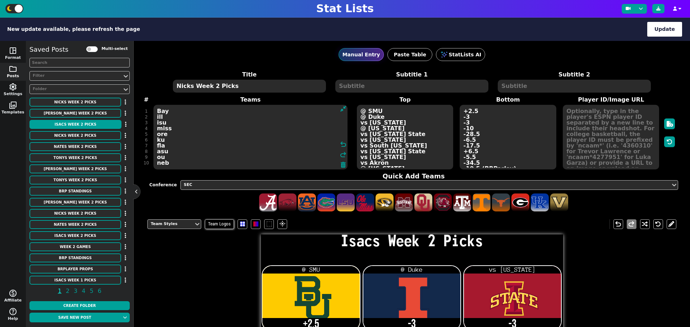
scroll to position [5, 0]
type textarea "Bay ill isu miss ore ku fla asu ou neb NCAA"
click at [383, 163] on textarea "@ SMU @ Duke vs [US_STATE] @ [US_STATE] vs [US_STATE] State @ [US_STATE] vs [GE…" at bounding box center [405, 137] width 96 height 65
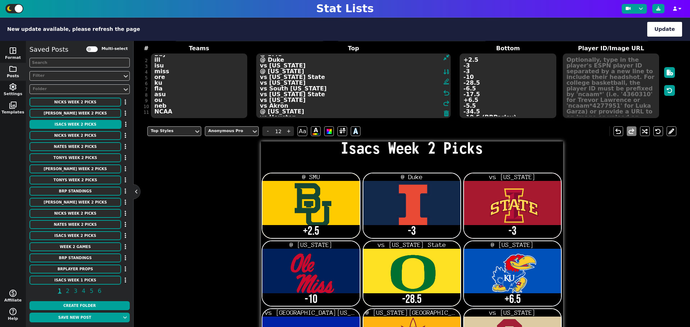
scroll to position [0, 0]
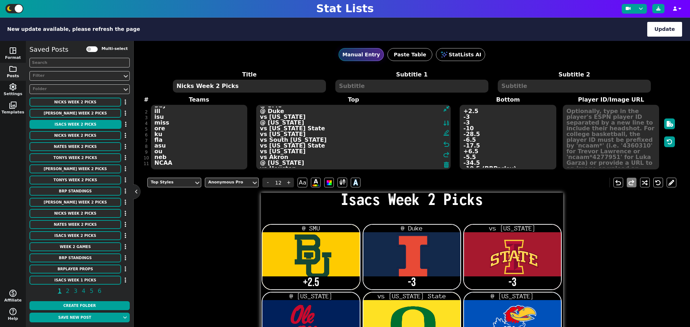
type textarea "@ SMU @ Duke vs [US_STATE] @ [US_STATE] vs [US_STATE] State @ [US_STATE] vs [GE…"
click at [374, 148] on textarea "@ SMU @ Duke vs [US_STATE] @ [US_STATE] vs [US_STATE] State @ [US_STATE] vs [GE…" at bounding box center [353, 137] width 194 height 65
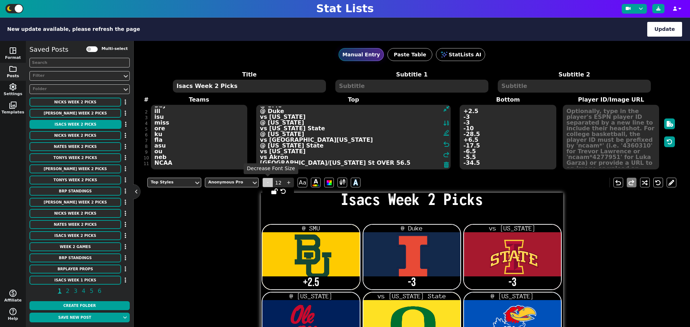
type textarea "@ SMU @ Duke vs [US_STATE] @ [US_STATE] vs [US_STATE] State @ [US_STATE] vs [GE…"
click at [267, 184] on span "-" at bounding box center [267, 183] width 11 height 10
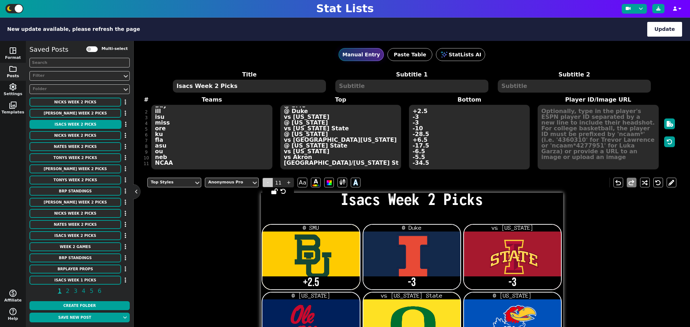
click at [267, 184] on span "-" at bounding box center [267, 183] width 11 height 10
click at [429, 162] on textarea "+2.5 -3 -3 -10 -28.5 +6.5 -17.5 -6.5 -5.5 -34.5" at bounding box center [469, 137] width 121 height 65
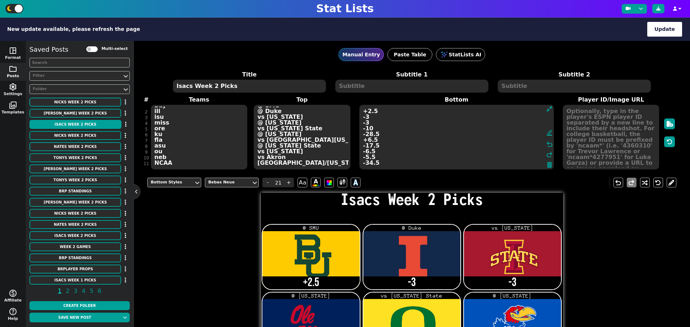
click at [304, 154] on textarea "@ SMU @ Duke vs [US_STATE] @ [US_STATE] vs [US_STATE] State @ [US_STATE] vs [GE…" at bounding box center [302, 137] width 96 height 65
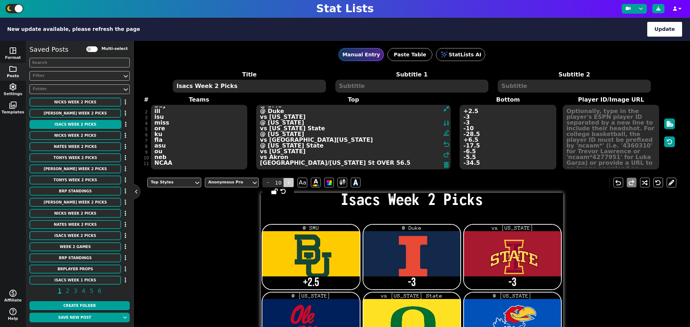
click at [292, 183] on span "+" at bounding box center [288, 183] width 11 height 10
click at [291, 183] on span "+" at bounding box center [288, 183] width 11 height 10
type input "12"
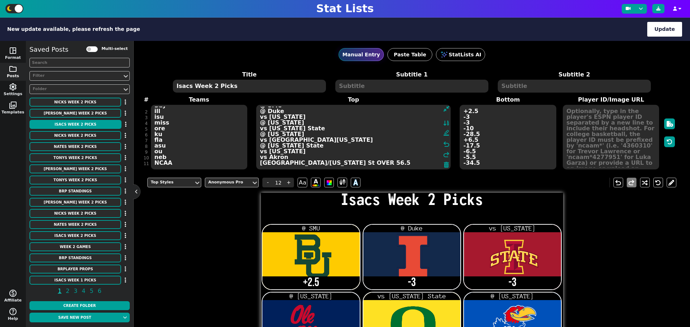
click at [351, 160] on textarea "@ SMU @ Duke vs [US_STATE] @ [US_STATE] vs [US_STATE] State @ [US_STATE] vs [GE…" at bounding box center [353, 137] width 194 height 65
click at [346, 164] on textarea "@ SMU @ Duke vs [US_STATE] @ [US_STATE] vs [US_STATE] State @ [US_STATE] vs [GE…" at bounding box center [353, 137] width 194 height 65
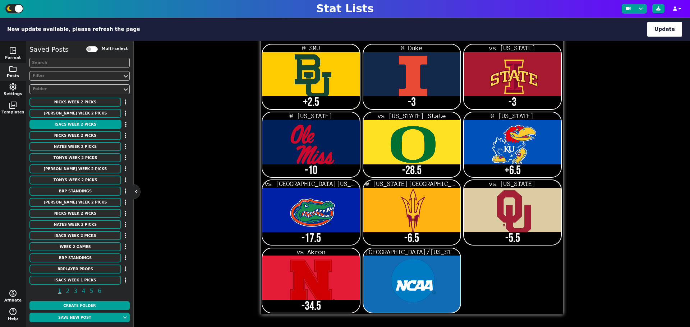
scroll to position [49, 0]
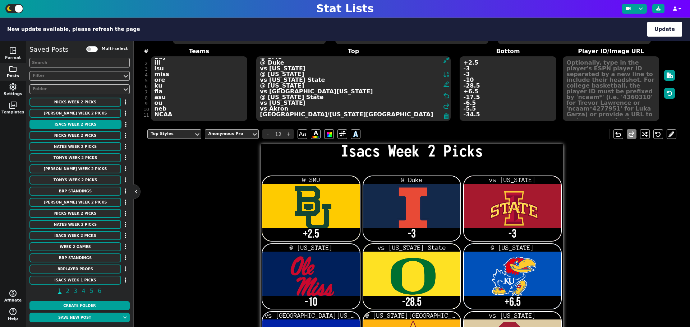
type textarea "@ SMU @ Duke vs [US_STATE] @ [US_STATE] vs [US_STATE] State @ [US_STATE] vs [GE…"
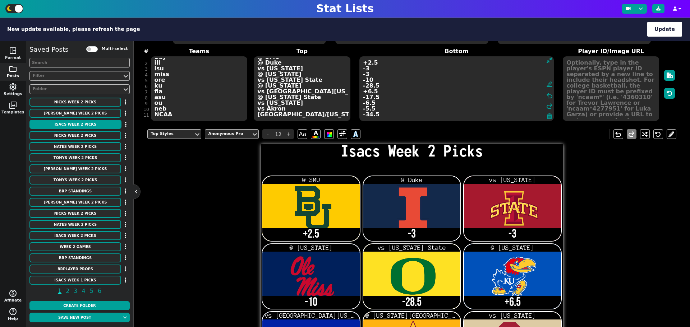
click at [483, 114] on textarea "+2.5 -3 -3 -10 -28.5 +6.5 -17.5 -6.5 -5.5 -34.5" at bounding box center [456, 88] width 194 height 65
type input "21"
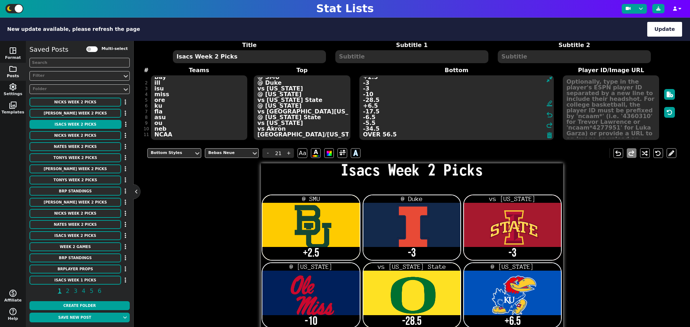
scroll to position [0, 0]
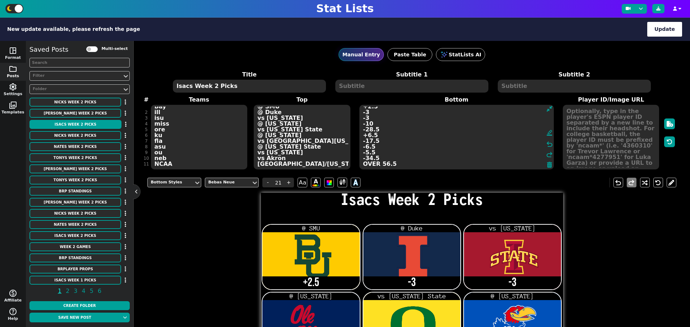
type textarea "+2.5 -3 -3 -10 -28.5 +6.5 -17.5 -6.5 -5.5 -34.5 OVER 56.5"
click at [176, 164] on div "Title Isacs Week 2 Picks Subtitle 1 Subtitle 2 # 1 2 3 4 5 6 7 8 9 10 11 Teams …" at bounding box center [411, 120] width 529 height 100
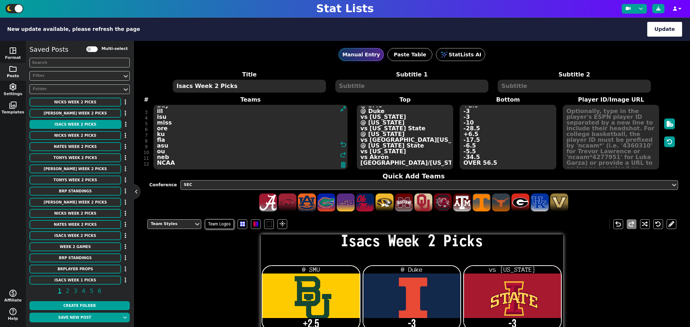
type textarea "Bay ill isu miss ore ku fla asu ou neb NCAA"
click at [217, 185] on div "SEC" at bounding box center [426, 185] width 484 height 6
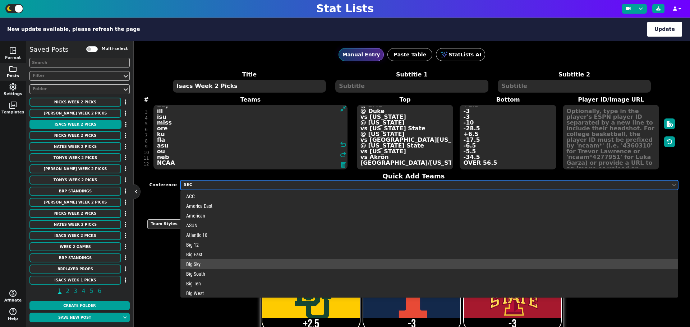
scroll to position [225, 0]
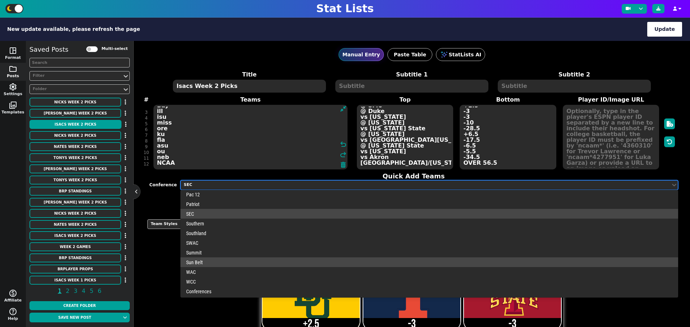
click at [200, 260] on div "Sun Belt" at bounding box center [428, 263] width 497 height 10
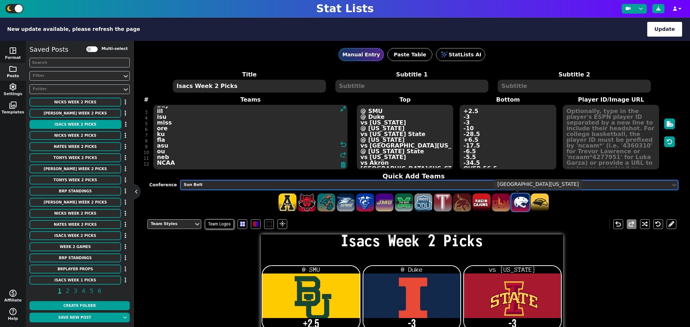
scroll to position [6, 0]
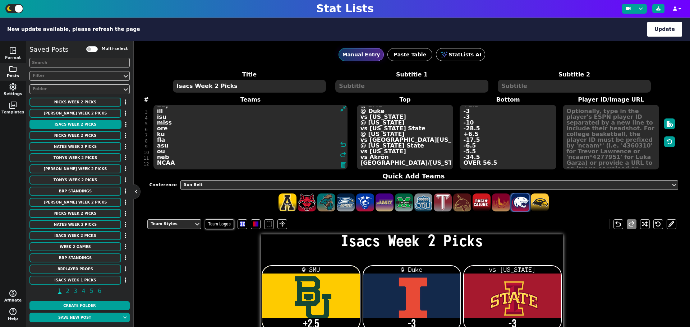
click at [521, 200] on span at bounding box center [520, 203] width 18 height 18
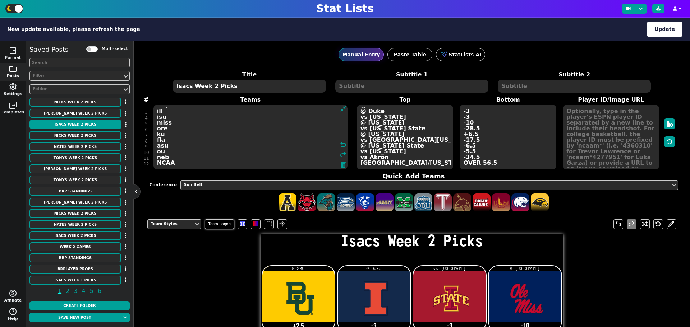
scroll to position [17, 0]
click at [157, 165] on textarea "Bay ill isu miss ore ku fla asu ou neb NCAA USA" at bounding box center [250, 137] width 194 height 65
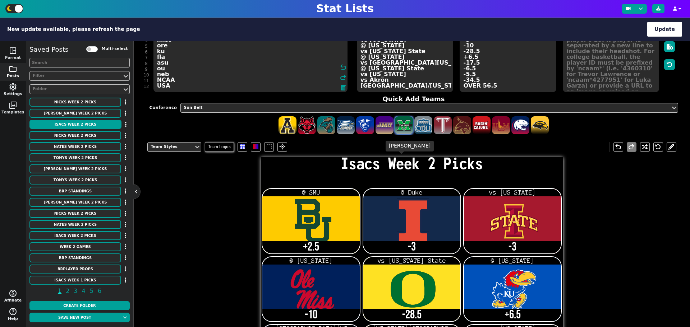
scroll to position [0, 0]
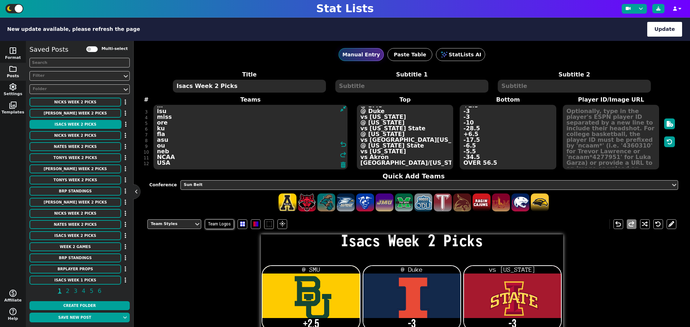
type textarea "Bay ill isu miss ore ku fla asu ou neb NCAA USA"
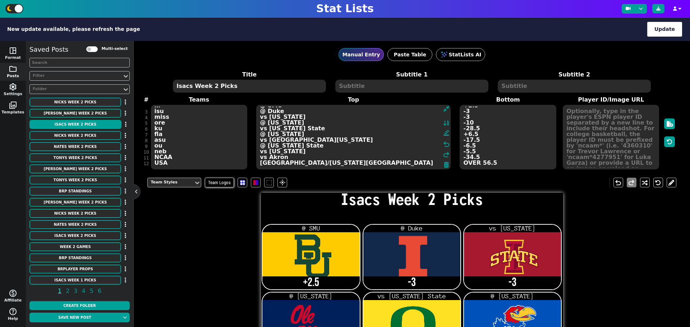
click at [418, 162] on textarea "@ SMU @ Duke vs Iowa @ Kentucky vs Oklahoma State @ Missouri vs South Florida @…" at bounding box center [353, 137] width 194 height 65
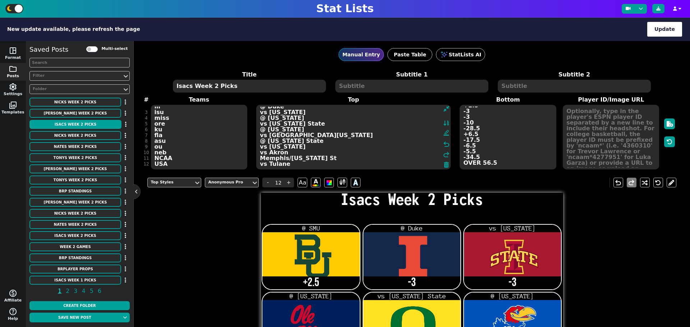
type textarea "@ SMU @ Duke vs Iowa @ Kentucky vs Oklahoma State @ Missouri vs South Florida @…"
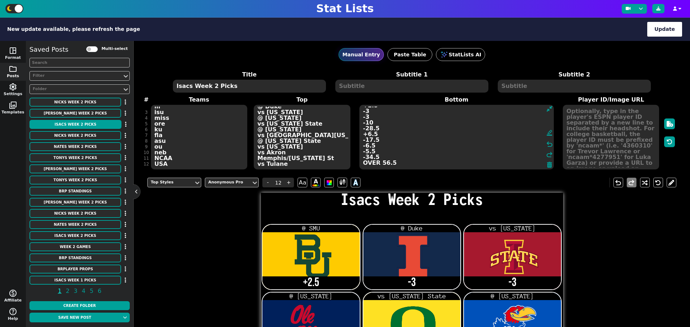
click at [492, 163] on textarea "+2.5 -3 -3 -10 -28.5 +6.5 -17.5 -6.5 -5.5 -34.5 OVER 56.5" at bounding box center [456, 137] width 194 height 65
type input "21"
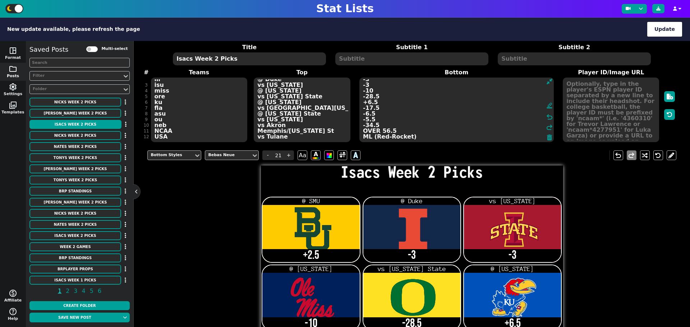
scroll to position [0, 0]
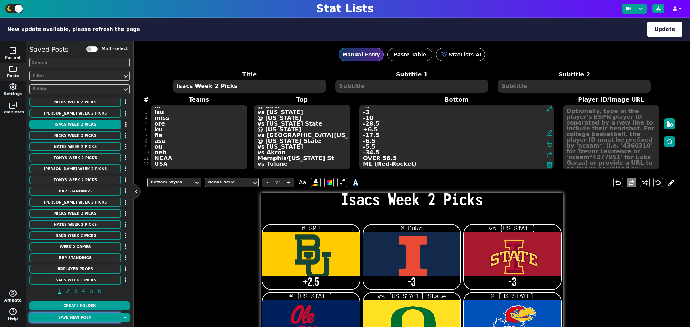
type textarea "+2.5 -3 -3 -10 -28.5 +6.5 -17.5 -6.5 -5.5 -34.5 OVER 56.5 ML (Red-Rocket)"
click at [97, 318] on button "Save new post" at bounding box center [74, 318] width 91 height 10
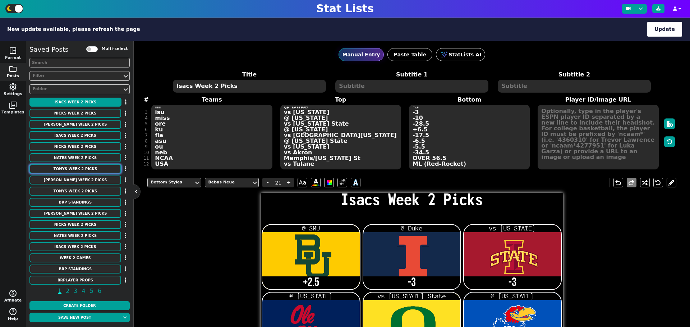
click at [74, 171] on button "Tonys Week 2 Picks" at bounding box center [75, 169] width 92 height 9
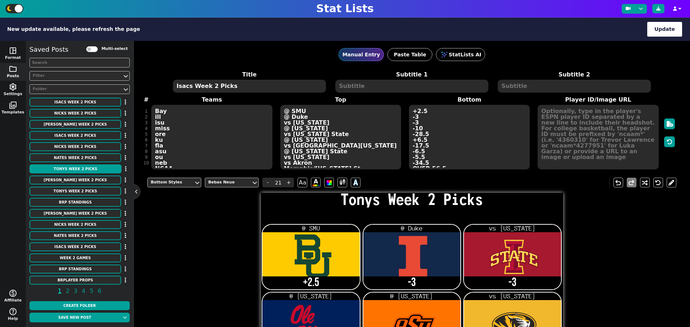
click at [176, 165] on div "Title Tonys Week 2 Picks Subtitle 1 Subtitle 2 # 1 2 3 4 5 6 7 8 9 10 Teams Bay…" at bounding box center [411, 120] width 529 height 100
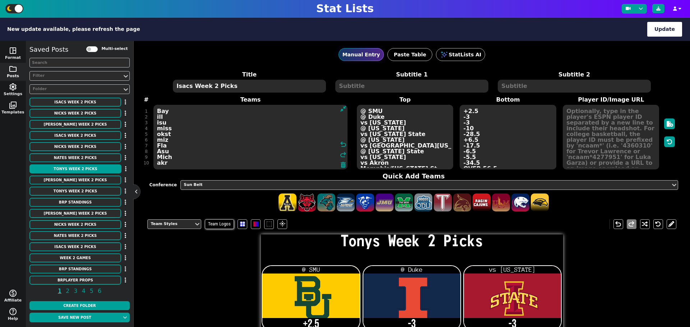
scroll to position [5, 0]
type textarea "Bay ill isu miss okst miz Fla Asu Mich akr NCAA"
click at [388, 166] on textarea "@ SMU @ Duke vs Iowa @ Kentucky @ Oregon vs Kansas vs South Florida @ Mississip…" at bounding box center [405, 137] width 96 height 65
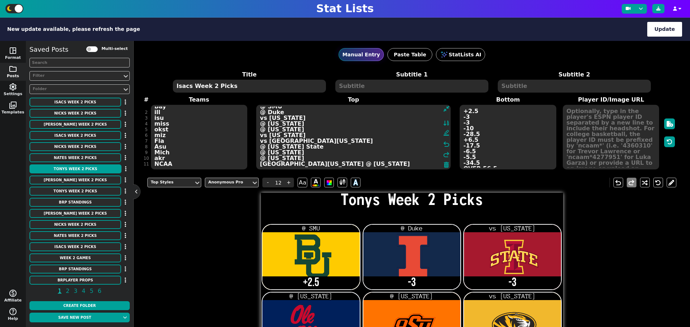
type textarea "@ SMU @ Duke vs Iowa @ Kentucky @ Oregon vs Kansas vs South Florida @ Mississip…"
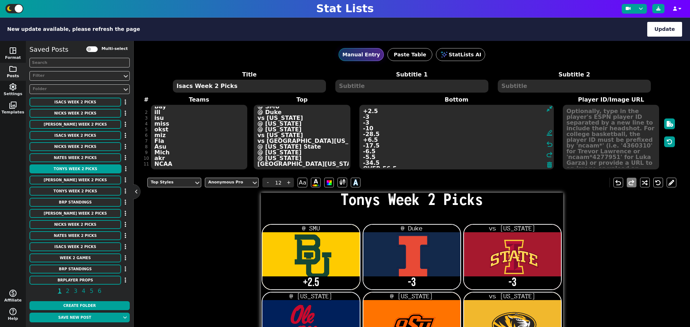
click at [488, 163] on textarea "+2.5 -3 -3 -10 +28.5 -6.5 -17.5 -6.5 +5.5 +34.5" at bounding box center [456, 137] width 194 height 65
type input "21"
type textarea "+2.5 -3 -3 -10 +28.5 -6.5 -17.5 -6.5 +5.5 +34.5 OVER 55.5"
click at [175, 161] on div "Title Tonys Week 2 Picks Subtitle 1 Subtitle 2 # 1 2 3 4 5 6 7 8 9 10 11 Teams …" at bounding box center [411, 120] width 529 height 100
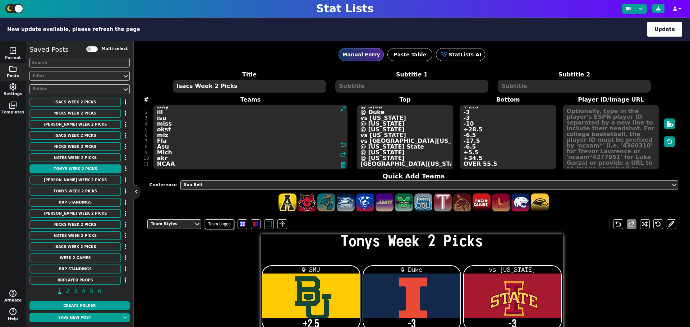
scroll to position [10, 0]
type textarea "Bay ill isu miss okst miz Fla Asu Mich akr NCAA moh"
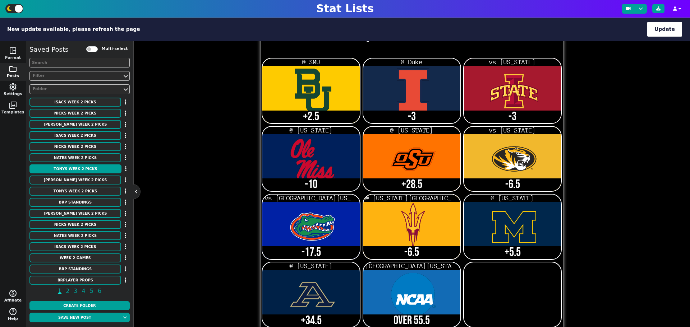
scroll to position [222, 0]
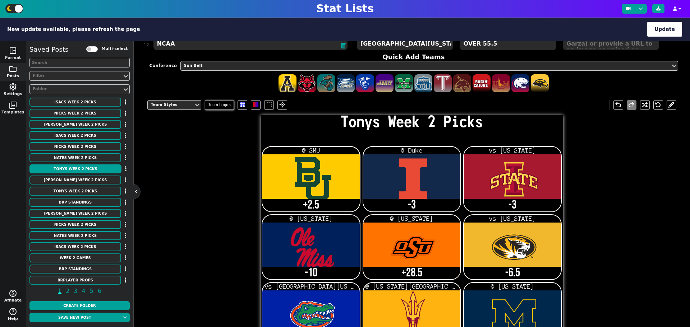
scroll to position [17, 0]
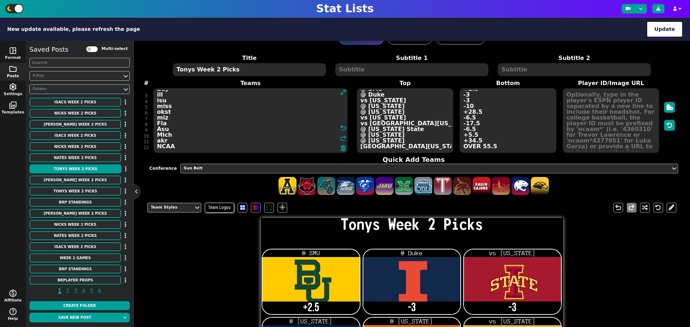
click at [219, 172] on div at bounding box center [425, 169] width 485 height 8
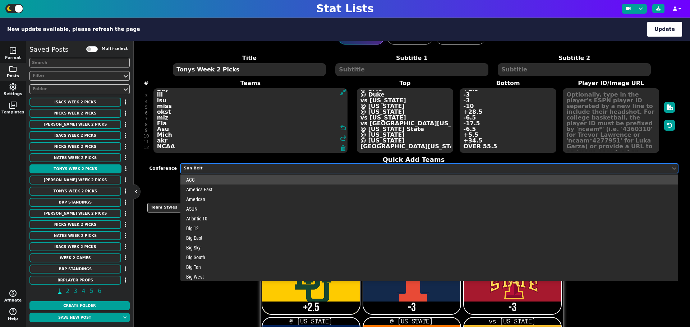
scroll to position [0, 0]
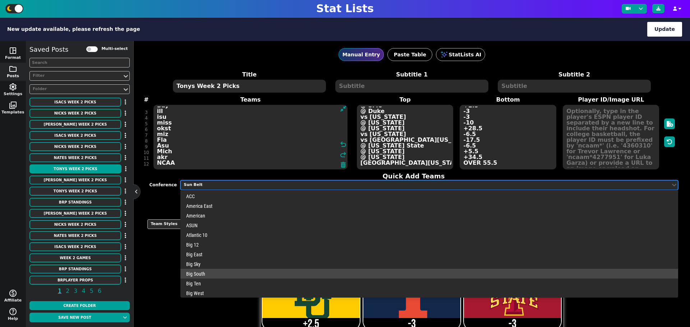
click at [230, 275] on div "Big South" at bounding box center [428, 274] width 497 height 10
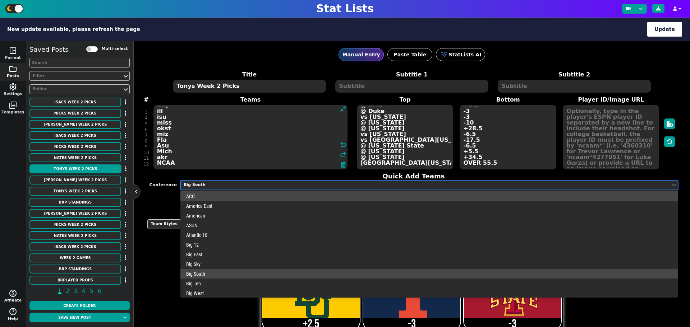
click at [243, 186] on div "Big South" at bounding box center [426, 185] width 484 height 6
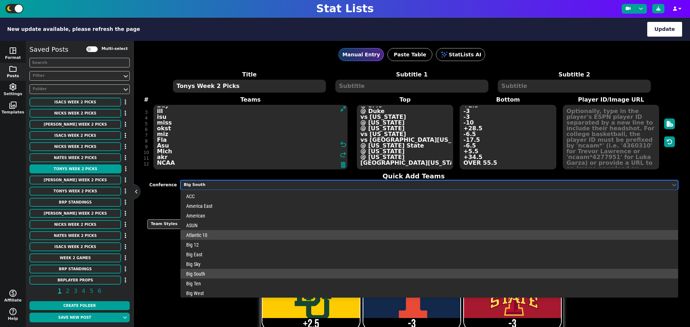
click at [221, 235] on div "Atlantic 10" at bounding box center [428, 235] width 497 height 10
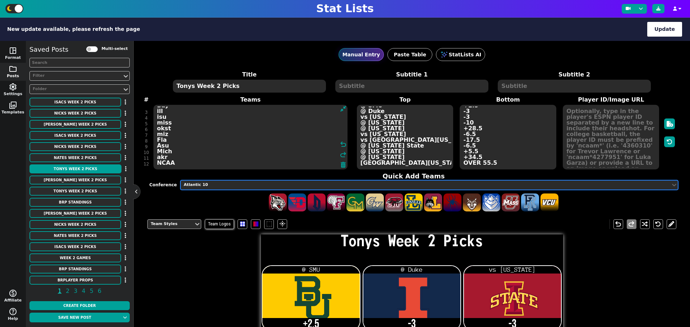
click at [240, 184] on div "Atlantic 10" at bounding box center [426, 185] width 484 height 6
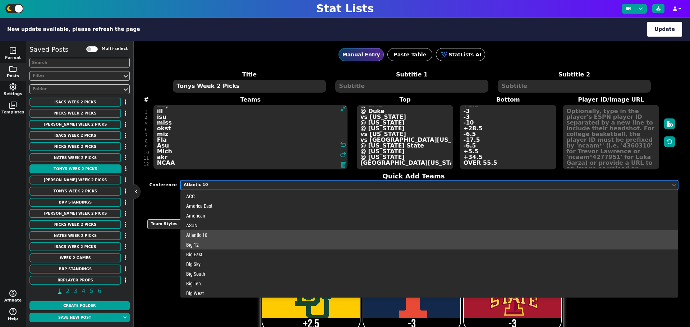
scroll to position [225, 0]
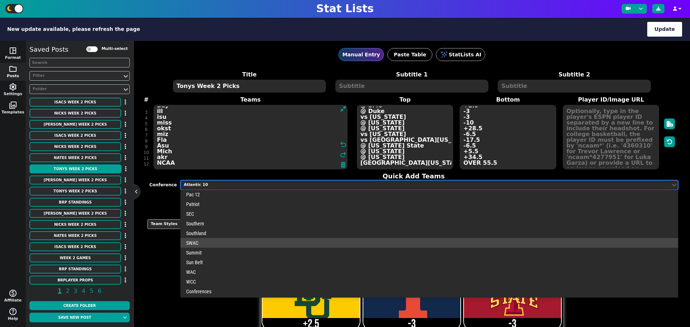
click at [231, 244] on div "SWAC" at bounding box center [428, 243] width 497 height 10
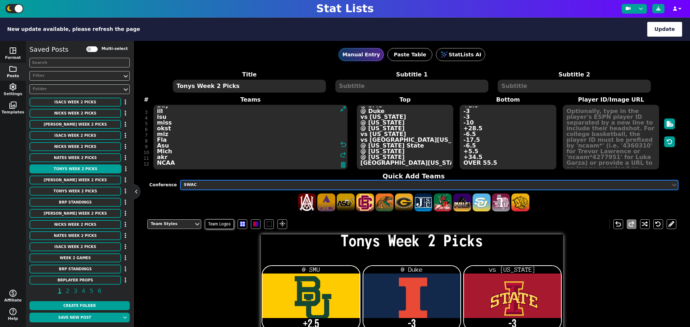
click at [258, 187] on div "SWAC" at bounding box center [426, 185] width 484 height 6
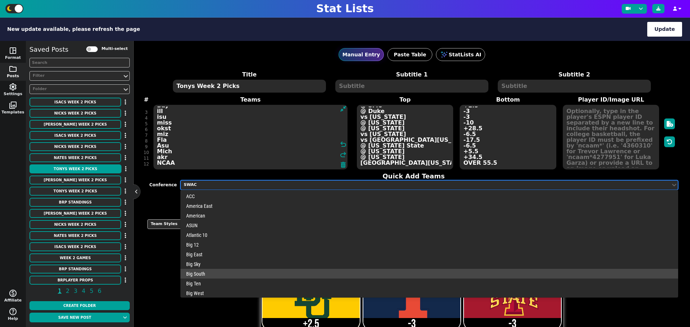
scroll to position [132, 0]
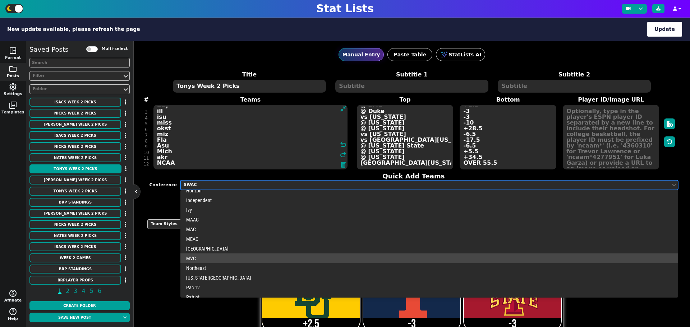
click at [248, 262] on div "MVC" at bounding box center [428, 259] width 497 height 10
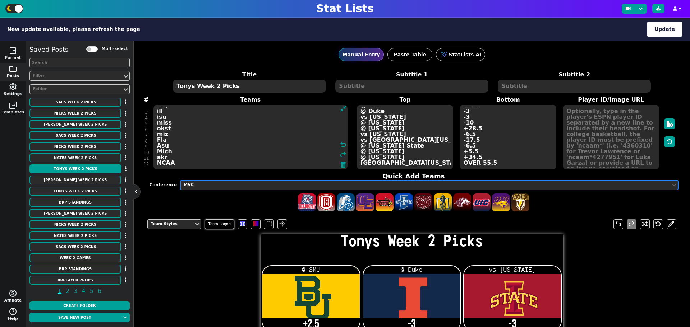
click at [266, 186] on div "MVC" at bounding box center [426, 185] width 484 height 6
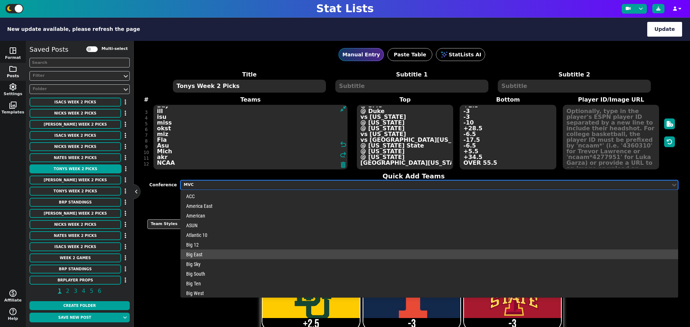
scroll to position [58, 0]
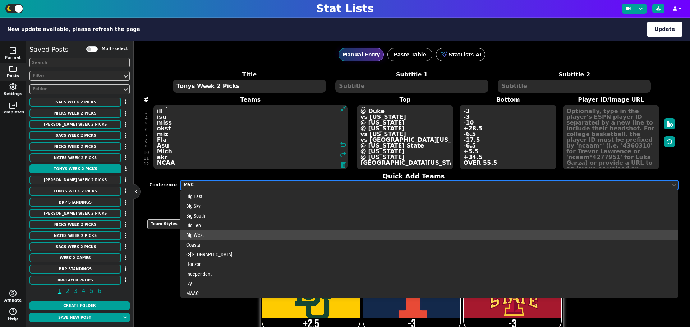
click at [251, 239] on div "Big West" at bounding box center [428, 235] width 497 height 10
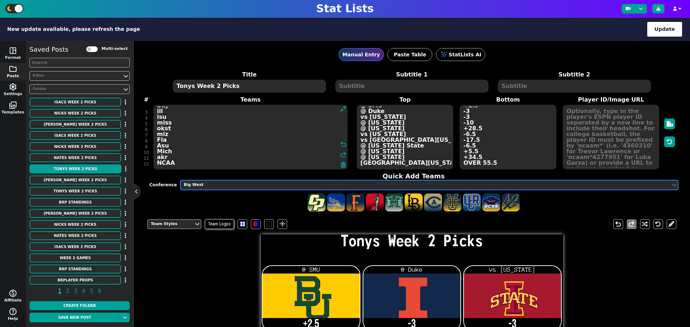
click at [266, 185] on div "Big West" at bounding box center [426, 185] width 484 height 6
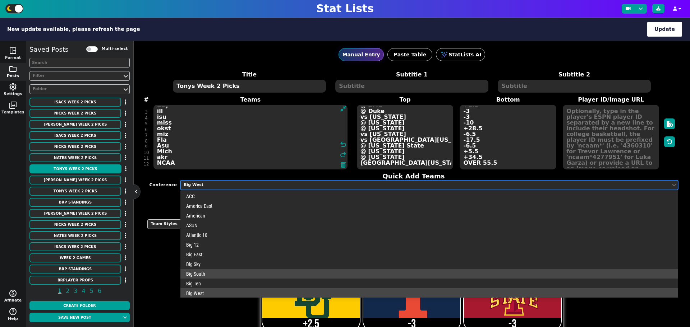
click at [243, 271] on div "Big South" at bounding box center [428, 274] width 497 height 10
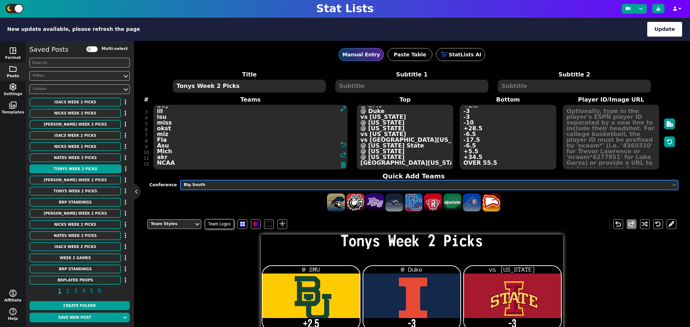
click at [198, 164] on textarea "Bay ill isu miss okst miz Fla Asu Mich akr NCAA" at bounding box center [250, 137] width 194 height 65
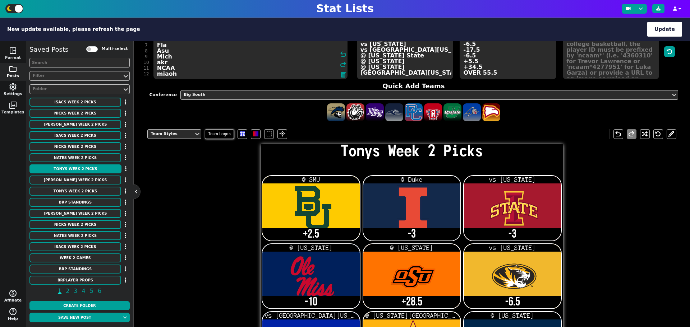
scroll to position [0, 0]
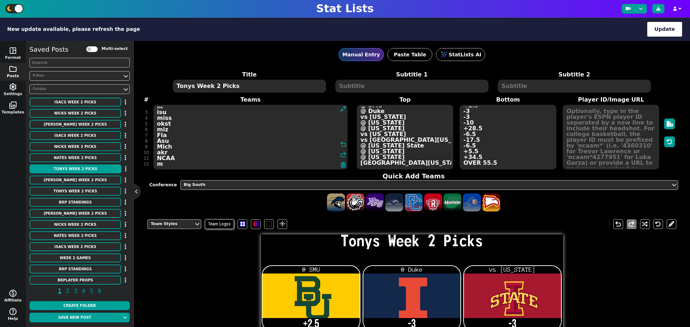
type textarea "Bay ill isu miss okst miz Fla Asu Mich akr NCAA"
click at [259, 186] on div "Big South" at bounding box center [426, 185] width 484 height 6
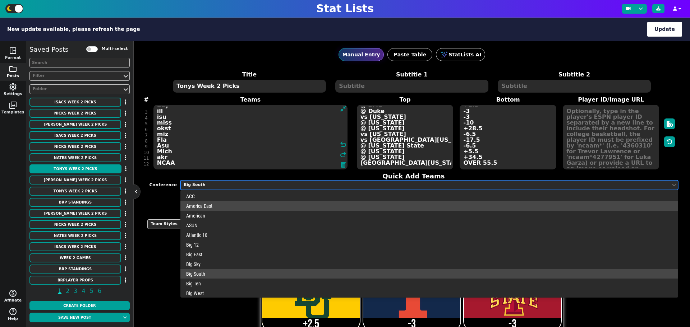
click at [258, 203] on div "America East" at bounding box center [428, 206] width 497 height 10
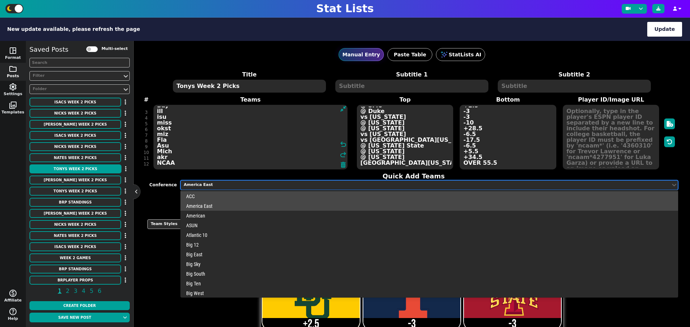
click at [252, 185] on div "America East" at bounding box center [426, 185] width 484 height 6
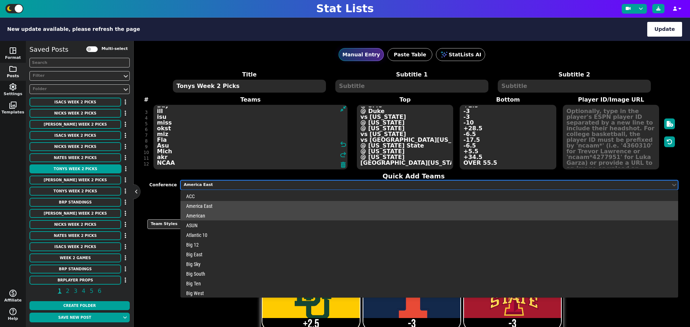
click at [249, 216] on div "American" at bounding box center [428, 216] width 497 height 10
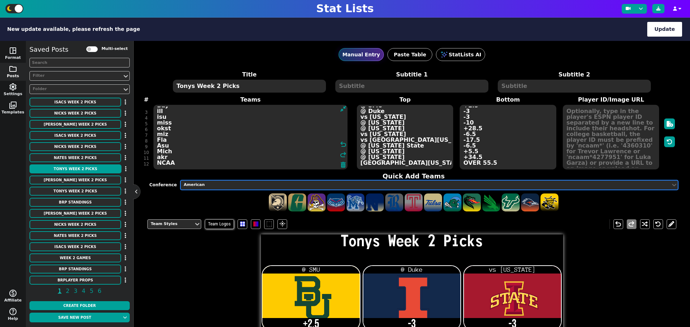
click at [257, 189] on div at bounding box center [425, 185] width 485 height 8
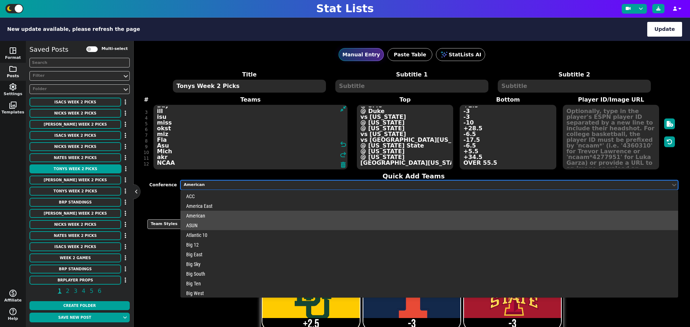
click at [244, 229] on div "ASUN" at bounding box center [428, 226] width 497 height 10
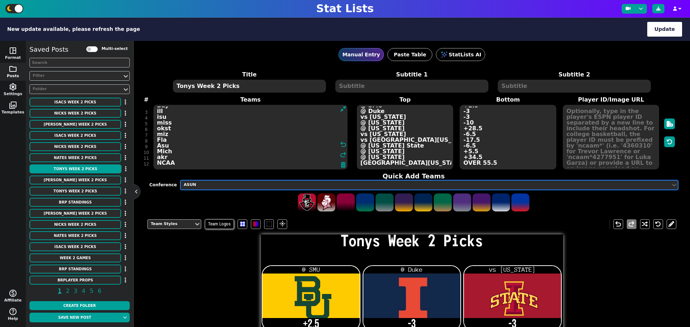
click at [239, 188] on div at bounding box center [425, 185] width 485 height 8
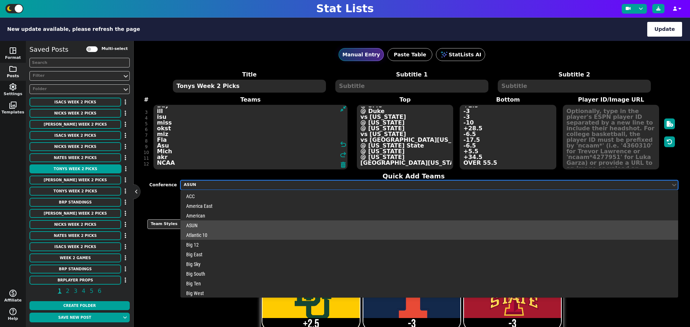
click at [235, 235] on div "Atlantic 10" at bounding box center [428, 235] width 497 height 10
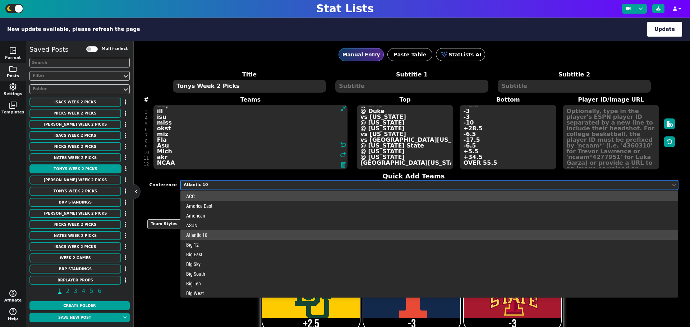
click at [236, 186] on div "Atlantic 10" at bounding box center [426, 185] width 484 height 6
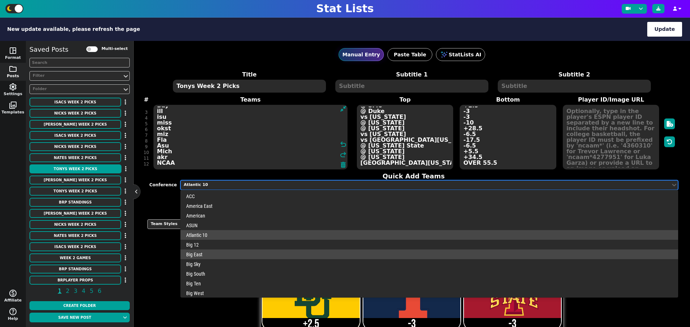
click at [247, 257] on div "Big East" at bounding box center [428, 255] width 497 height 10
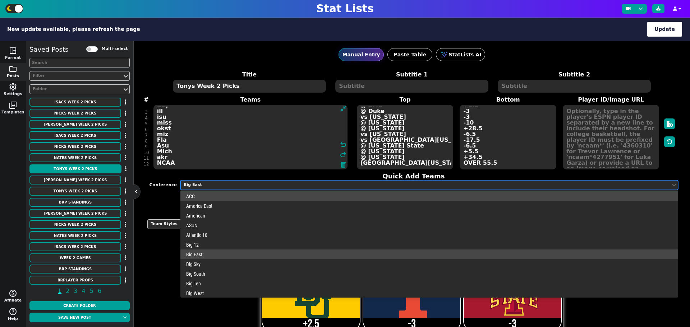
click at [235, 190] on div "option Big East, selected. 34 results available. Use Up and Down to choose opti…" at bounding box center [428, 185] width 497 height 10
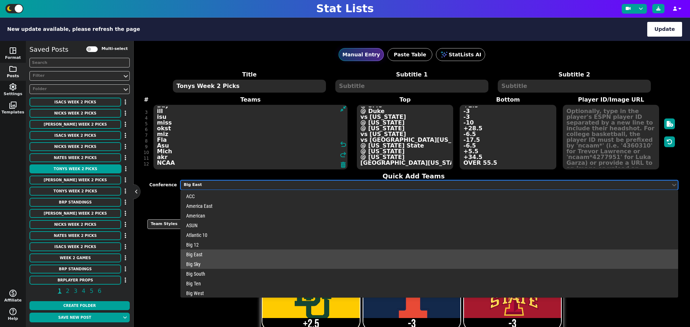
click at [237, 267] on div "Big Sky" at bounding box center [428, 264] width 497 height 10
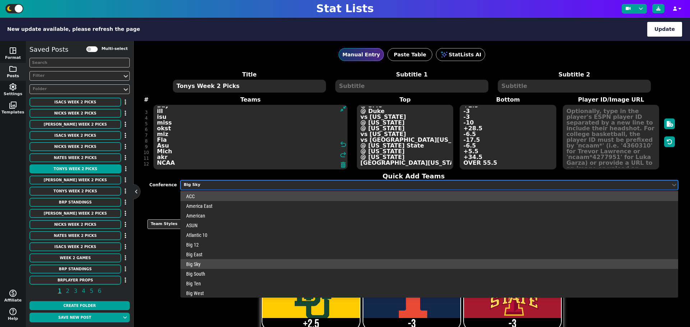
click at [243, 183] on div "Big Sky" at bounding box center [426, 185] width 484 height 6
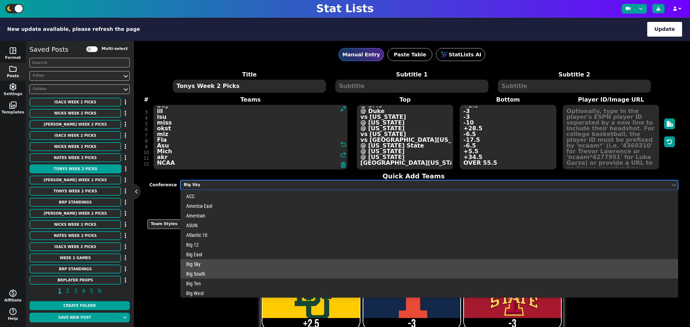
click at [234, 274] on div "Big South" at bounding box center [428, 274] width 497 height 10
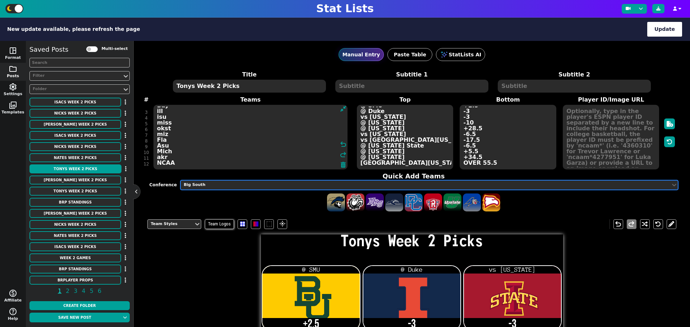
click at [229, 186] on div "Big South" at bounding box center [426, 185] width 484 height 6
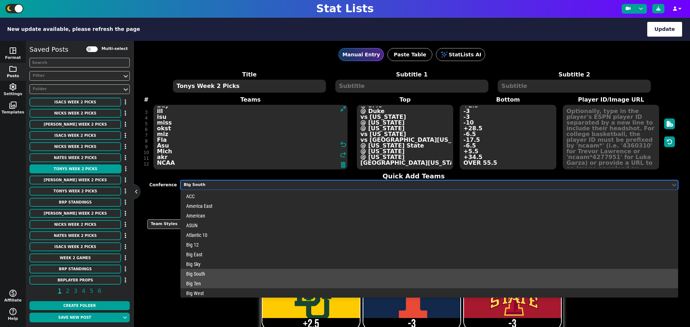
click at [227, 285] on div "Big Ten" at bounding box center [428, 284] width 497 height 10
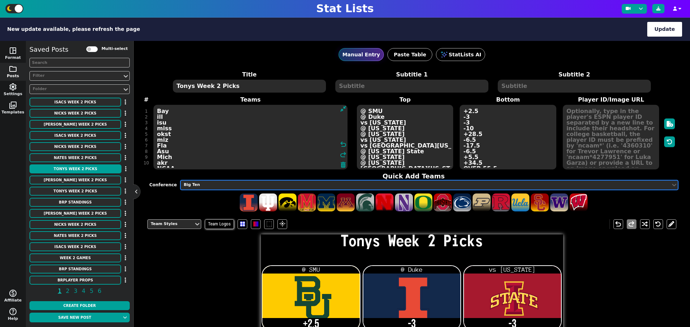
click at [228, 183] on div "Big Ten" at bounding box center [426, 185] width 484 height 6
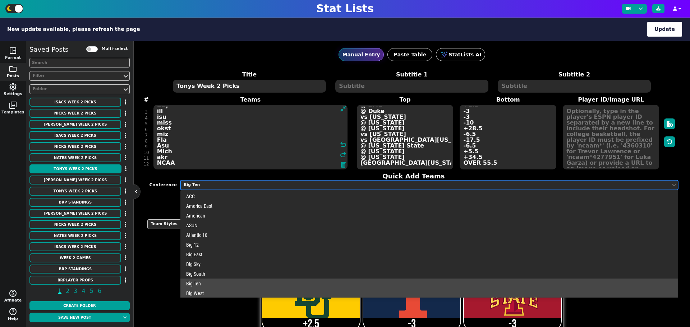
click at [225, 293] on div "Big West" at bounding box center [428, 294] width 497 height 10
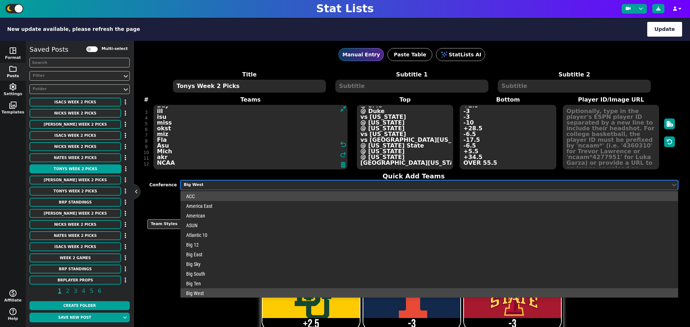
click at [239, 183] on div "Big West" at bounding box center [426, 185] width 484 height 6
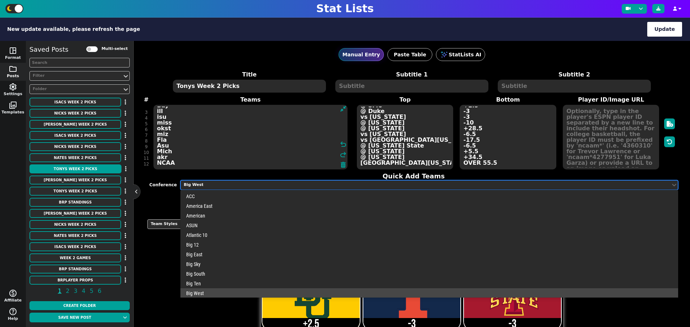
scroll to position [225, 0]
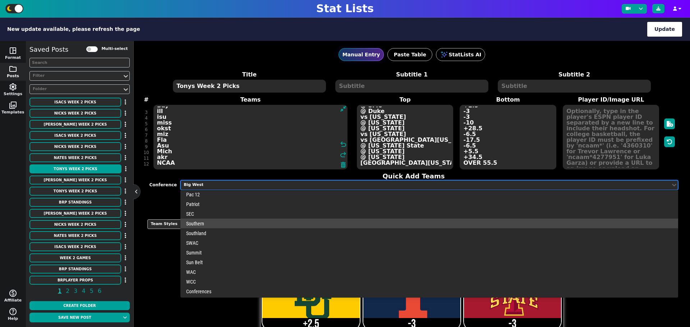
click at [232, 224] on div "Southern" at bounding box center [428, 224] width 497 height 10
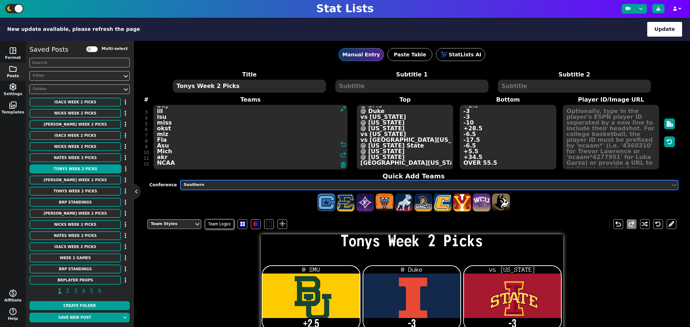
click at [228, 185] on div "Southern" at bounding box center [426, 185] width 484 height 6
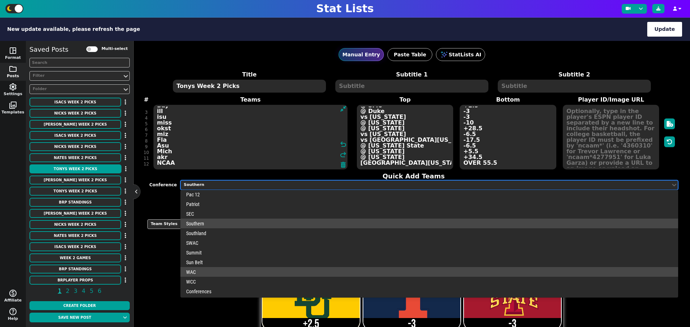
click at [215, 274] on div "WAC" at bounding box center [428, 272] width 497 height 10
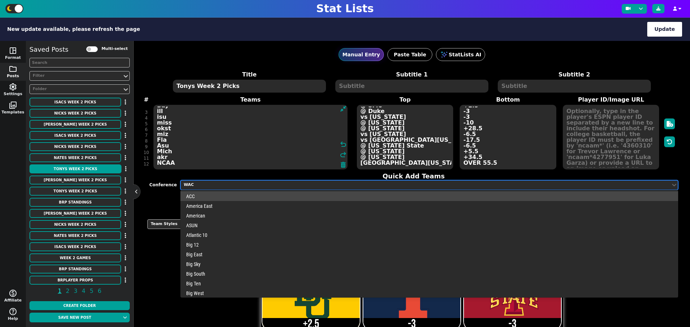
click at [219, 186] on div "WAC" at bounding box center [426, 185] width 484 height 6
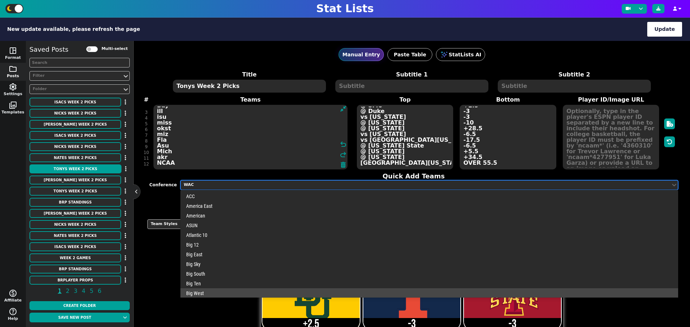
click at [213, 292] on div "Big West" at bounding box center [428, 294] width 497 height 10
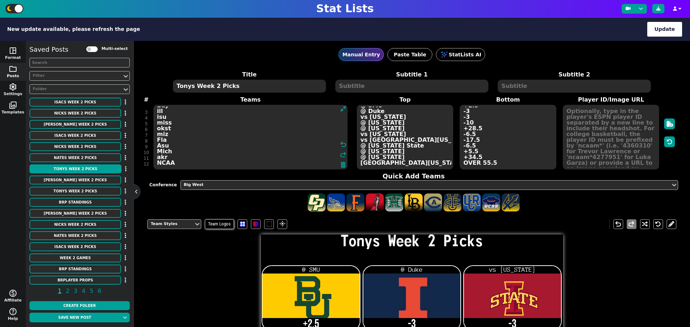
click at [172, 163] on textarea "Bay ill isu miss okst miz Fla Asu Mich akr NCAA" at bounding box center [250, 137] width 194 height 65
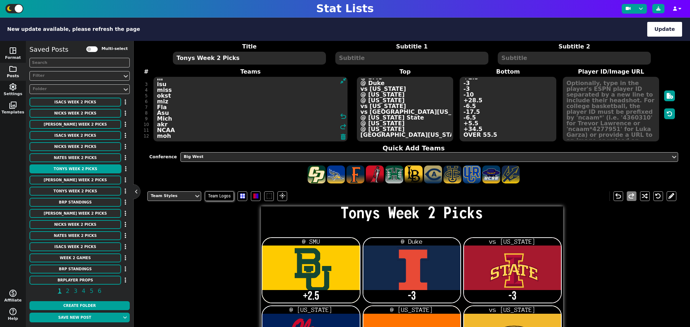
scroll to position [0, 0]
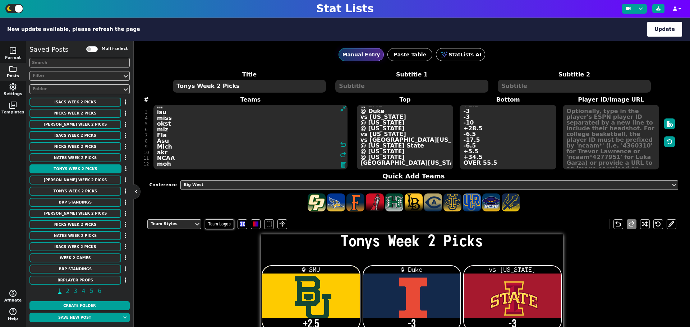
click at [162, 163] on textarea "Bay ill isu miss okst miz Fla Asu Mich akr NCAA moh" at bounding box center [250, 137] width 194 height 65
type textarea "Bay ill isu miss okst miz Fla Asu Mich akr NCAA m-oh"
click at [432, 161] on textarea "@ SMU @ Duke vs Iowa @ Kentucky @ Oregon vs Kansas vs South Florida @ Mississip…" at bounding box center [405, 137] width 96 height 65
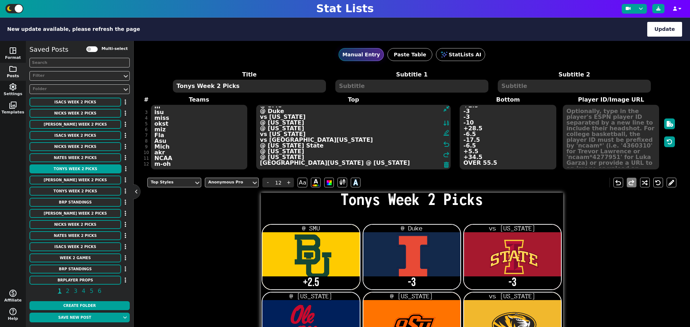
scroll to position [10, 0]
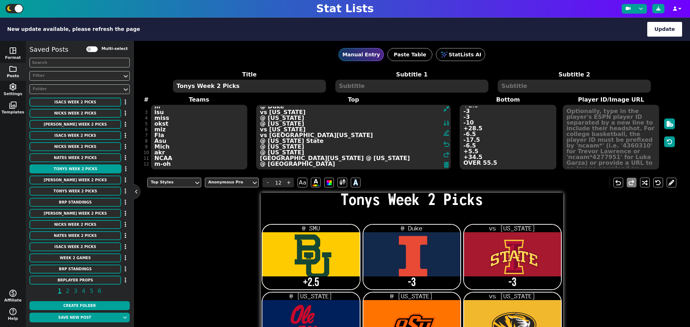
type textarea "@ SMU @ Duke vs [US_STATE] @ [US_STATE] @ [US_STATE] vs [US_STATE] vs [GEOGRAPH…"
click at [497, 166] on textarea "+2.5 -3 -3 -10 +28.5 -6.5 -17.5 -6.5 +5.5 +34.5 OVER 55.5" at bounding box center [508, 137] width 96 height 65
type input "21"
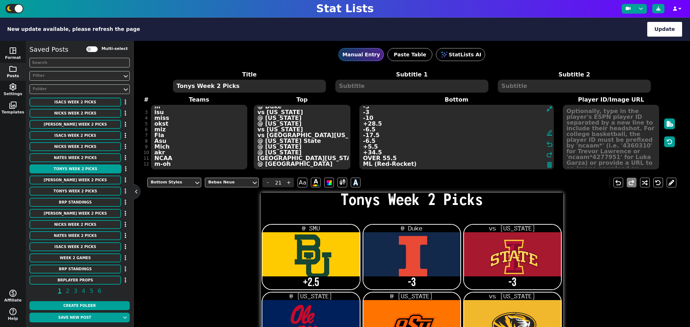
type textarea "+2.5 -3 -3 -10 +28.5 -6.5 -17.5 -6.5 +5.5 +34.5 OVER 55.5 ML (Red-Rocket)_"
type textarea "+2.5 -3 -3 -10 +28.5 -6.5 -17.5 -6.5 +5.5 +34.5 OVER 55.5 ML (Red-Rocket)"
click at [86, 321] on button "Save new post" at bounding box center [74, 318] width 91 height 10
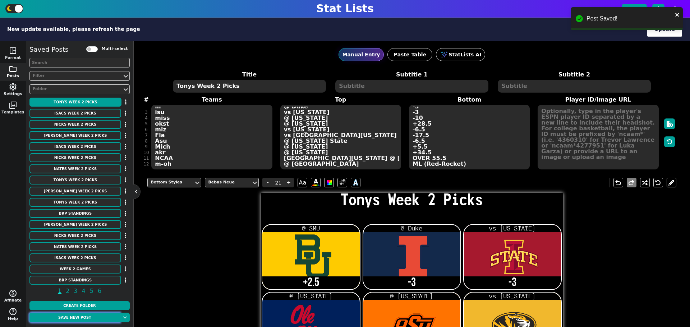
scroll to position [132, 0]
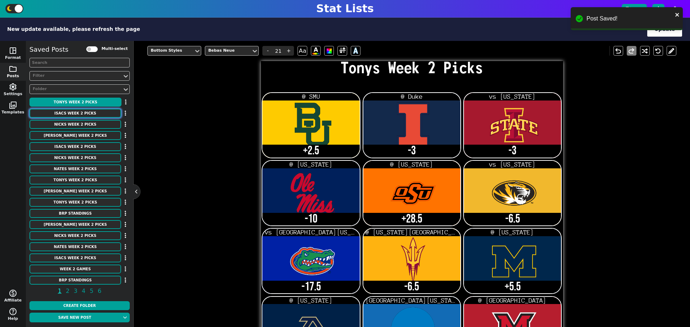
click at [92, 115] on button "Isacs Week 2 Picks" at bounding box center [75, 113] width 92 height 9
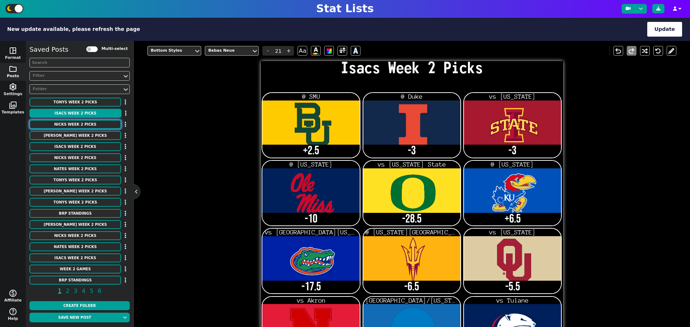
click at [84, 124] on button "Nicks Week 2 Picks" at bounding box center [75, 124] width 92 height 9
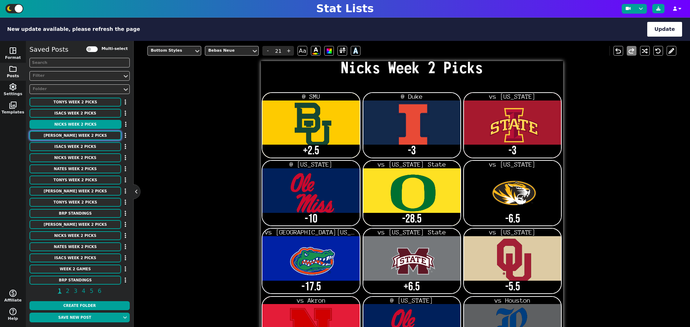
click at [84, 135] on button "[PERSON_NAME] Week 2 Picks" at bounding box center [75, 135] width 92 height 9
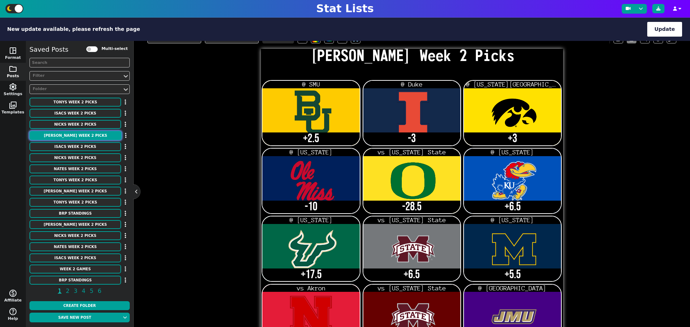
scroll to position [49, 0]
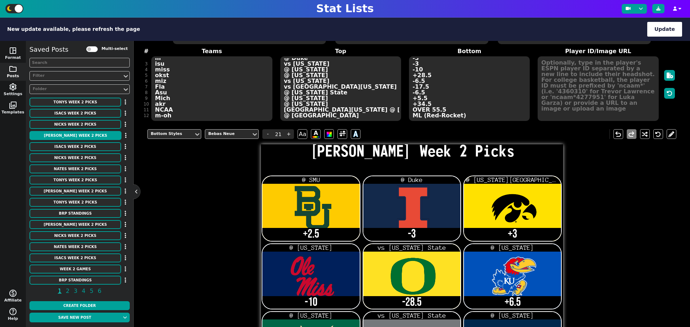
click at [169, 117] on div "Title [PERSON_NAME] Week 2 Picks Subtitle 1 Subtitle 2 # 1 2 3 4 5 6 7 8 9 10 1…" at bounding box center [411, 72] width 529 height 100
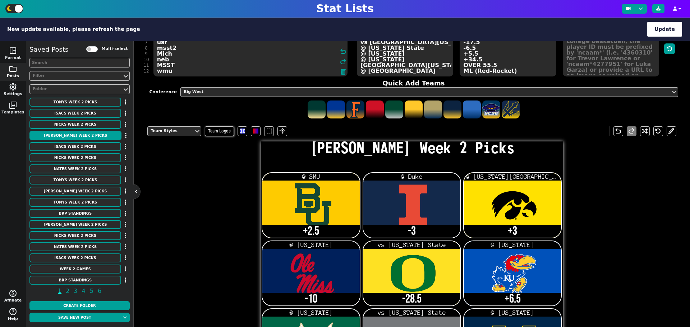
scroll to position [90, 0]
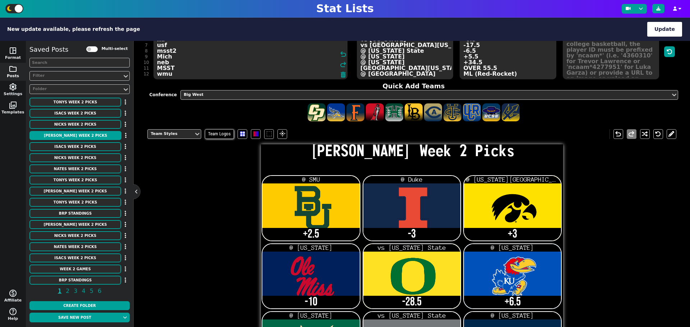
type textarea "Bay ill [US_STATE] miss ore ku usf msst2 Mich neb MSST wmu"
click at [392, 75] on textarea "@ SMU @ Duke @ Iowa State @ Kentucky vs Oklahoma State @ Missouri @ Florida vs …" at bounding box center [405, 47] width 96 height 65
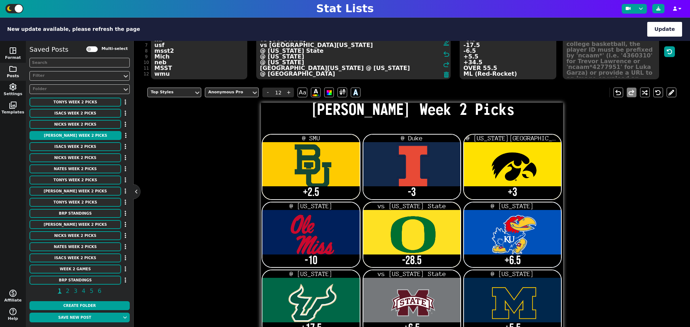
scroll to position [11, 0]
drag, startPoint x: 307, startPoint y: 74, endPoint x: 258, endPoint y: 75, distance: 48.9
click at [258, 75] on textarea "@ SMU @ Duke @ Iowa State @ Kentucky vs Oklahoma State @ Missouri @ Florida vs …" at bounding box center [353, 47] width 194 height 65
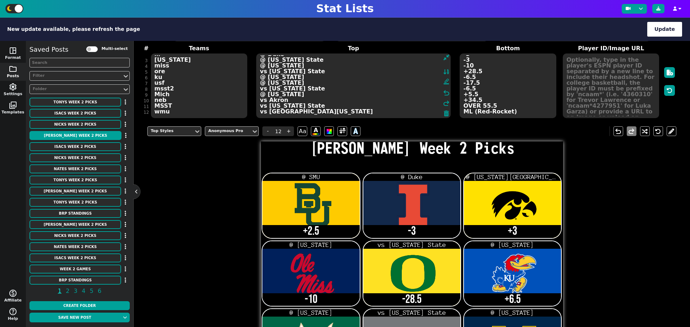
scroll to position [49, 0]
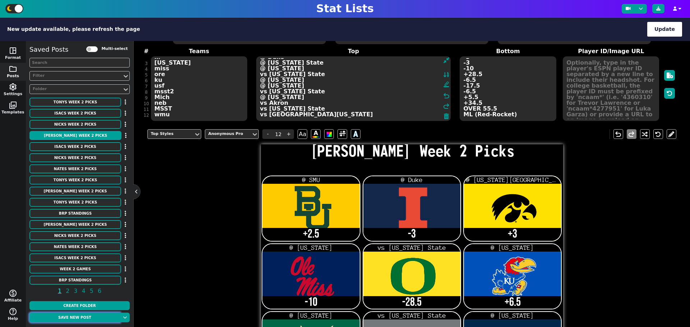
type textarea "@ SMU @ Duke @ Iowa State @ Kentucky vs Oklahoma State @ Missouri @ Florida vs …"
click at [73, 319] on button "Save new post" at bounding box center [74, 318] width 91 height 10
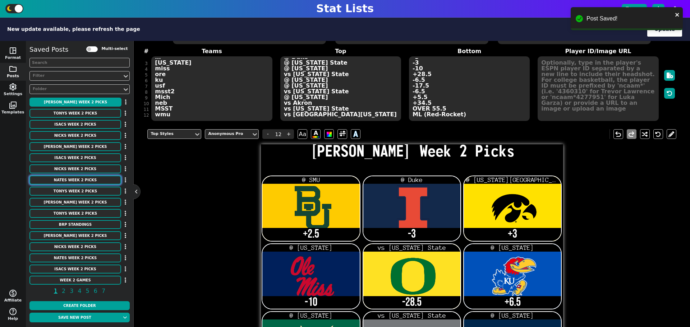
click at [74, 182] on button "Nates Week 2 Picks" at bounding box center [75, 180] width 92 height 9
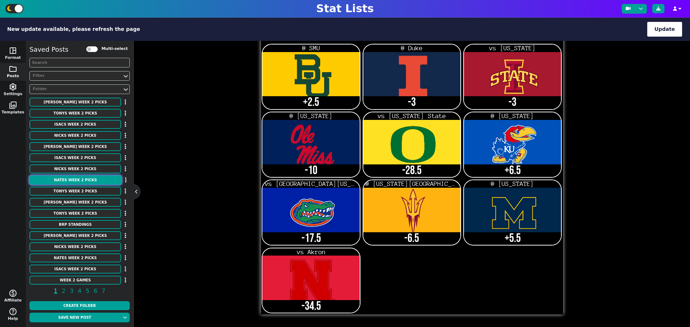
scroll to position [0, 0]
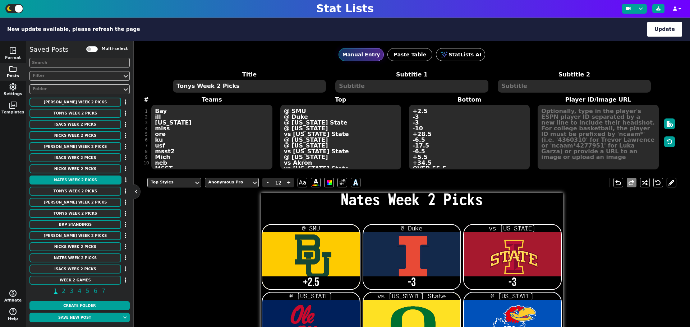
click at [185, 167] on div "Title Nates Week 2 Picks Subtitle 1 Subtitle 2 # 1 2 3 4 5 6 7 8 9 10 Teams Bay…" at bounding box center [411, 120] width 529 height 100
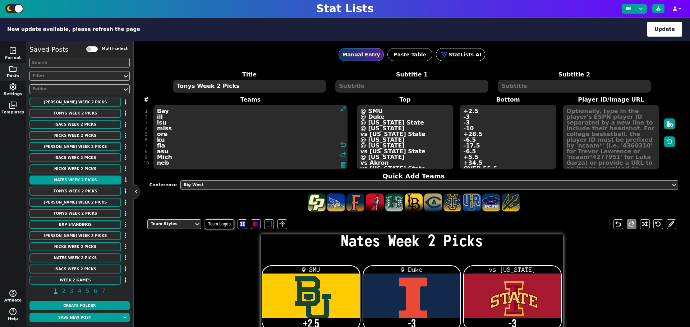
scroll to position [5, 0]
type textarea "Bay ill isu miss ore ku fla asu Mich neb ncaa"
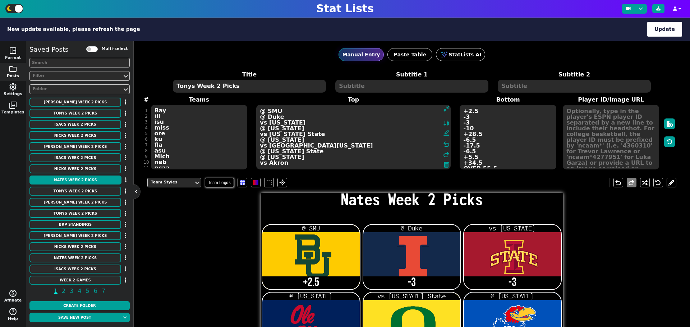
click at [292, 166] on textarea "@ SMU @ Duke vs Iowa @ Kentucky vs Oklahoma State @ Missouri vs South Florida @…" at bounding box center [353, 137] width 194 height 65
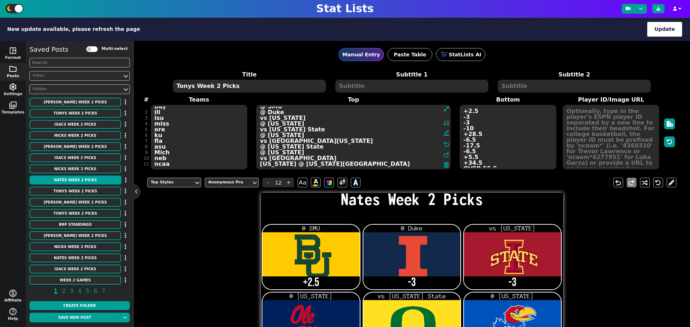
type textarea "@ SMU @ Duke vs [US_STATE] @ [US_STATE] vs [US_STATE] State @ [US_STATE] vs [GE…"
click at [487, 162] on textarea "+2.5 -3 -3 -10 -28.5 +6.5 -17.5 -6.5 +5.5 -34.5" at bounding box center [508, 137] width 96 height 65
type input "21"
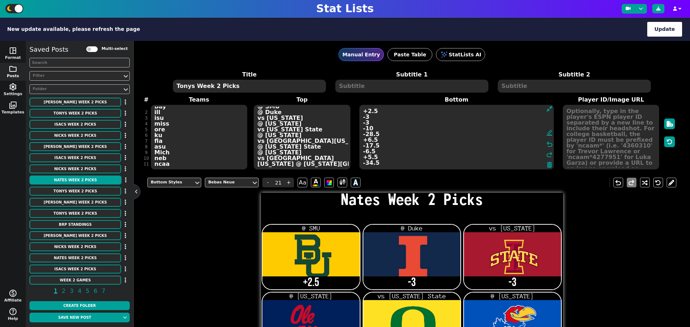
scroll to position [5, 0]
type textarea "+2.5 -3 -3 -10 -28.5 +6.5 -17.5 -6.5 +5.5 -34.5 UNDER 41.5"
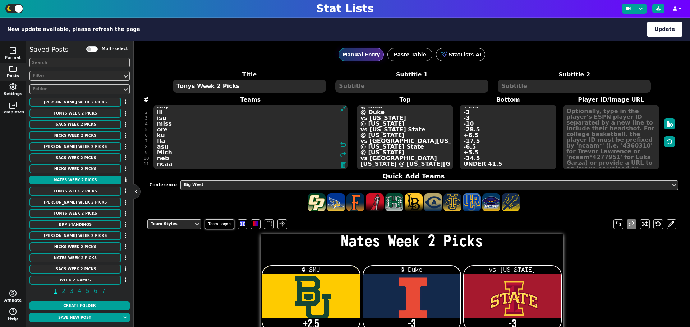
click at [176, 165] on div "Title Nates Week 2 Picks Subtitle 1 Subtitle 2 # 1 2 3 4 5 6 7 8 9 10 11 Teams …" at bounding box center [411, 141] width 529 height 142
type textarea "Bay ill isu miss ore ku fla asu Mich neb ncaa MISSST"
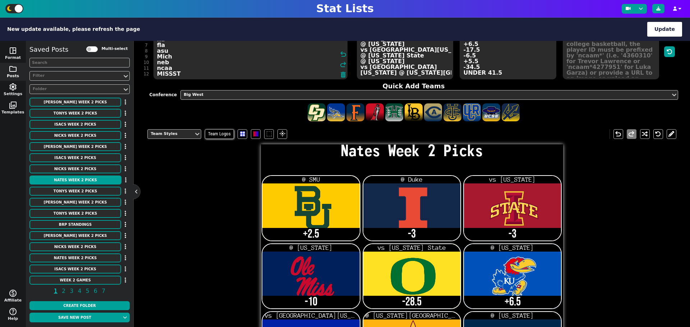
scroll to position [213, 0]
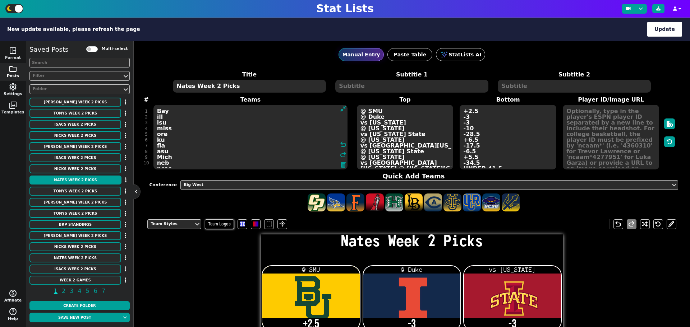
scroll to position [6, 0]
